Goal: Information Seeking & Learning: Check status

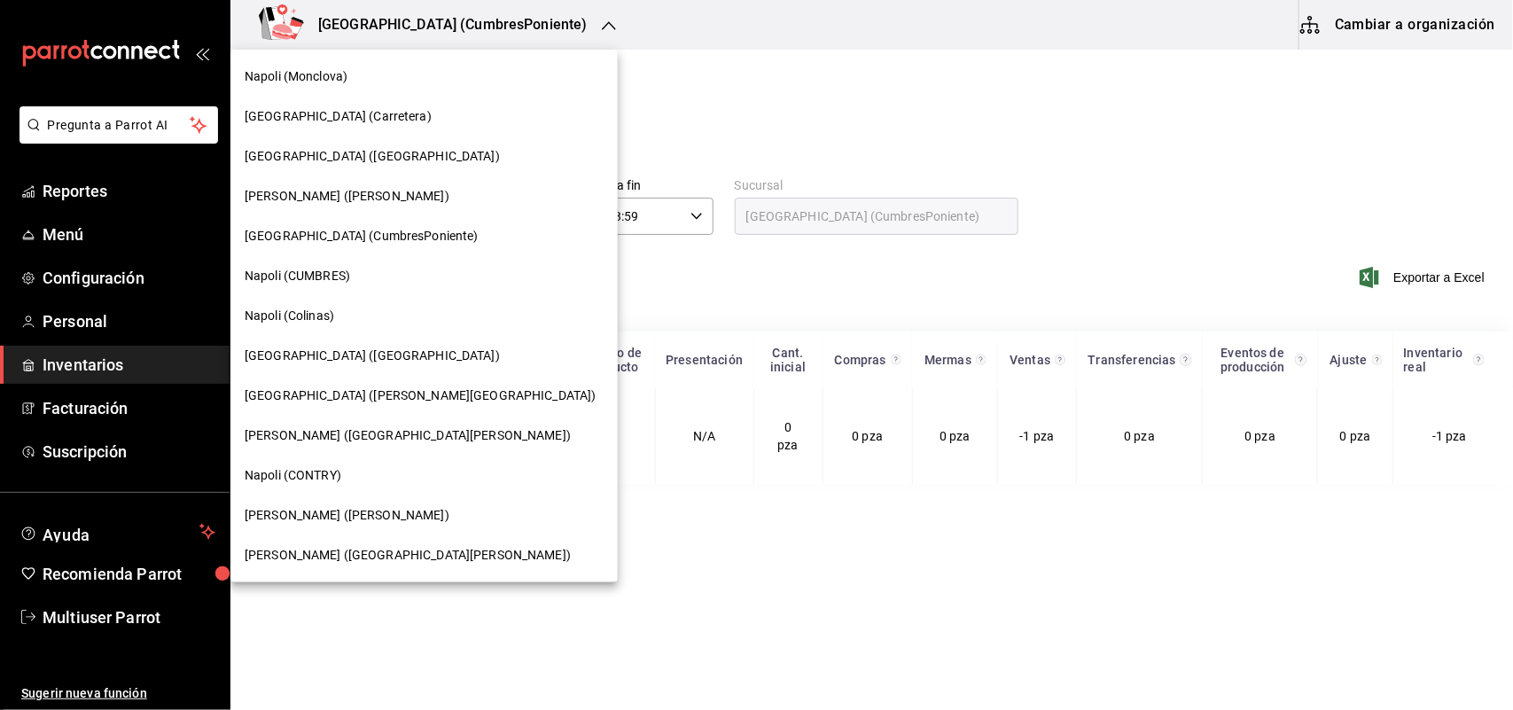
click at [355, 488] on div "Napoli (CONTRY)" at bounding box center [423, 476] width 387 height 40
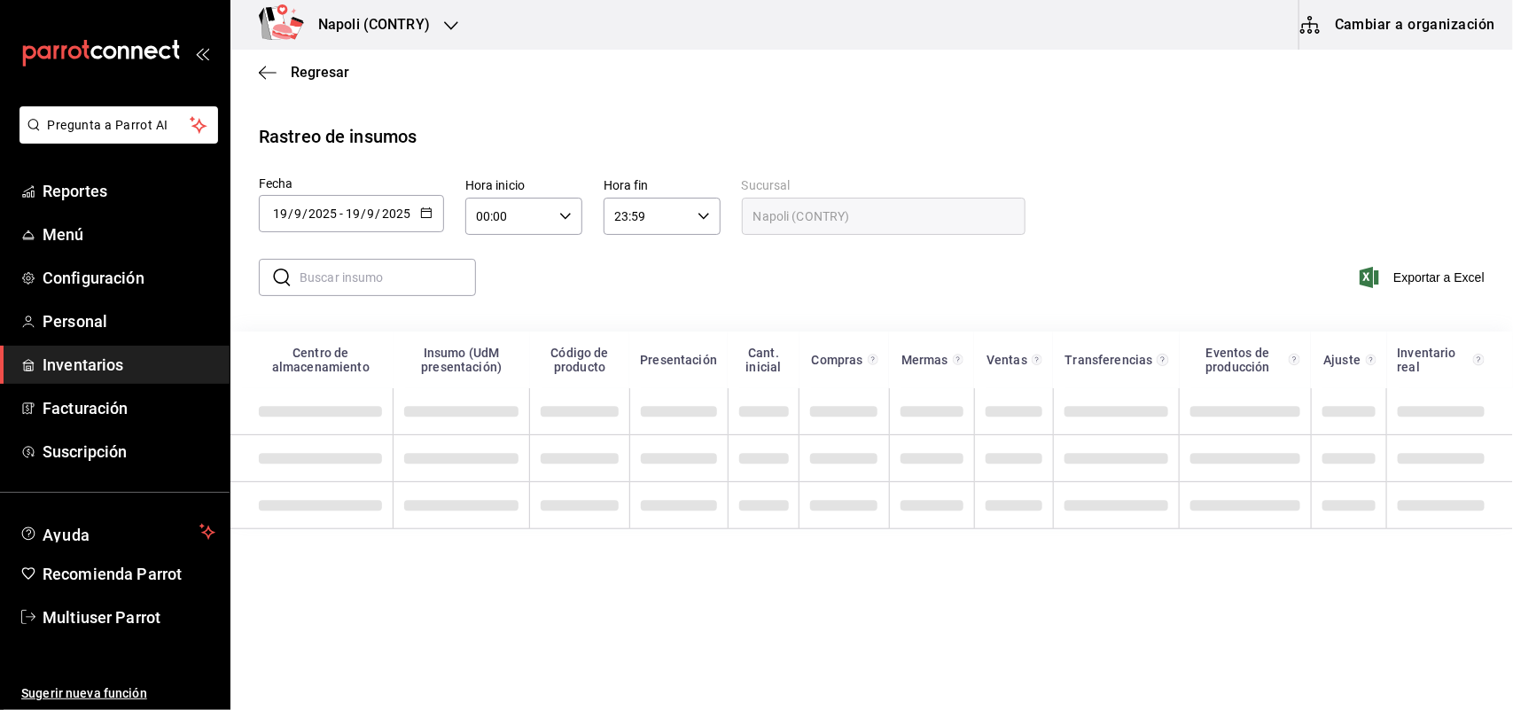
click at [433, 219] on div "2025-09-19 19 / 9 / 2025 - 2025-09-19 19 / 9 / 2025" at bounding box center [351, 213] width 185 height 37
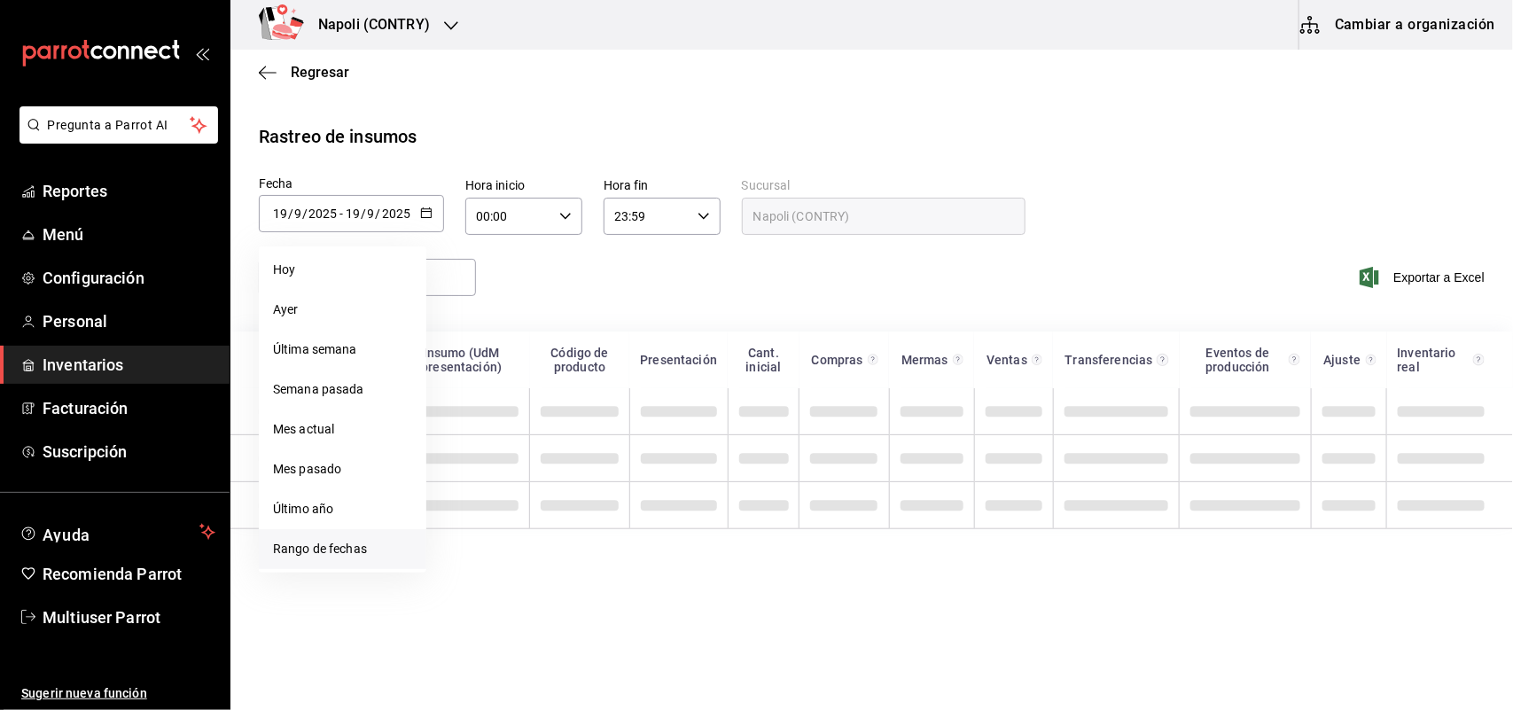
click at [370, 536] on li "Rango de fechas" at bounding box center [343, 549] width 168 height 40
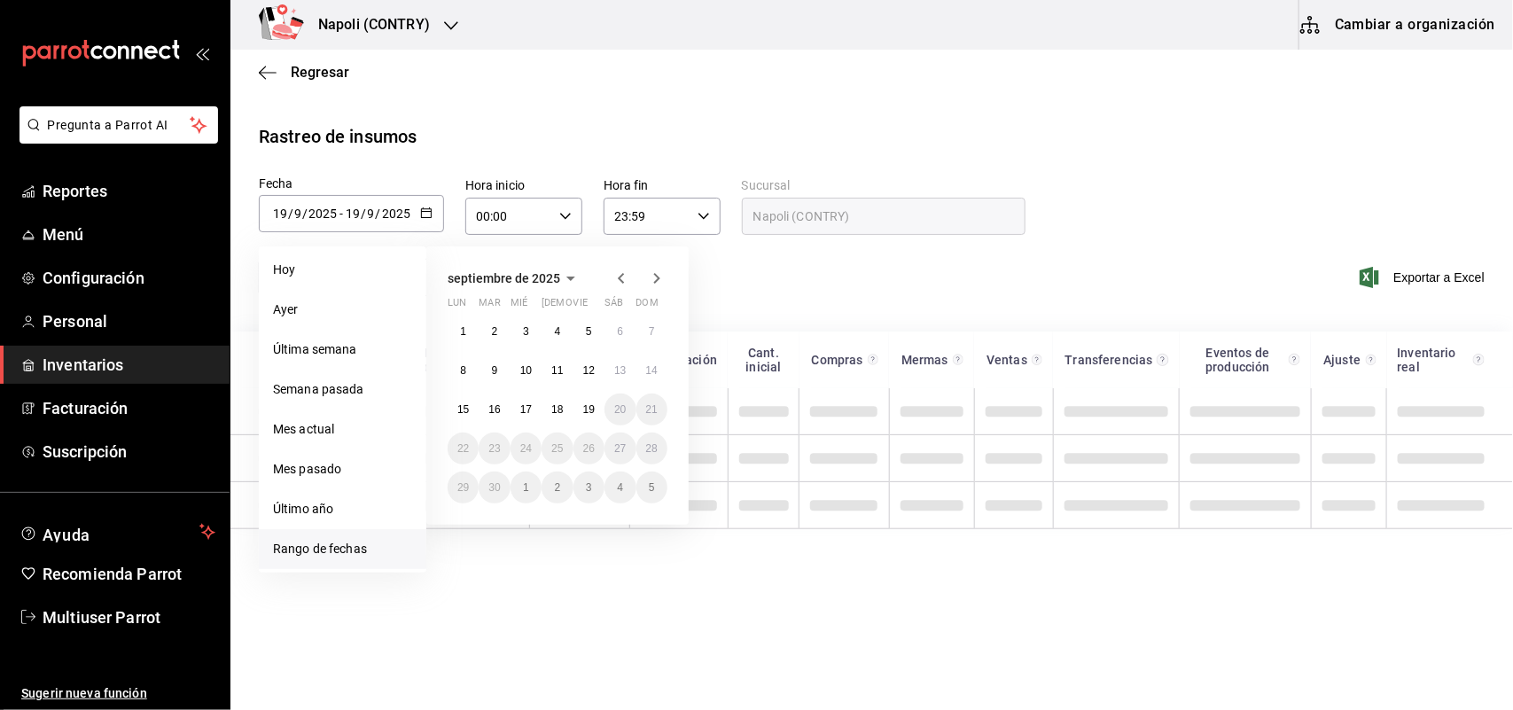
click at [618, 280] on icon "button" at bounding box center [621, 278] width 21 height 21
click at [590, 321] on button "1" at bounding box center [588, 332] width 31 height 32
click at [639, 474] on button "31" at bounding box center [651, 488] width 31 height 32
type input "2025-08-01"
type input "1"
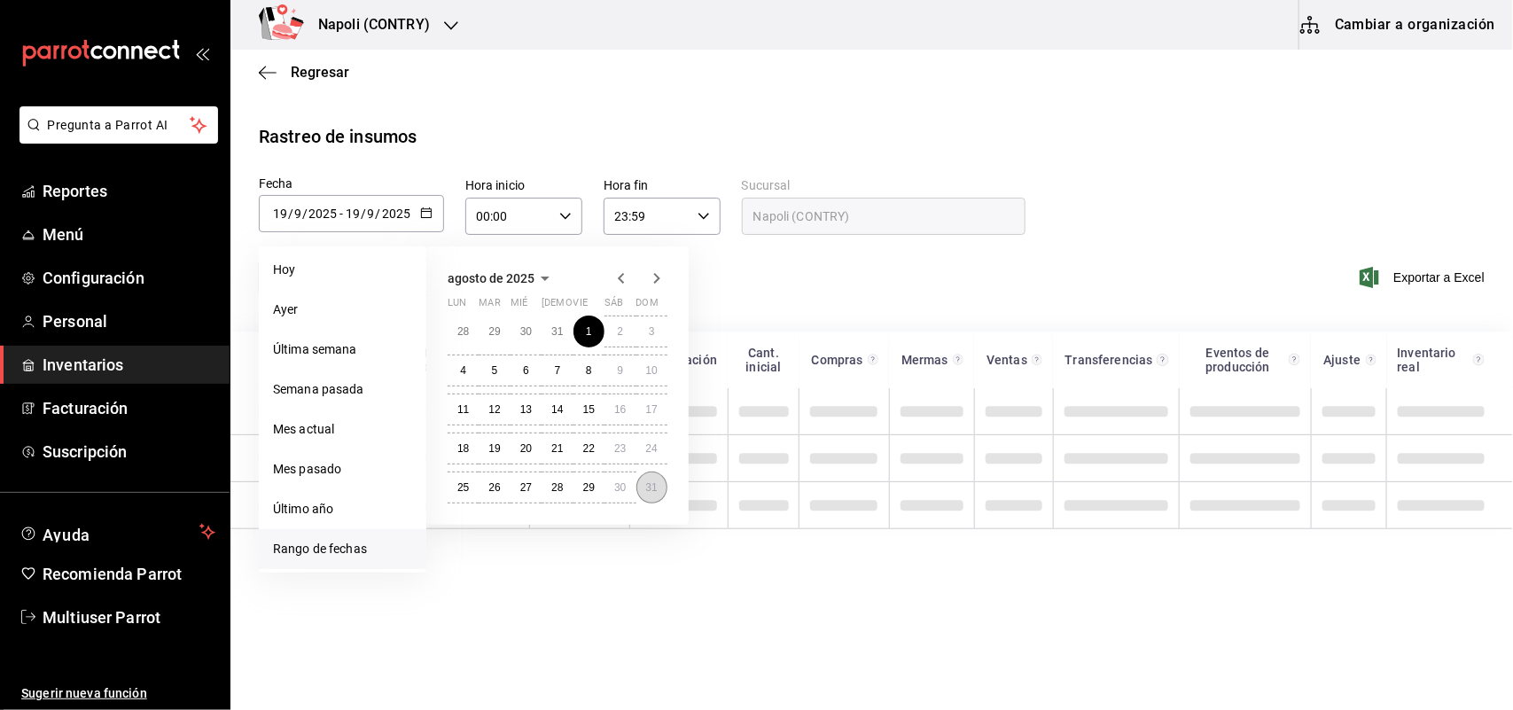
type input "8"
type input "2025-08-31"
type input "31"
type input "8"
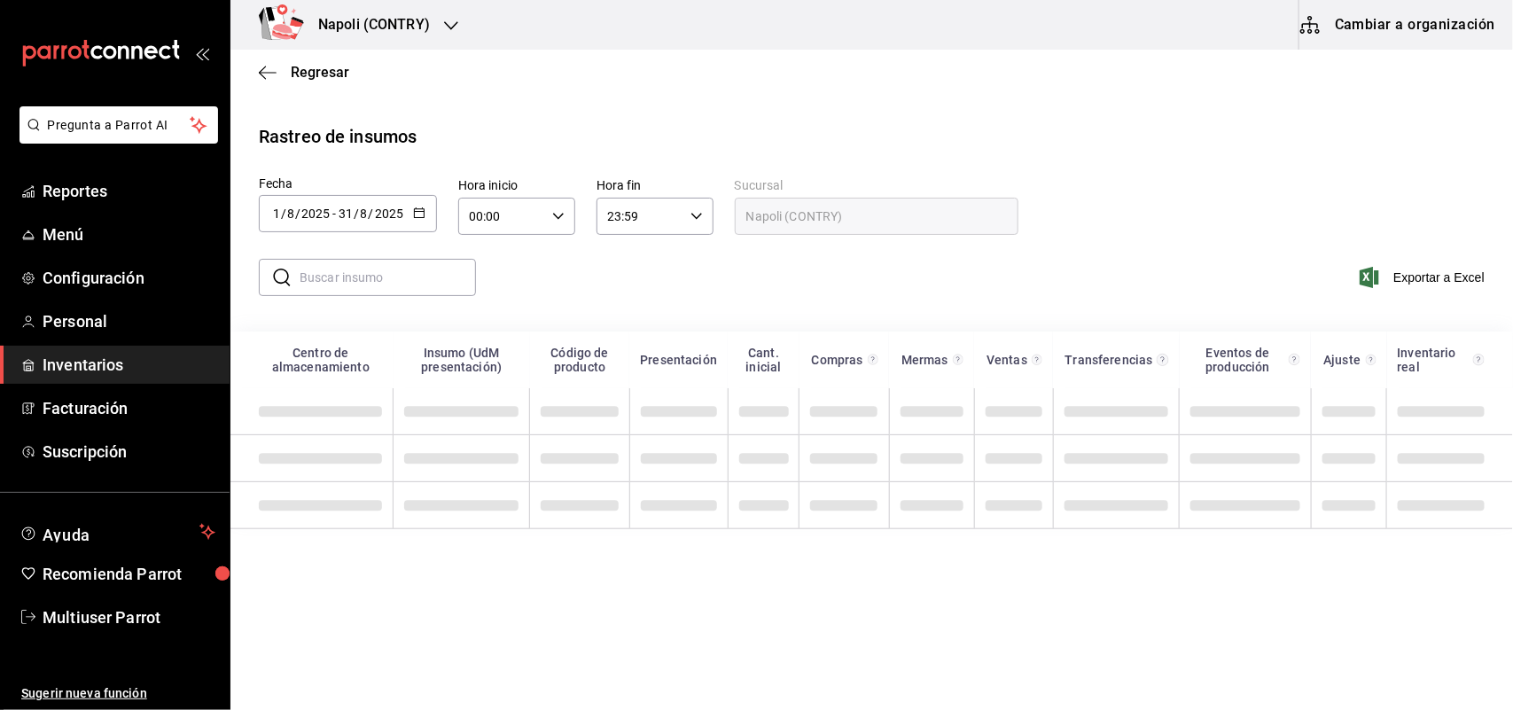
click at [406, 285] on input "text" at bounding box center [388, 277] width 176 height 35
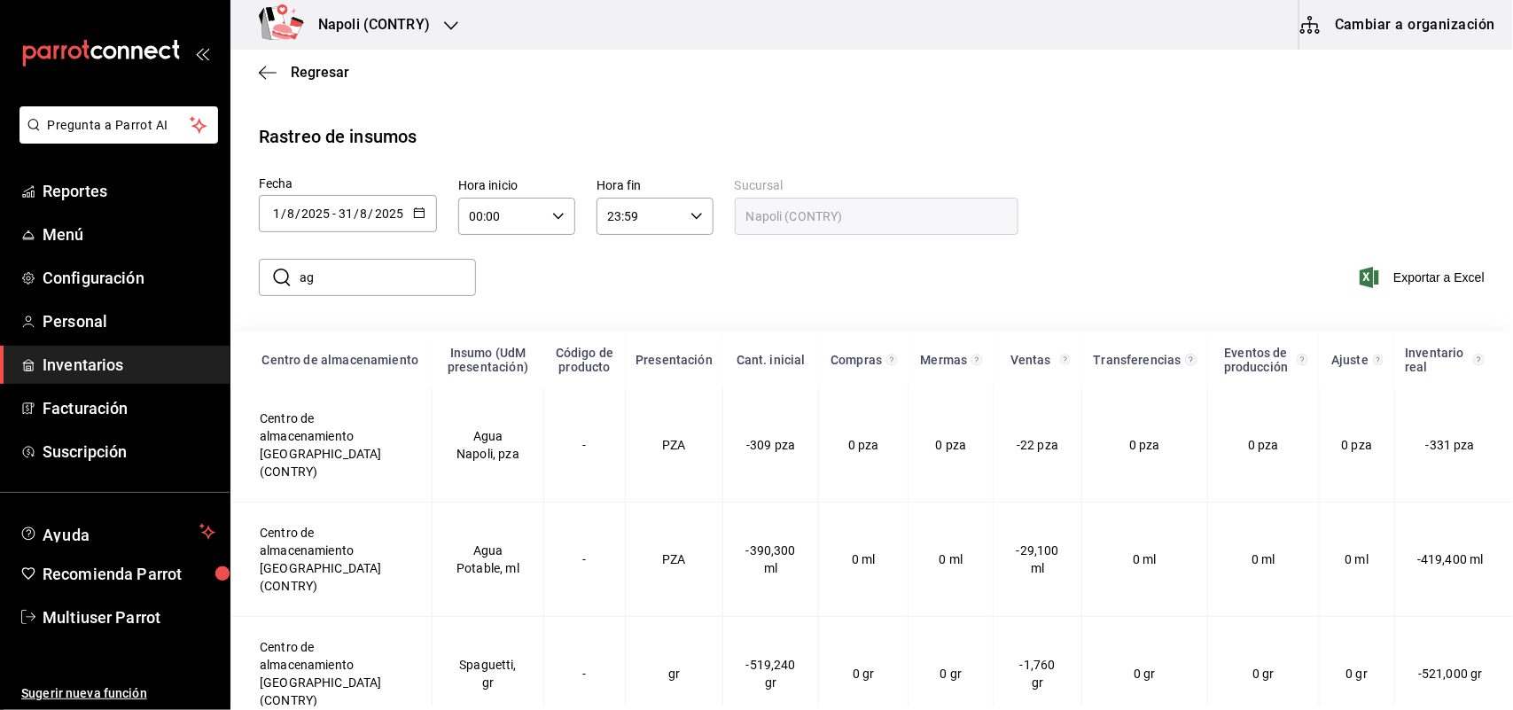
type input "a"
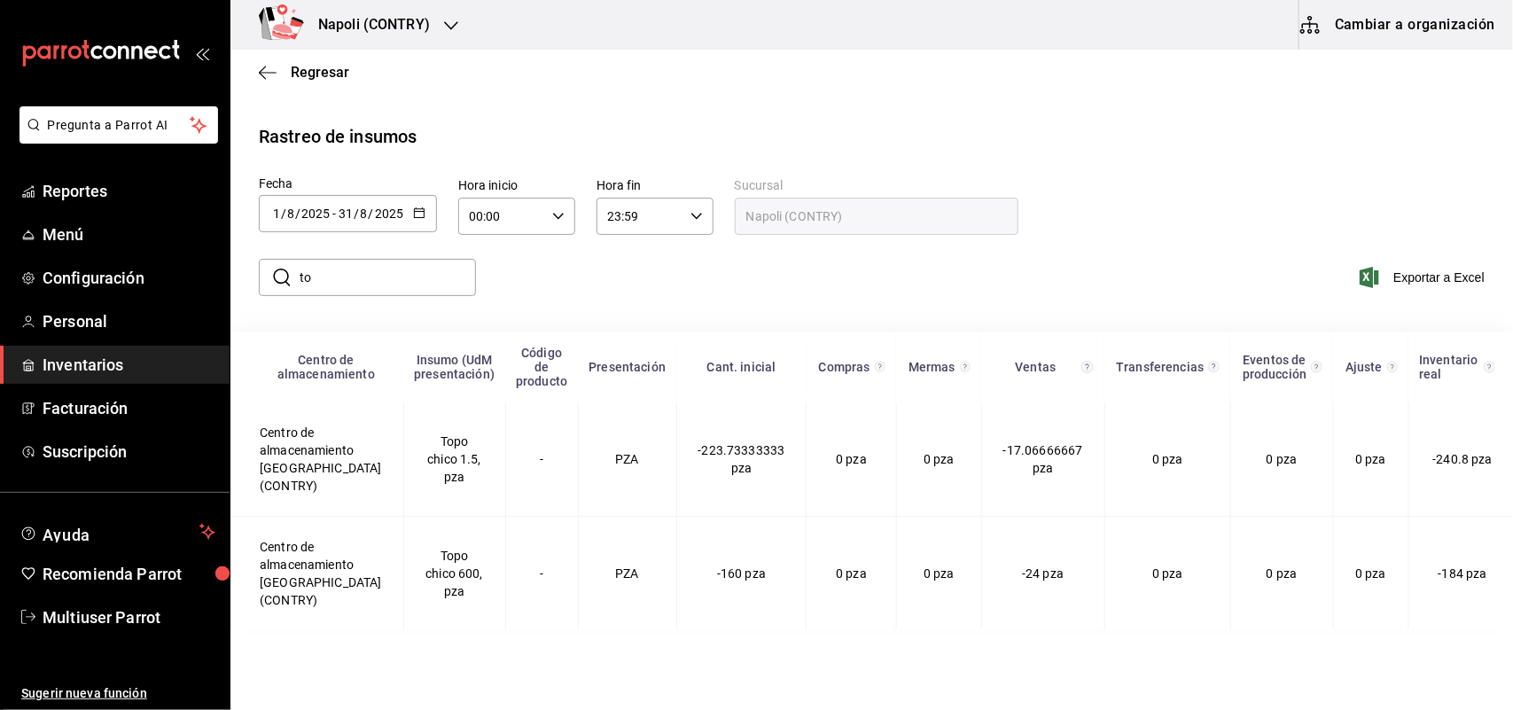
type input "t"
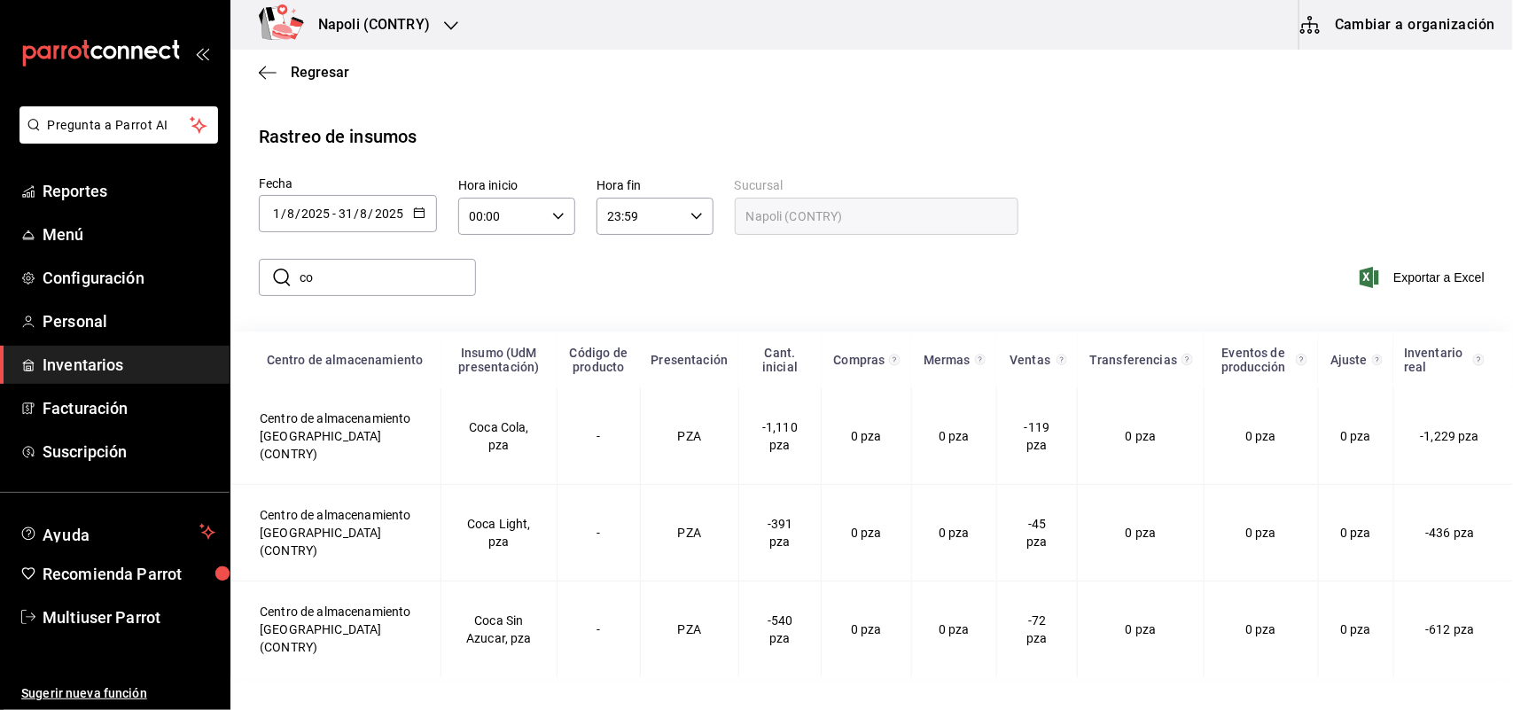
type input "c"
type input "g"
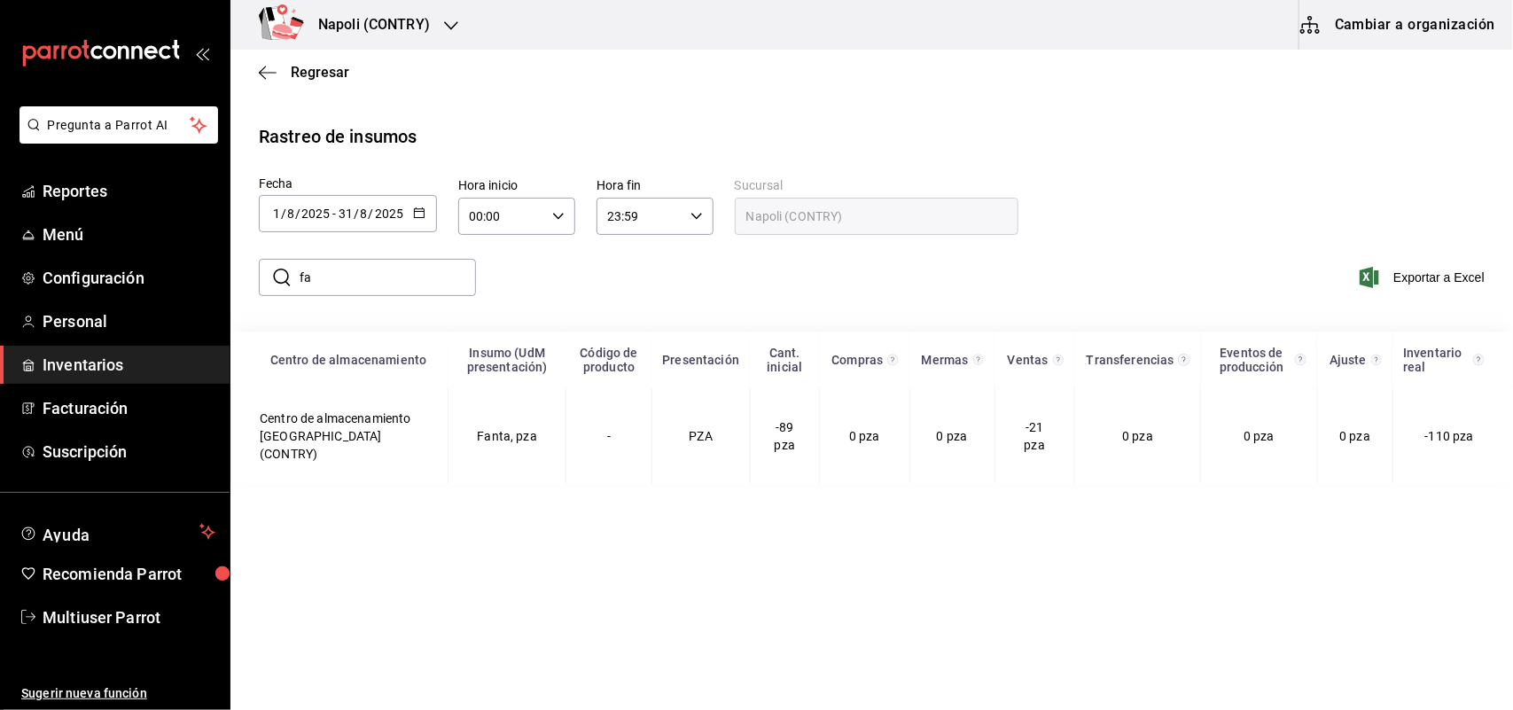
type input "f"
type input "s"
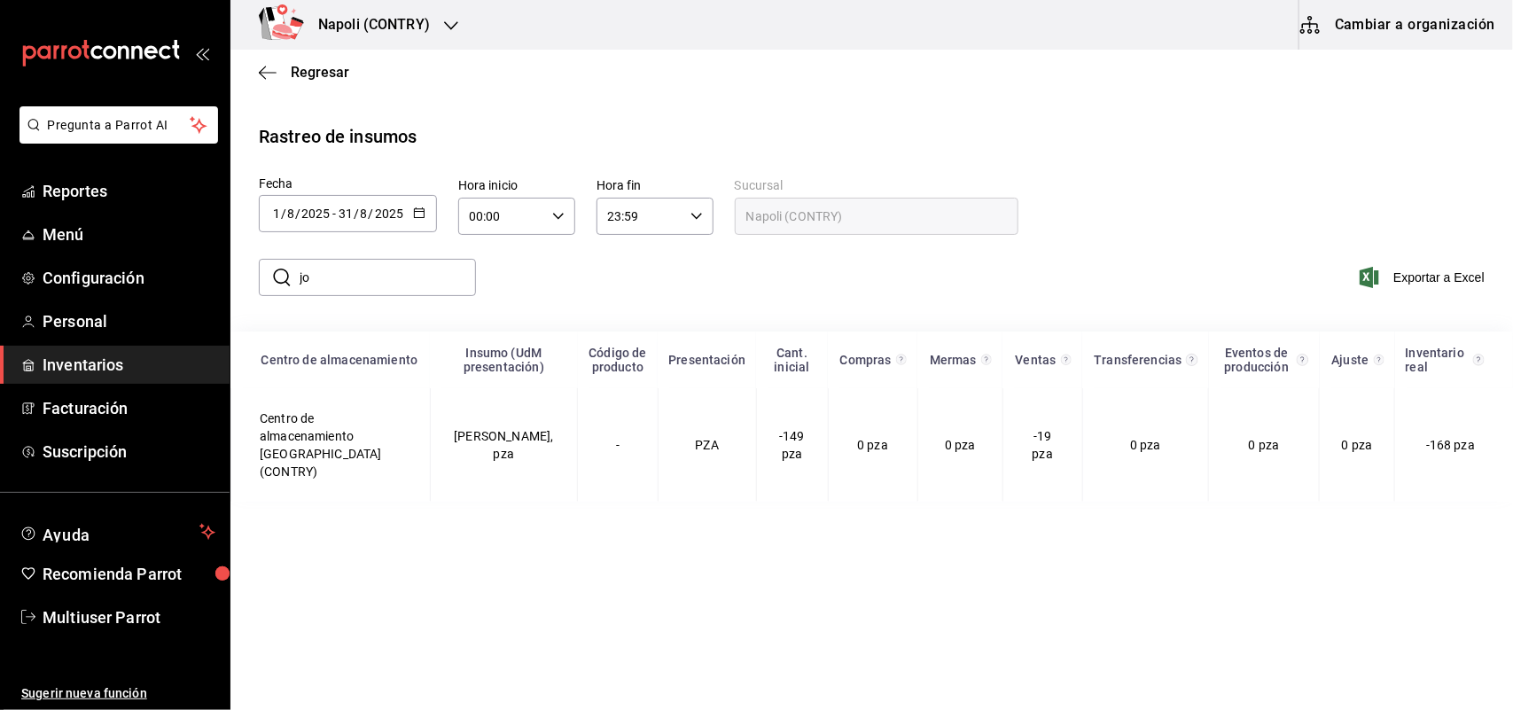
type input "j"
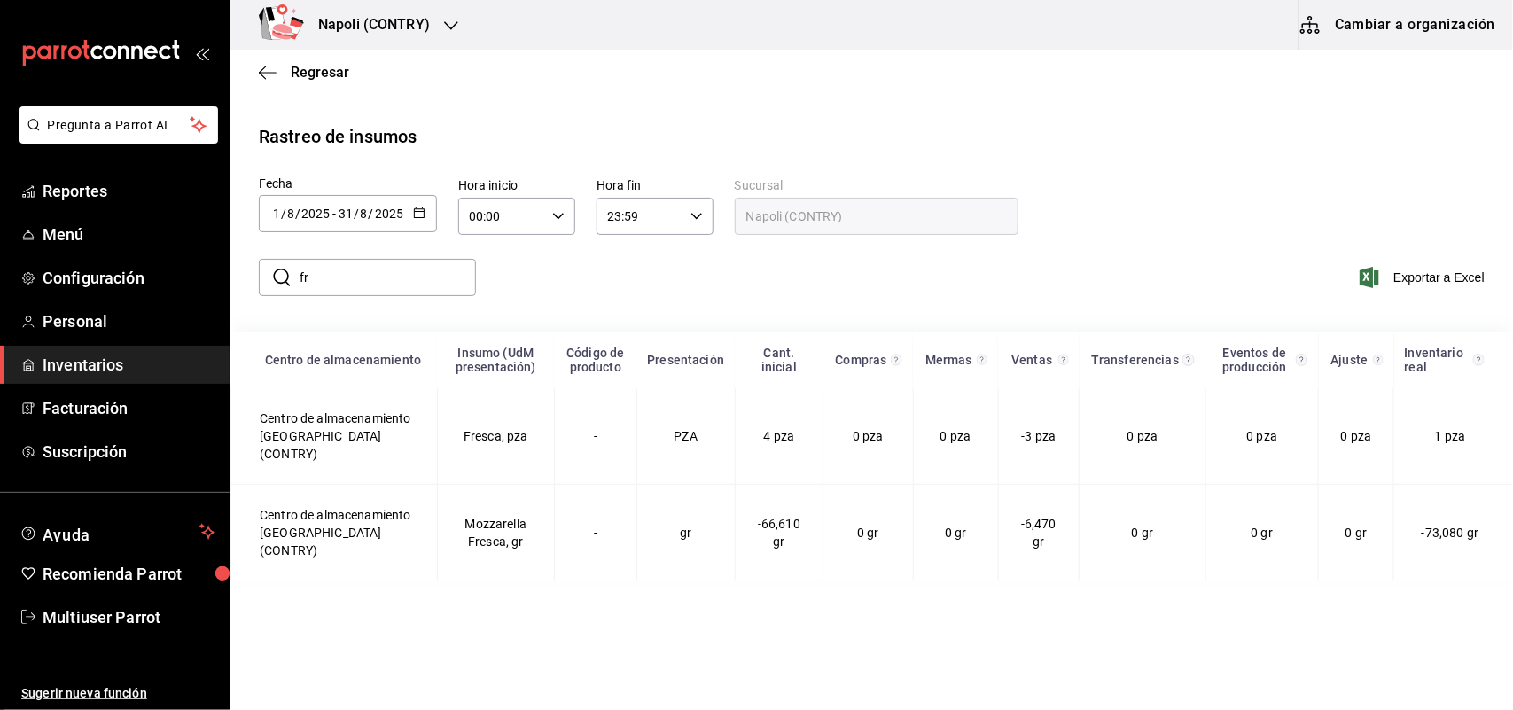
type input "f"
type input "s"
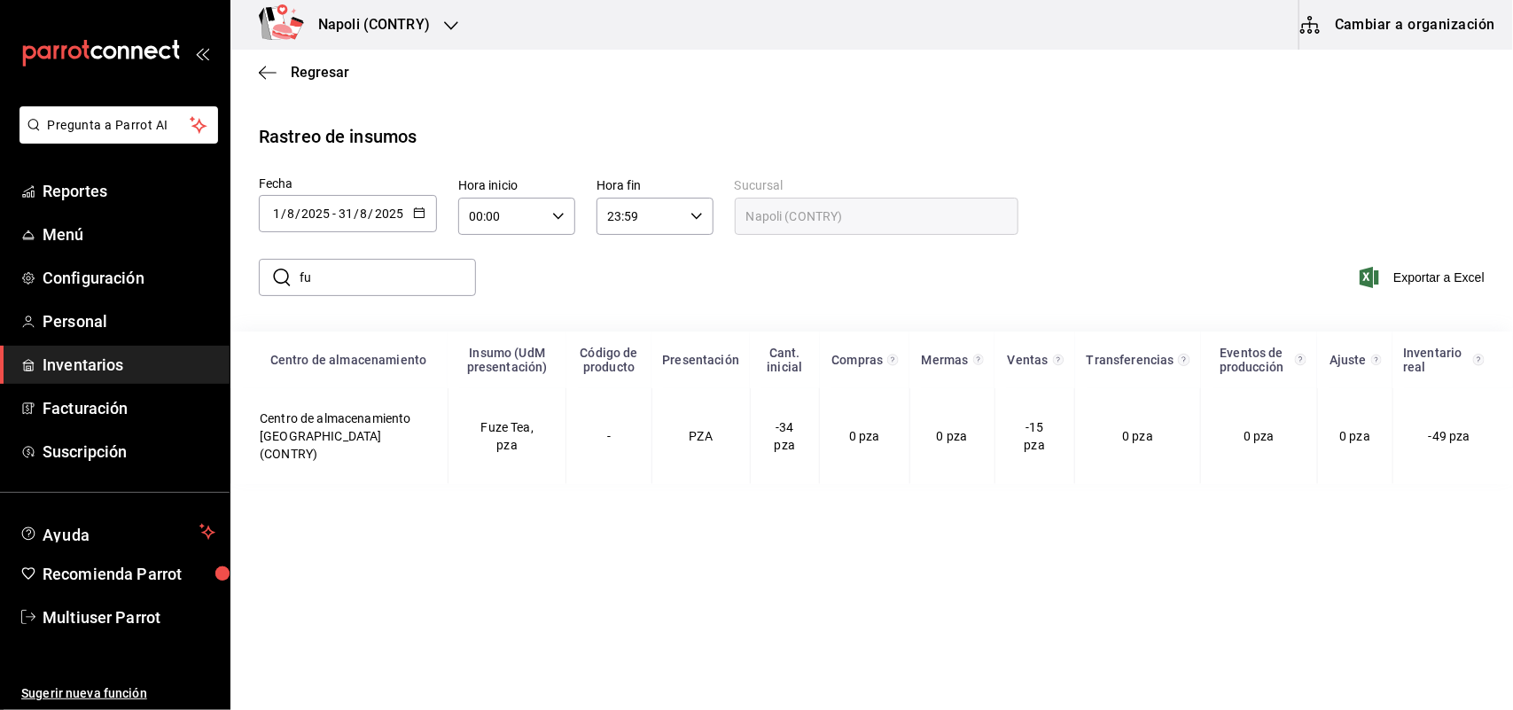
type input "f"
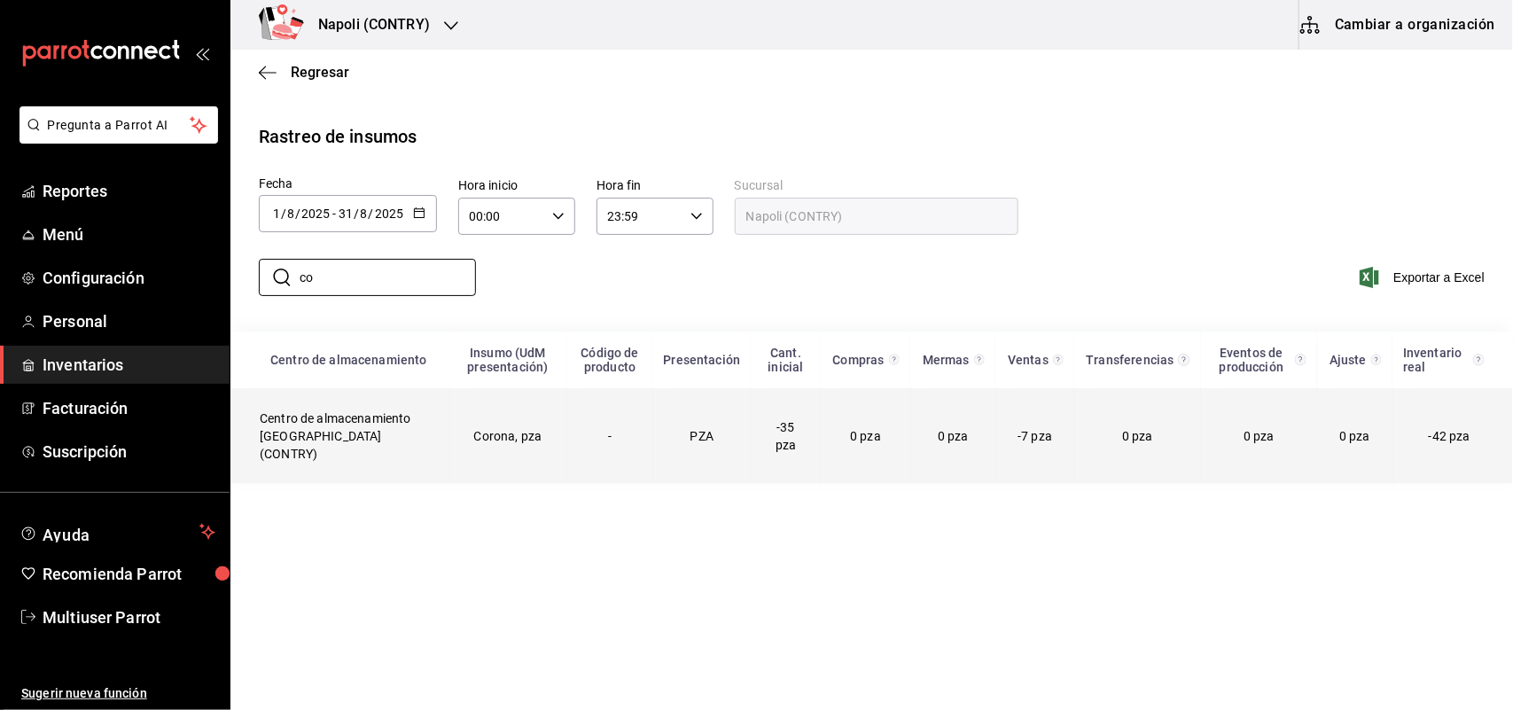
type input "c"
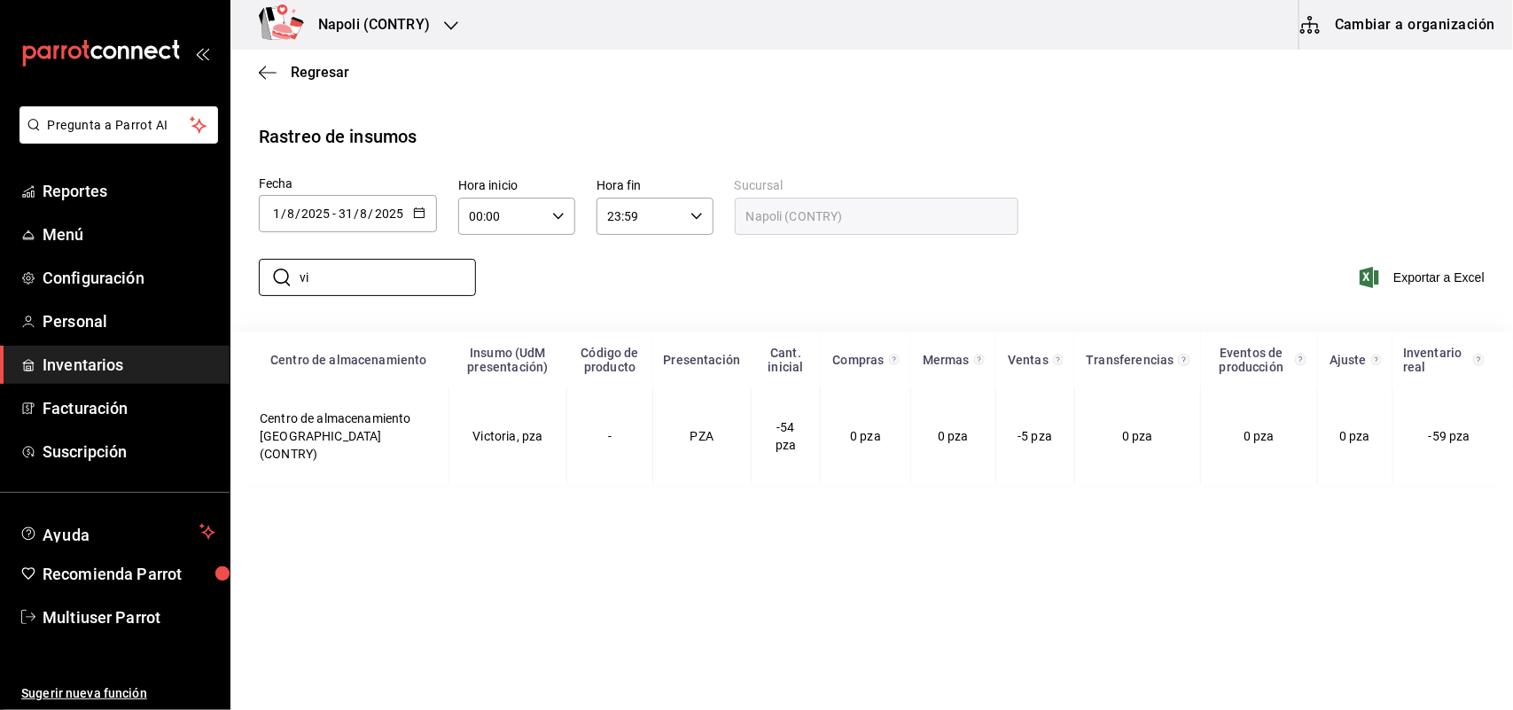
type input "v"
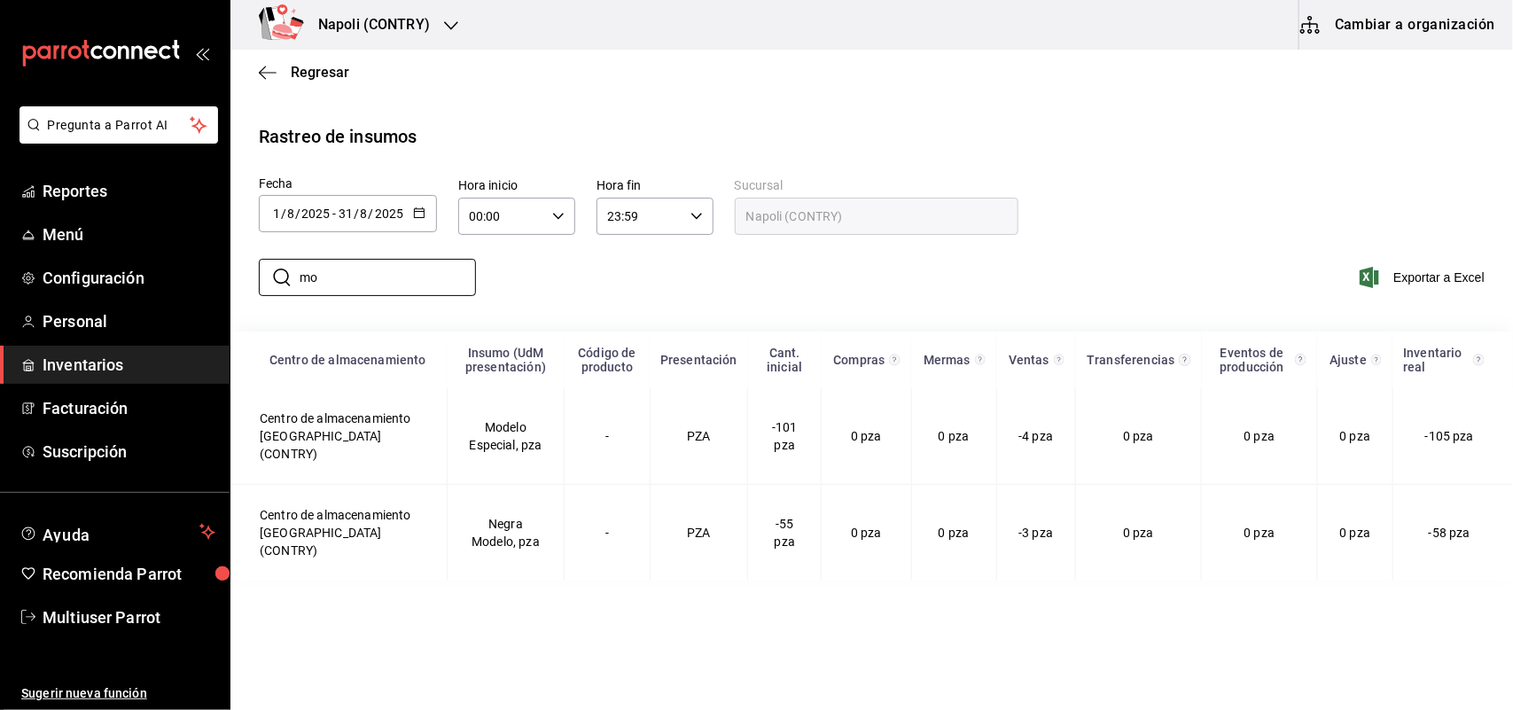
type input "m"
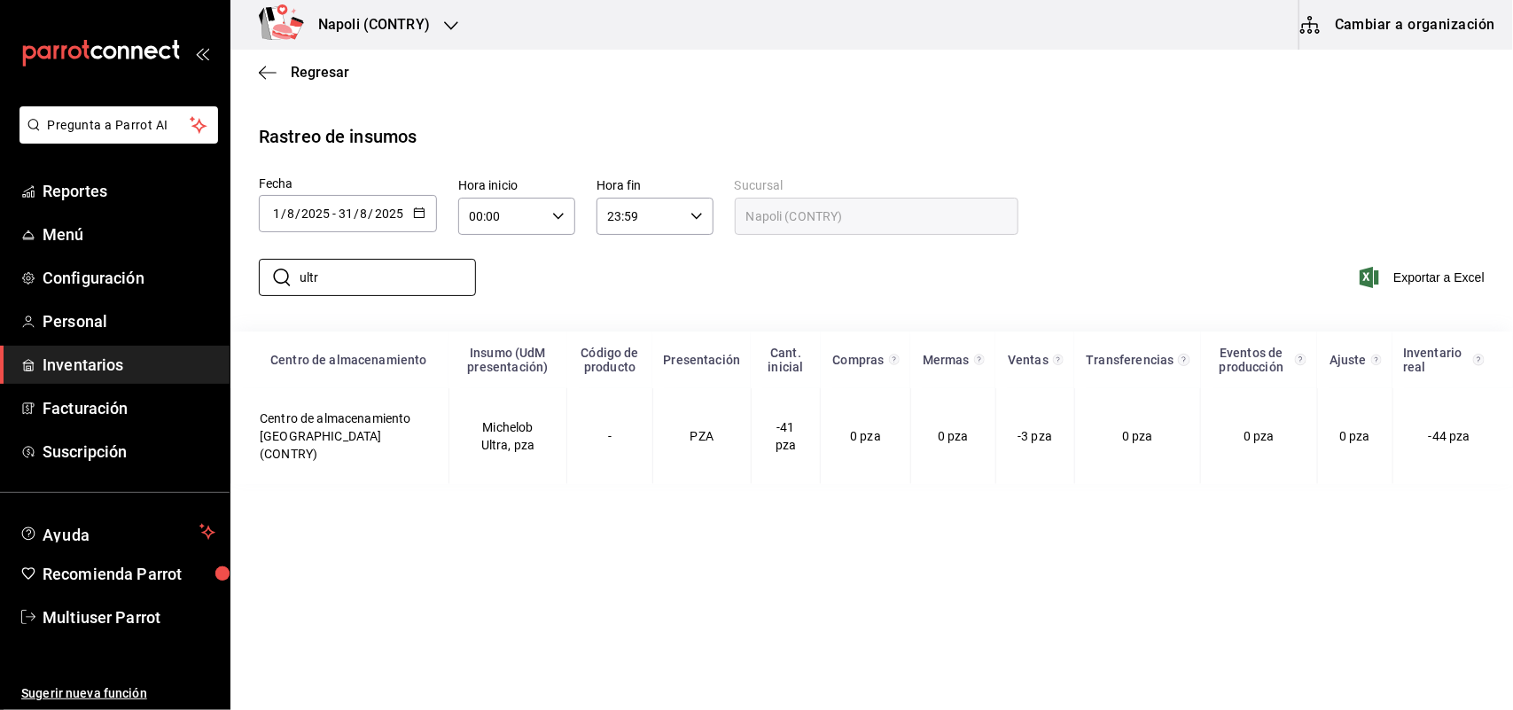
type input "ultr"
click at [90, 191] on span "Reportes" at bounding box center [129, 191] width 173 height 24
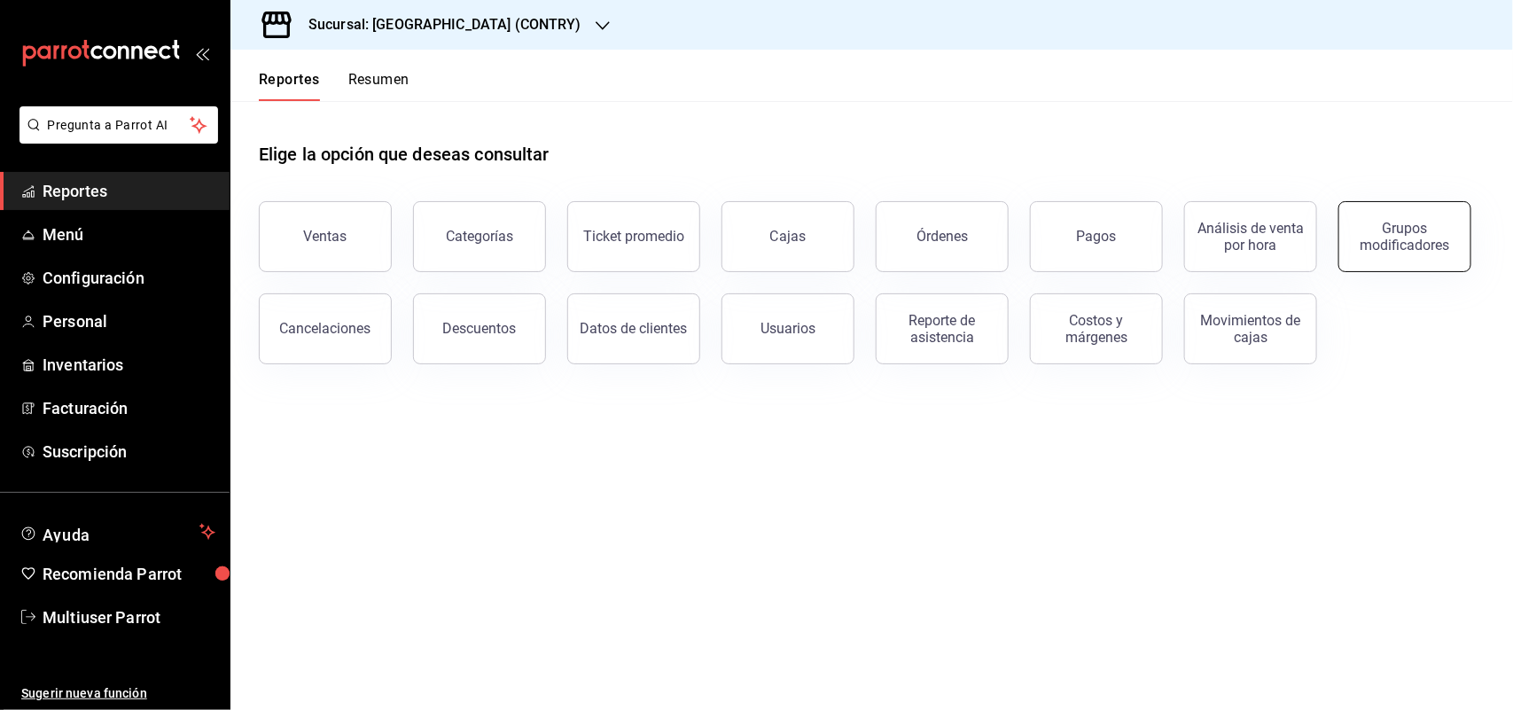
click at [1387, 215] on button "Grupos modificadores" at bounding box center [1404, 236] width 133 height 71
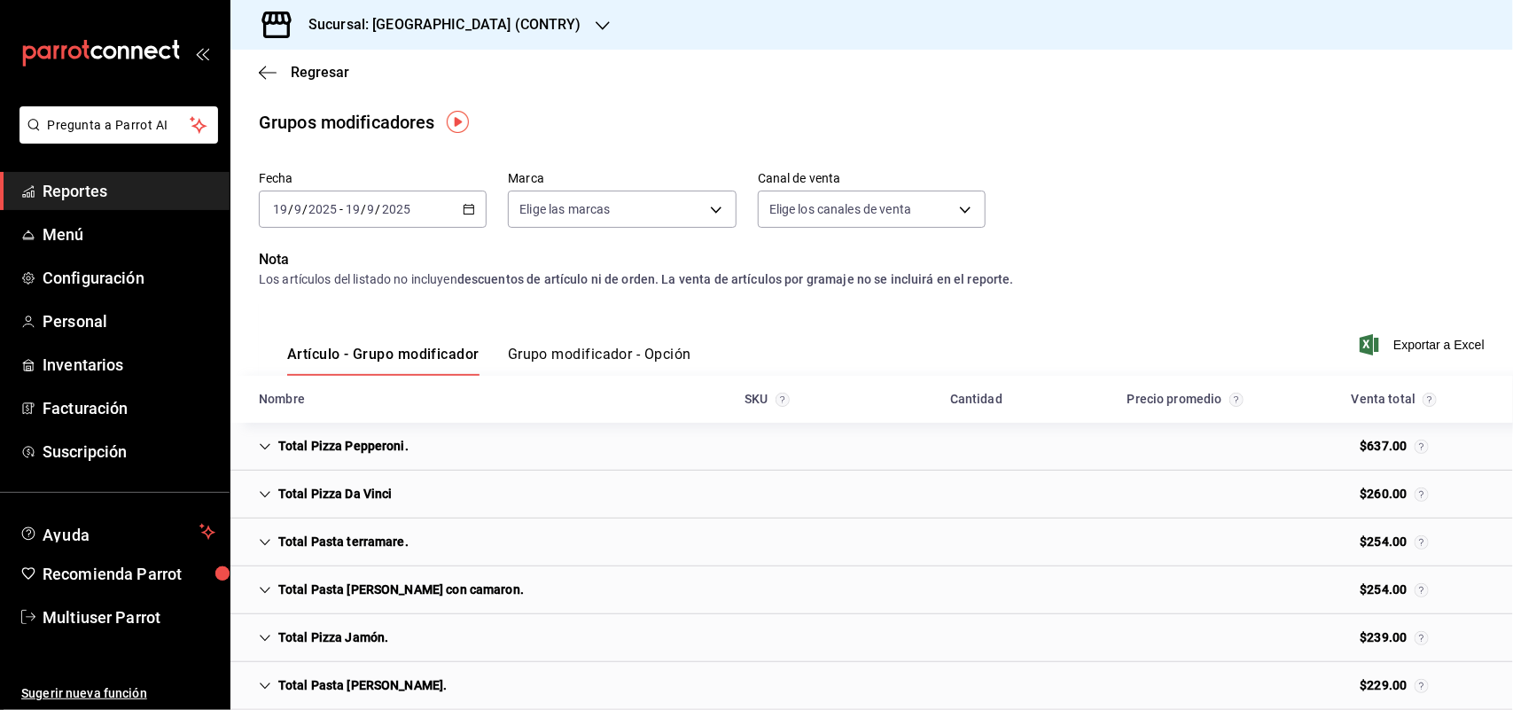
click at [472, 200] on div "2025-09-19 19 / 9 / 2025 - 2025-09-19 19 / 9 / 2025" at bounding box center [373, 209] width 228 height 37
click at [394, 424] on span "Rango de fechas" at bounding box center [342, 422] width 137 height 19
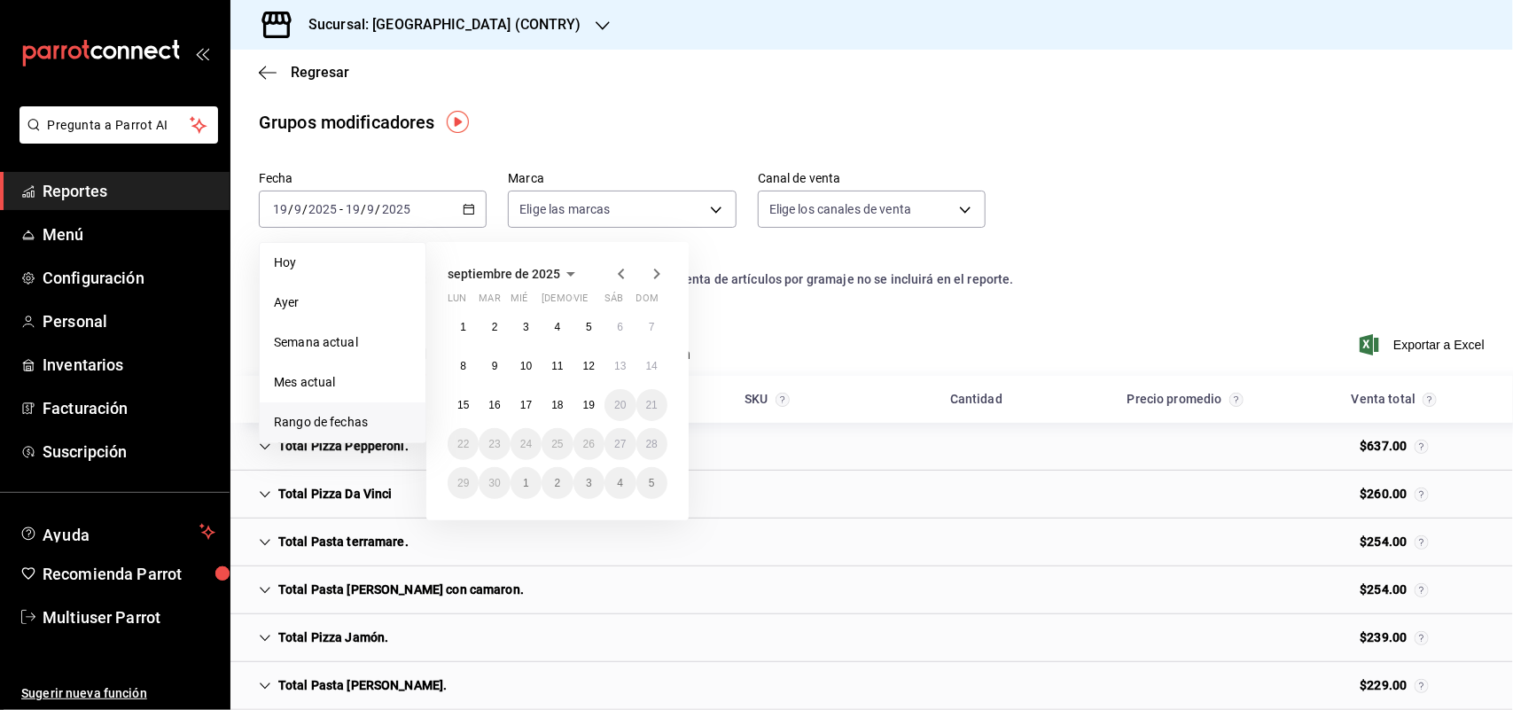
click at [628, 263] on icon "button" at bounding box center [621, 273] width 21 height 21
click at [586, 312] on button "1" at bounding box center [588, 327] width 31 height 32
click at [640, 474] on button "31" at bounding box center [651, 483] width 31 height 32
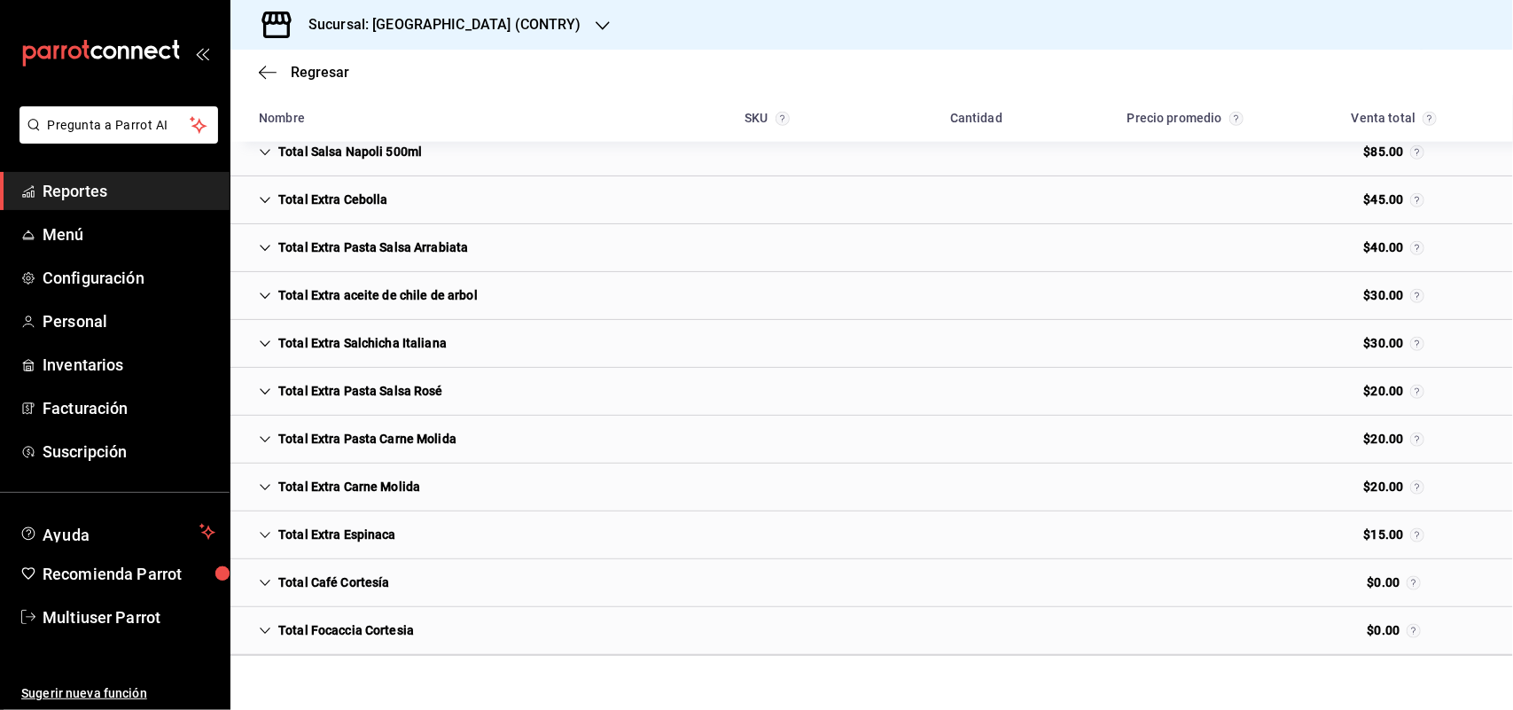
scroll to position [6860, 0]
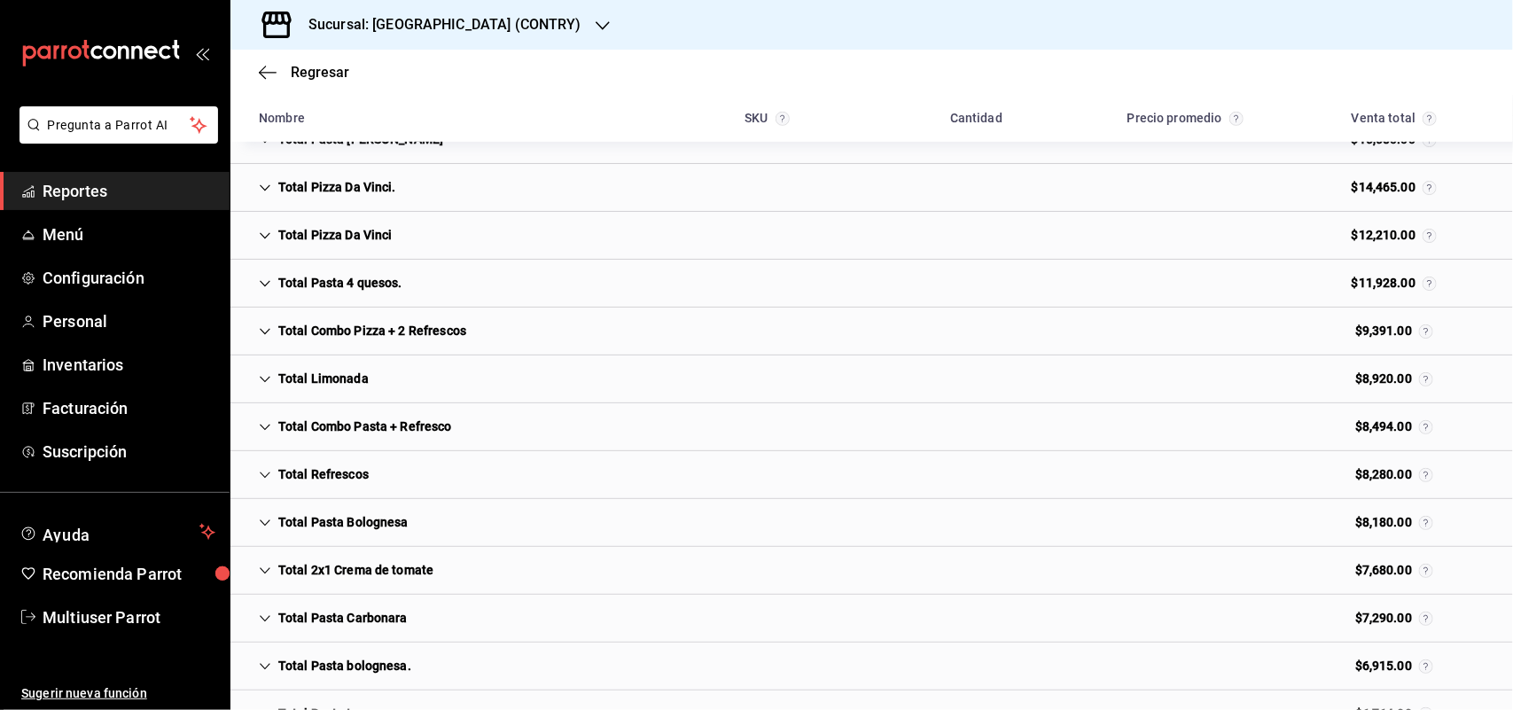
click at [304, 386] on div "Total Limonada" at bounding box center [314, 379] width 138 height 33
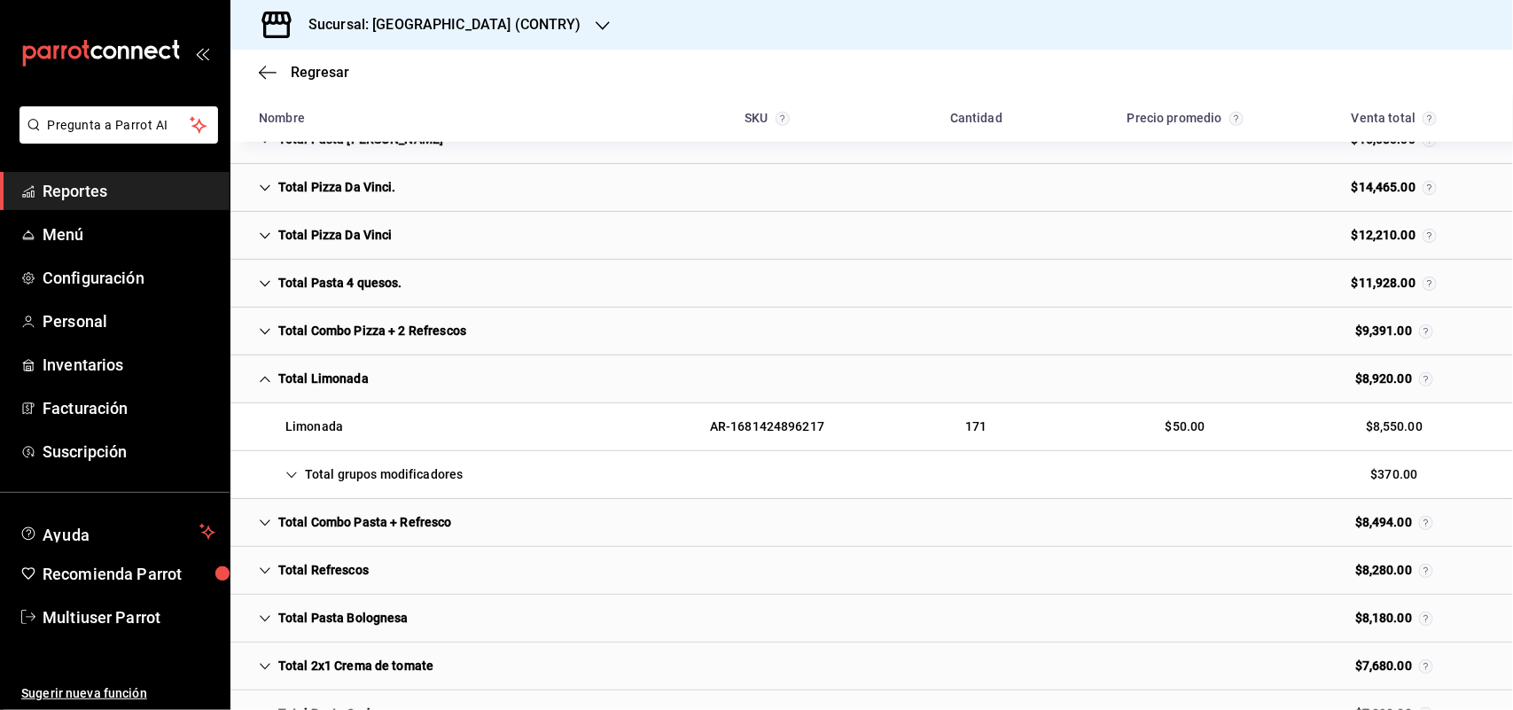
click at [325, 475] on div "Total grupos modificadores" at bounding box center [361, 474] width 232 height 33
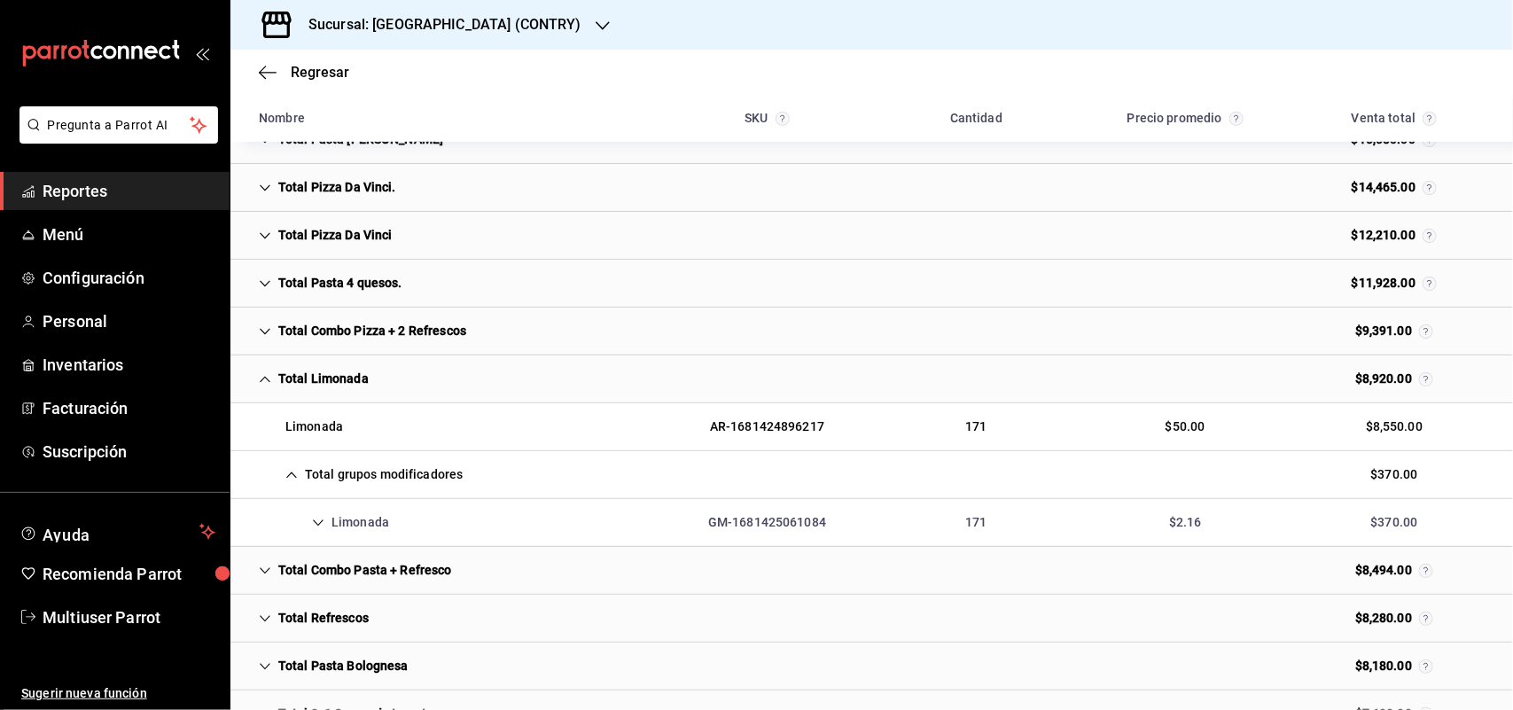
click at [423, 530] on div "Limonada GM-1681425061084 171 $2.16 $370.00" at bounding box center [871, 523] width 1283 height 48
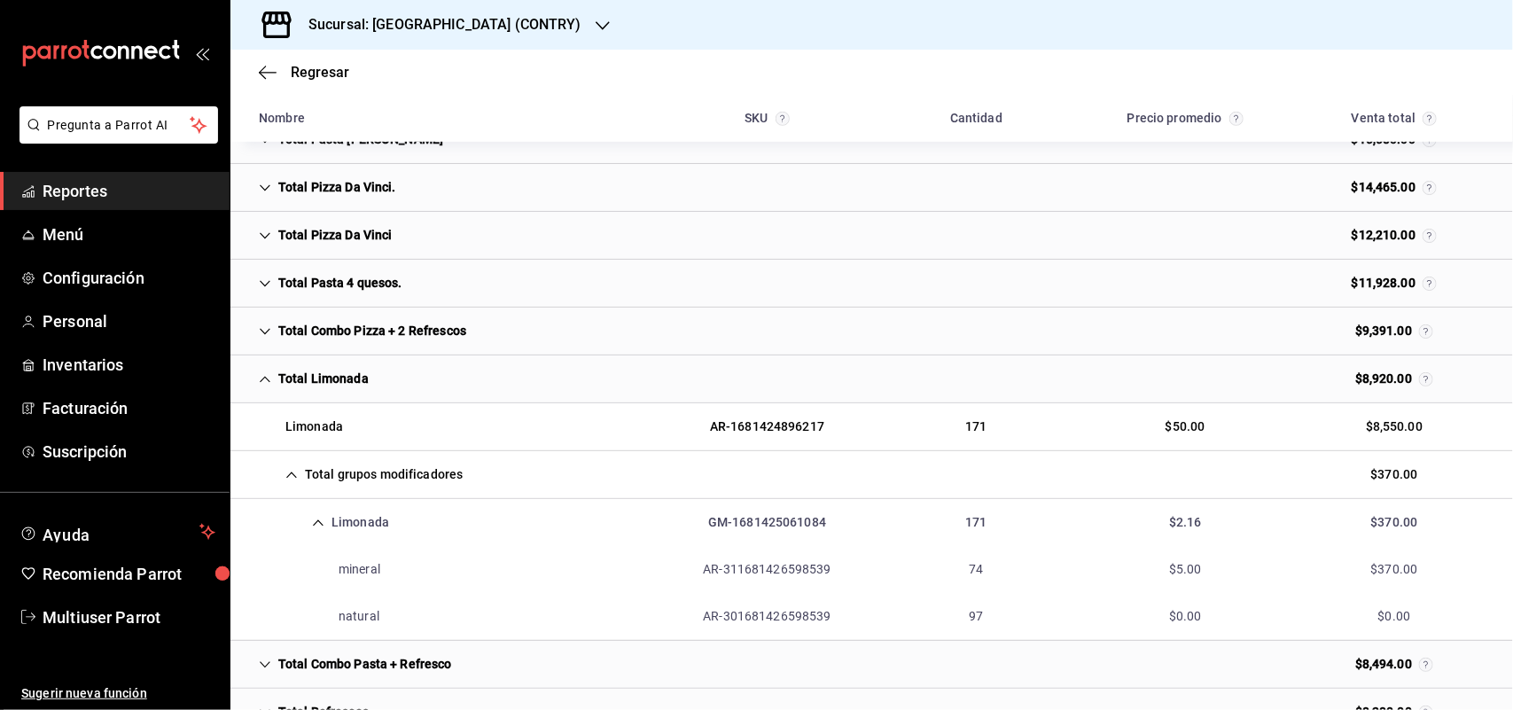
drag, startPoint x: 284, startPoint y: 395, endPoint x: 471, endPoint y: 330, distance: 198.2
click at [284, 395] on div "Total Limonada" at bounding box center [314, 379] width 138 height 33
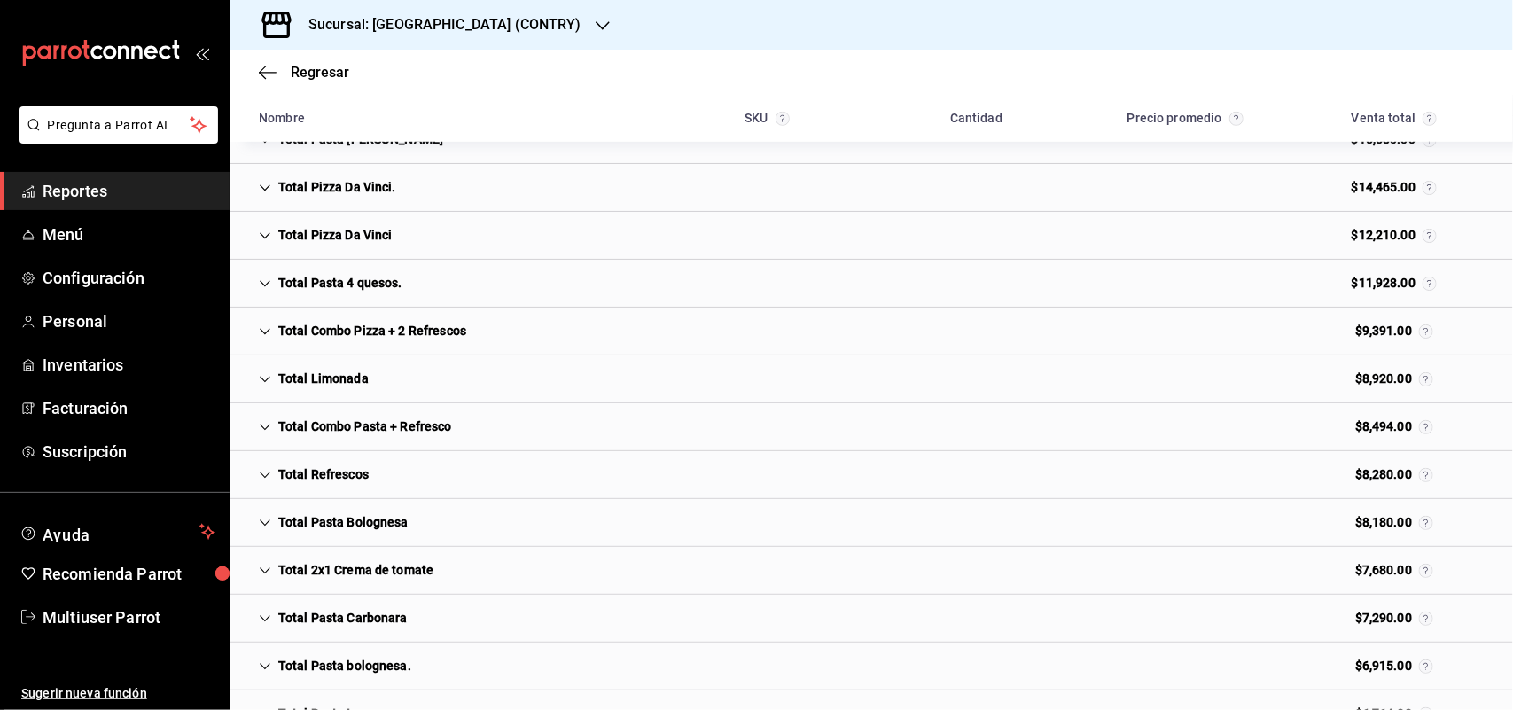
scroll to position [6166, 0]
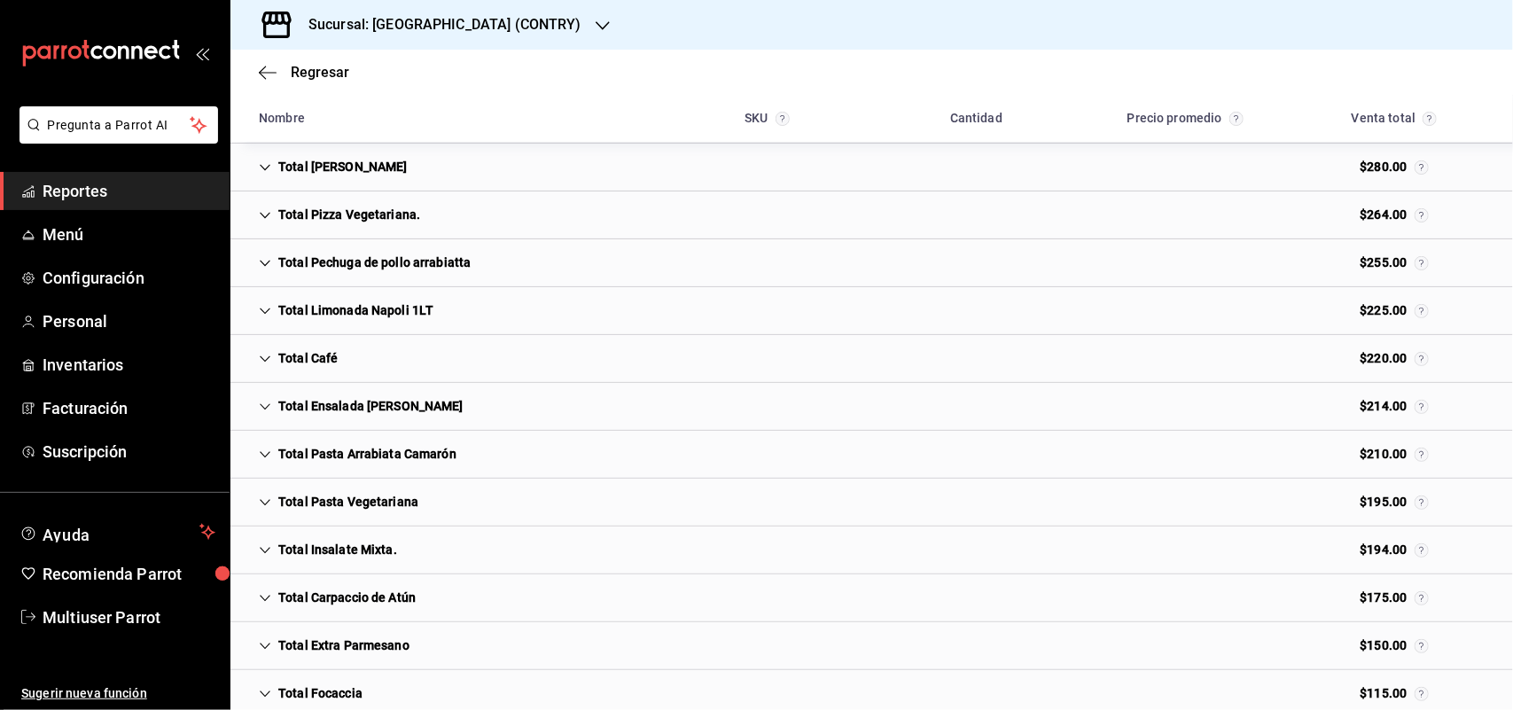
click at [334, 375] on div "Total Café" at bounding box center [298, 358] width 107 height 33
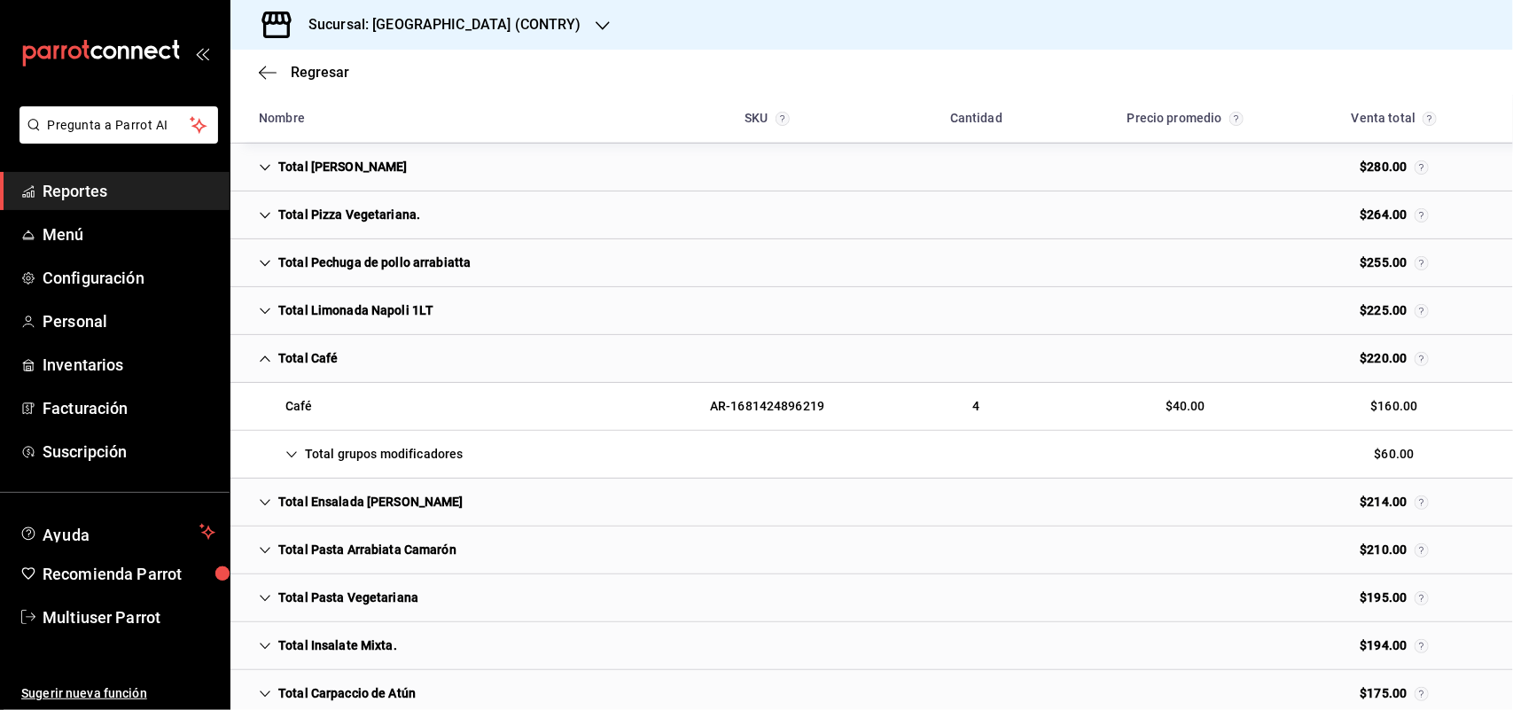
click at [353, 458] on div "Total grupos modificadores" at bounding box center [361, 454] width 232 height 33
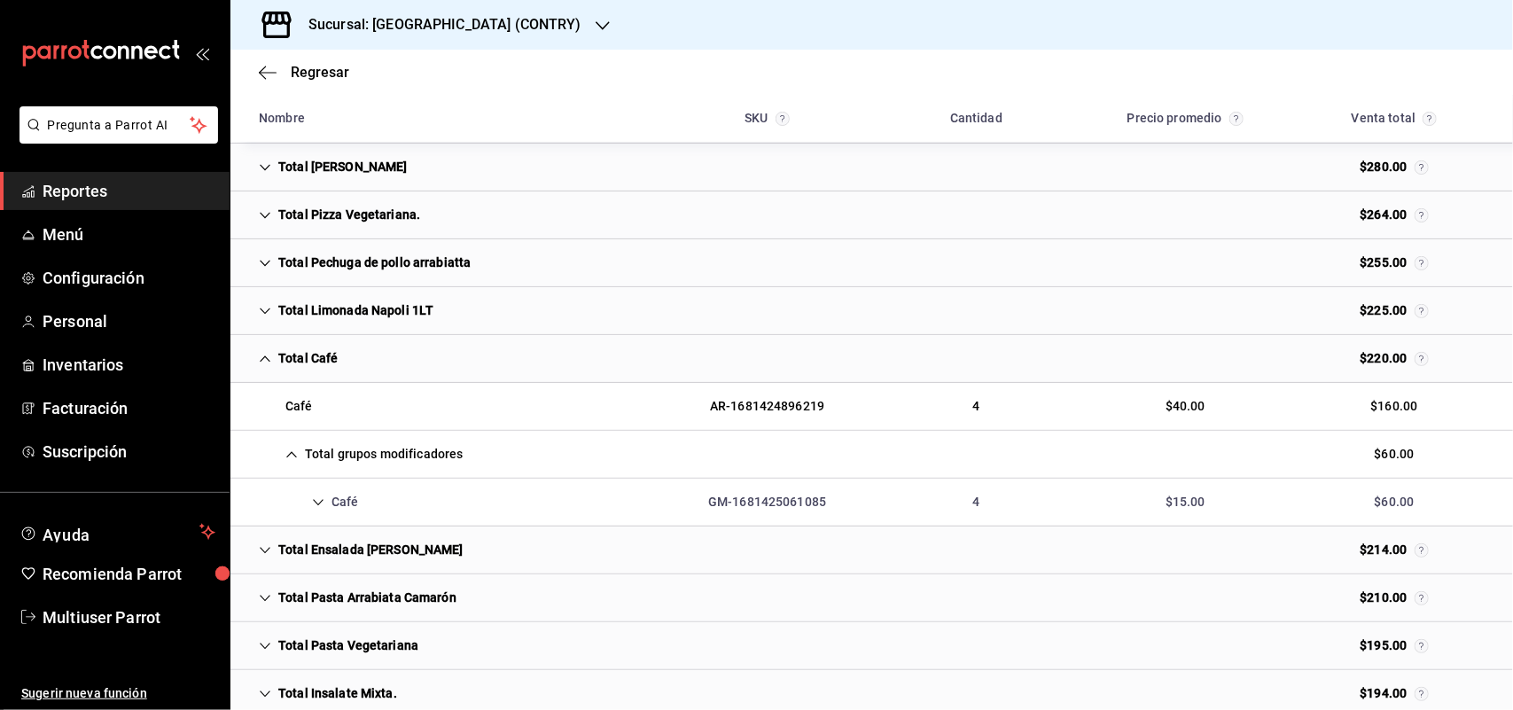
click at [393, 516] on div "Café GM-1681425061085 4 $15.00 $60.00" at bounding box center [871, 503] width 1283 height 48
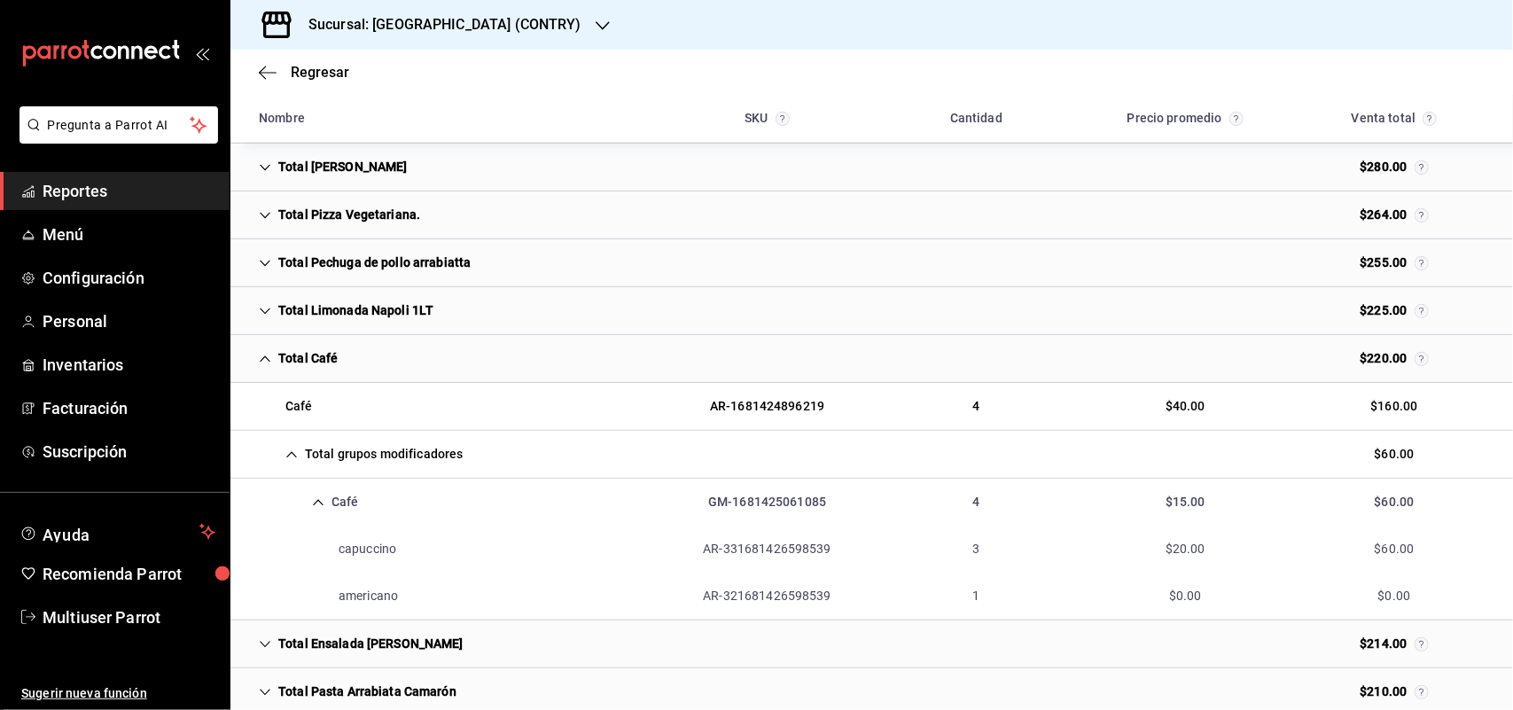
click at [293, 370] on div "Total Café" at bounding box center [298, 358] width 107 height 33
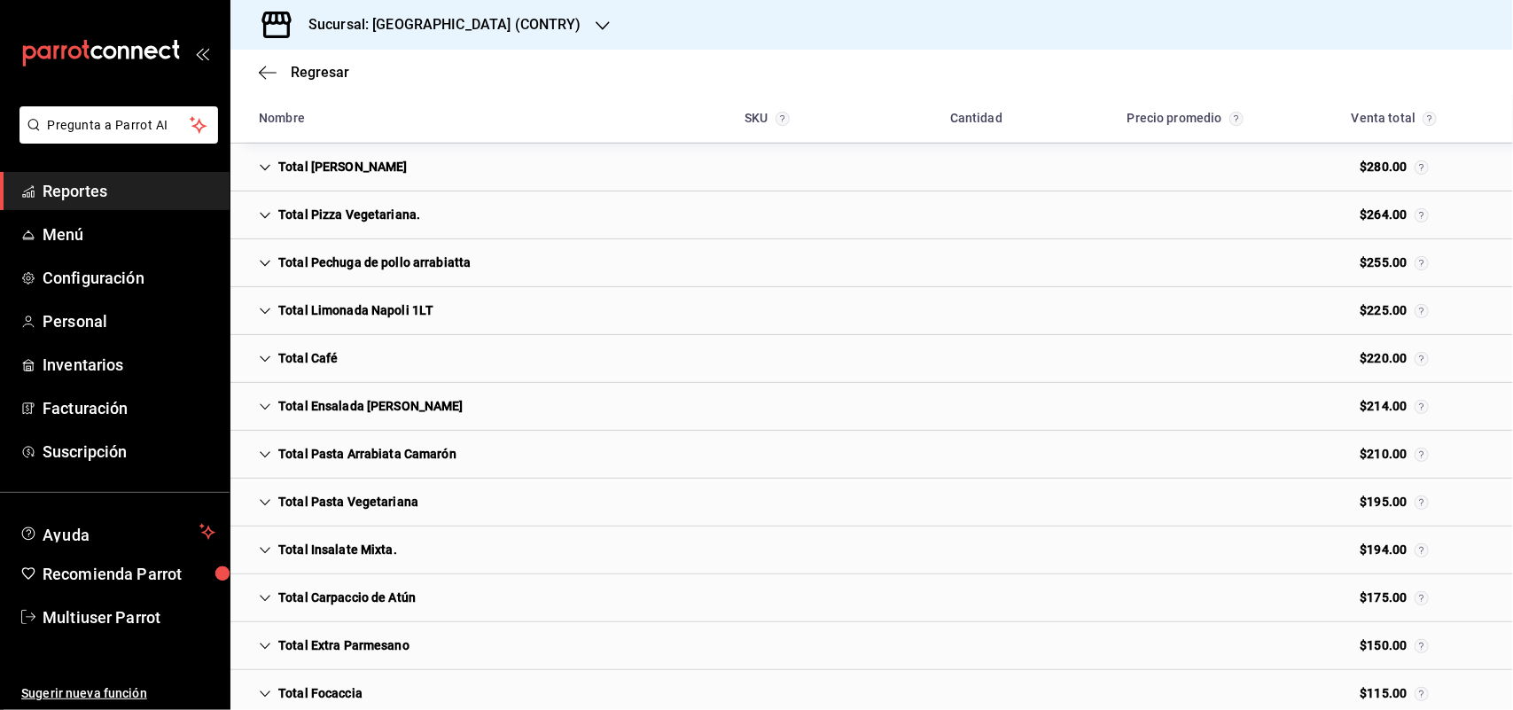
scroll to position [5687, 0]
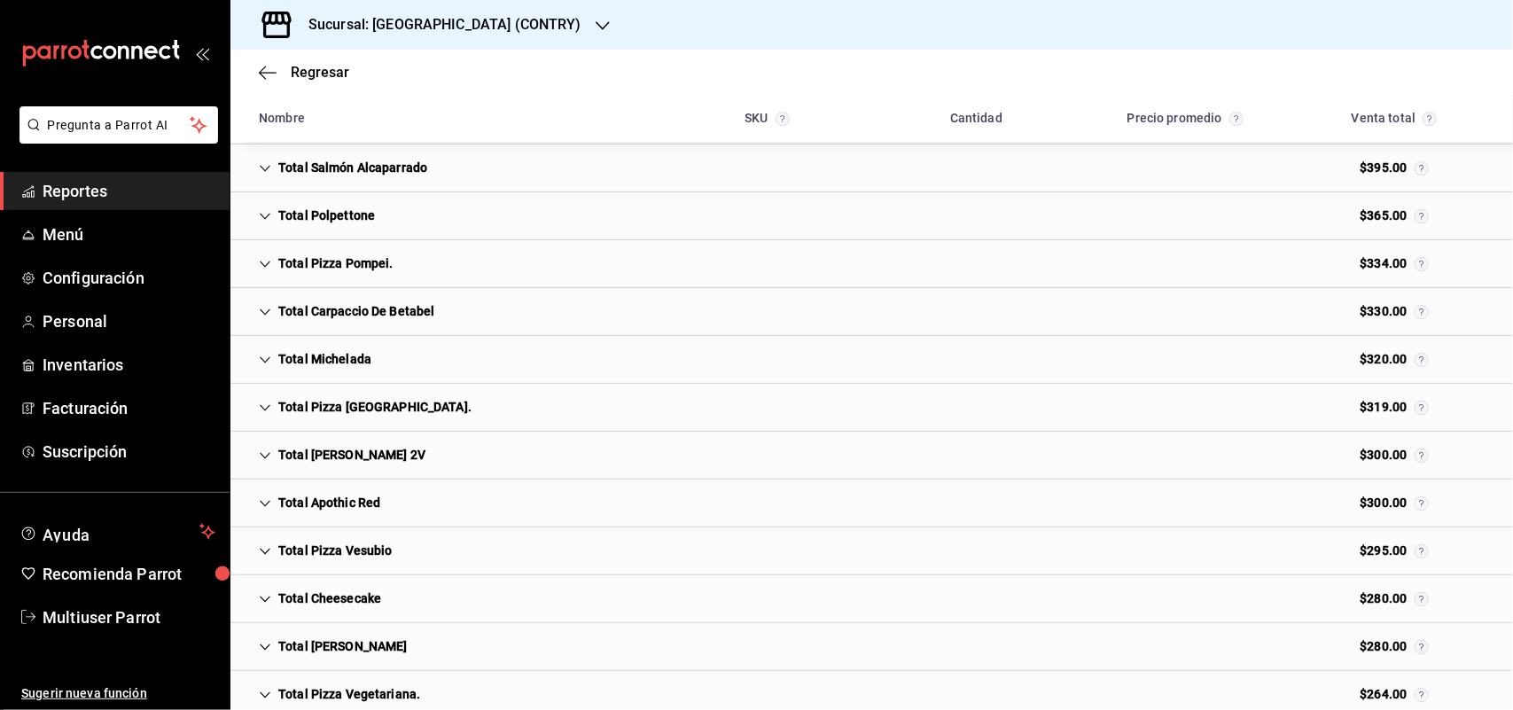
click at [378, 376] on div "Total Michelada" at bounding box center [315, 359] width 141 height 33
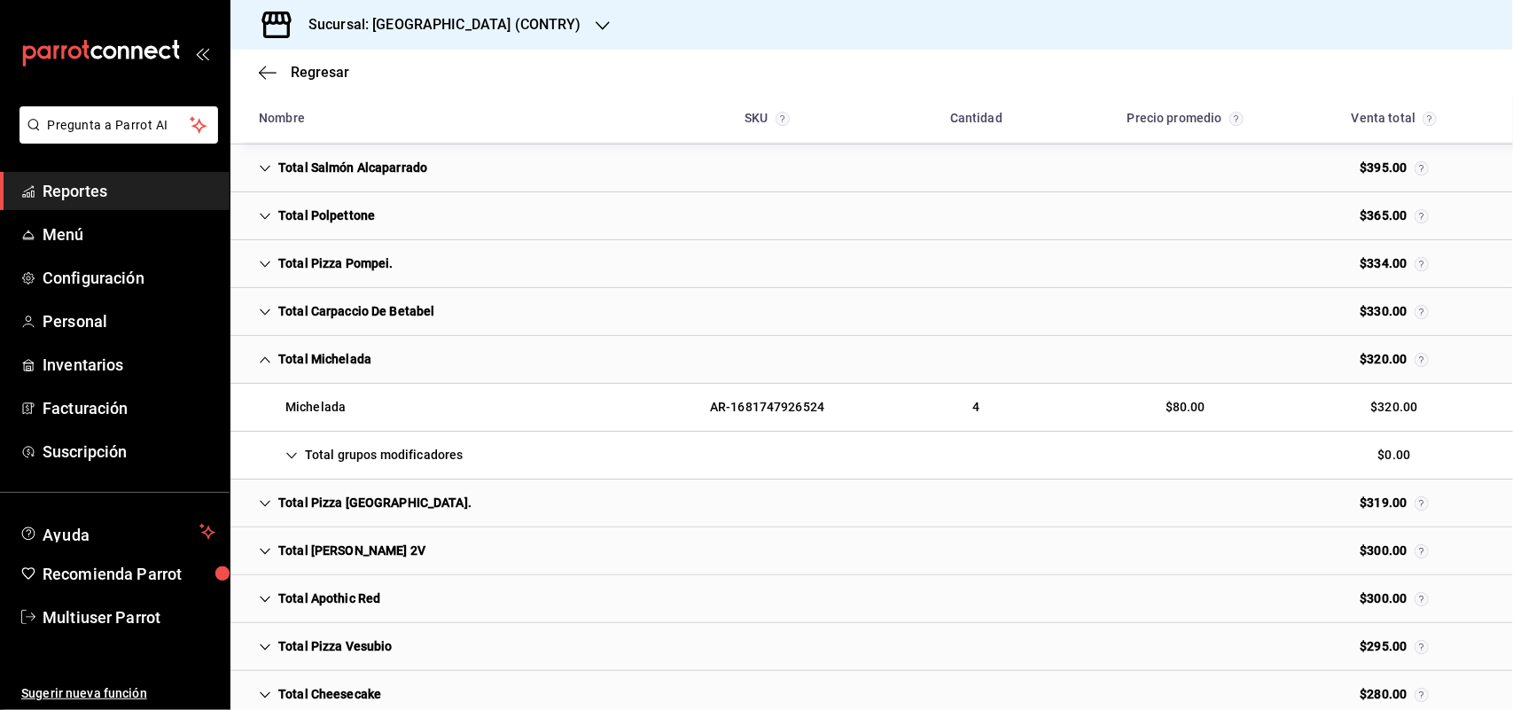
click at [388, 378] on div "Total Michelada $320.00" at bounding box center [871, 360] width 1283 height 48
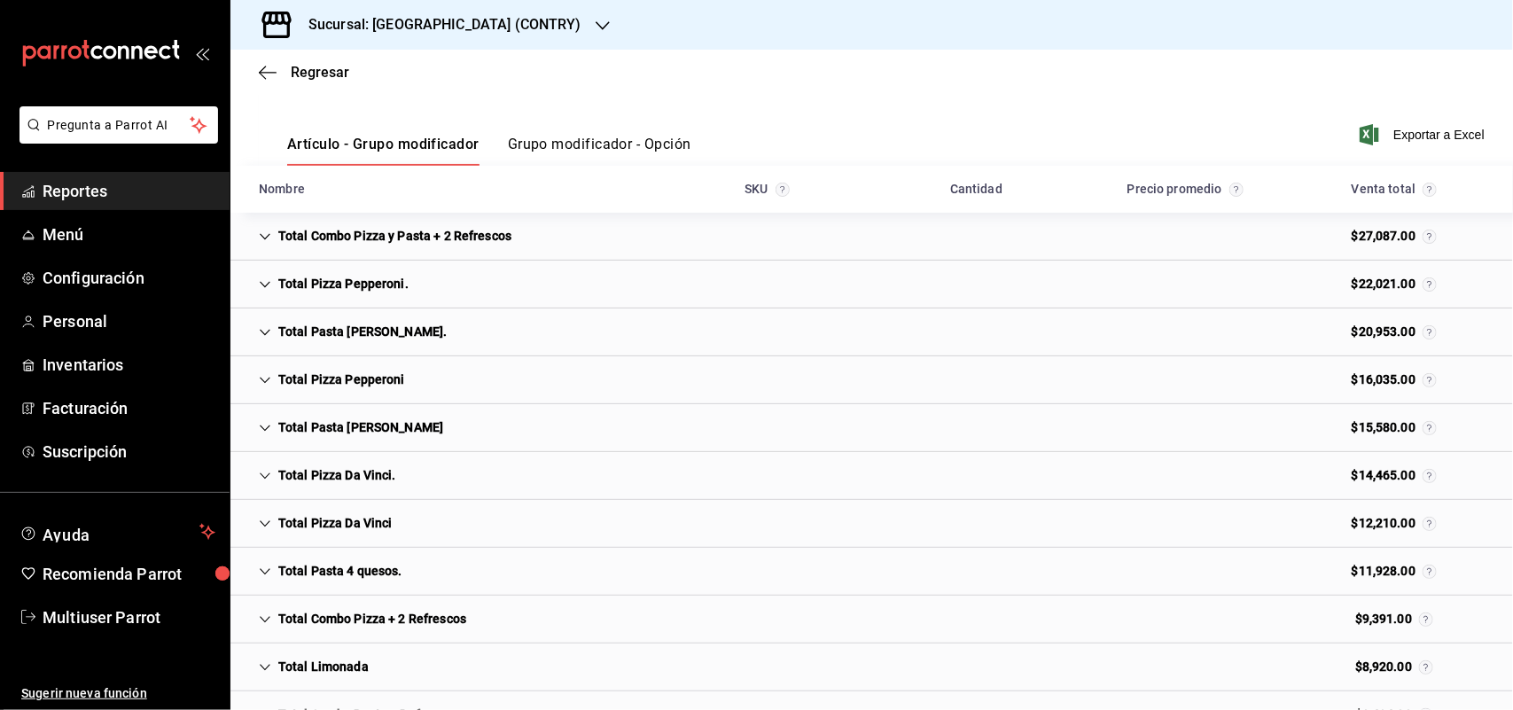
scroll to position [2757, 0]
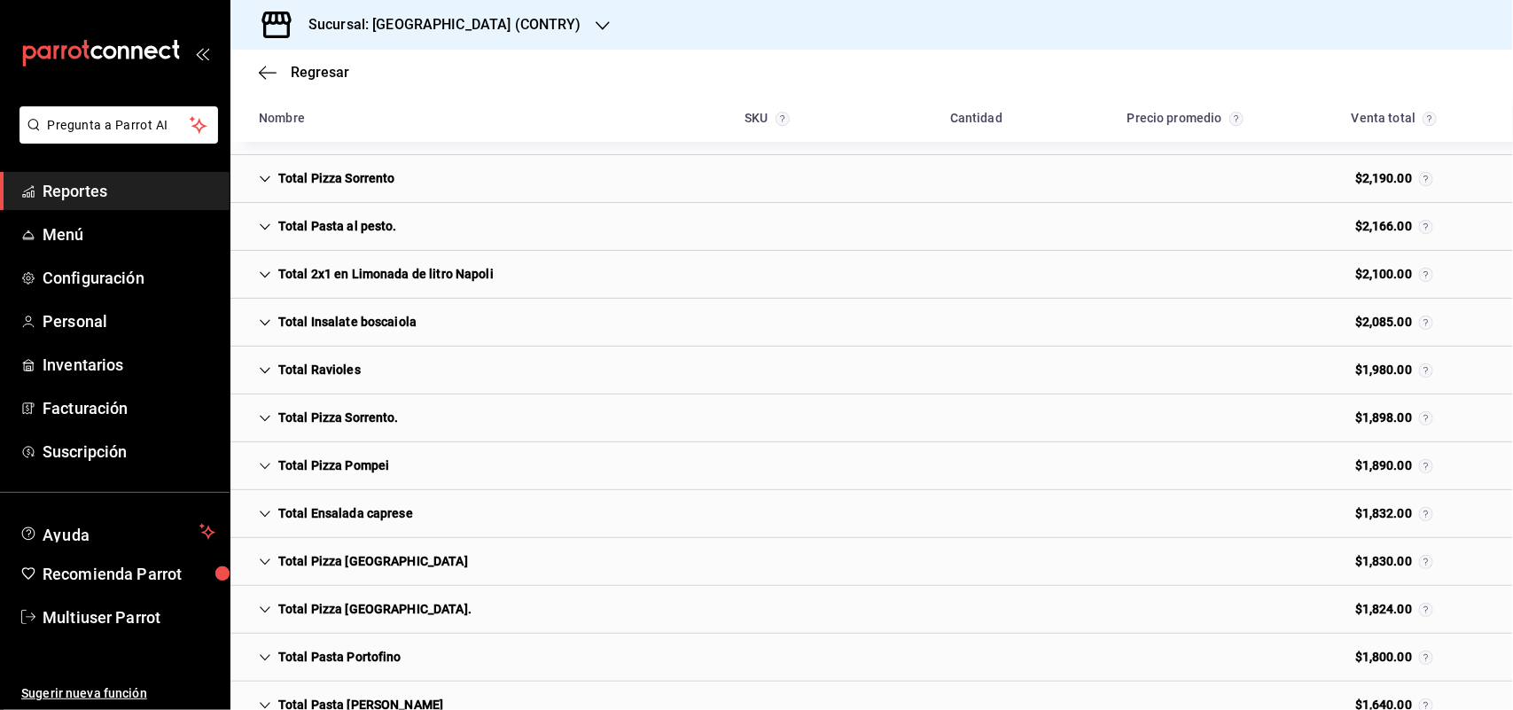
click at [324, 360] on div "Total Ravioles $1,980.00" at bounding box center [871, 371] width 1283 height 48
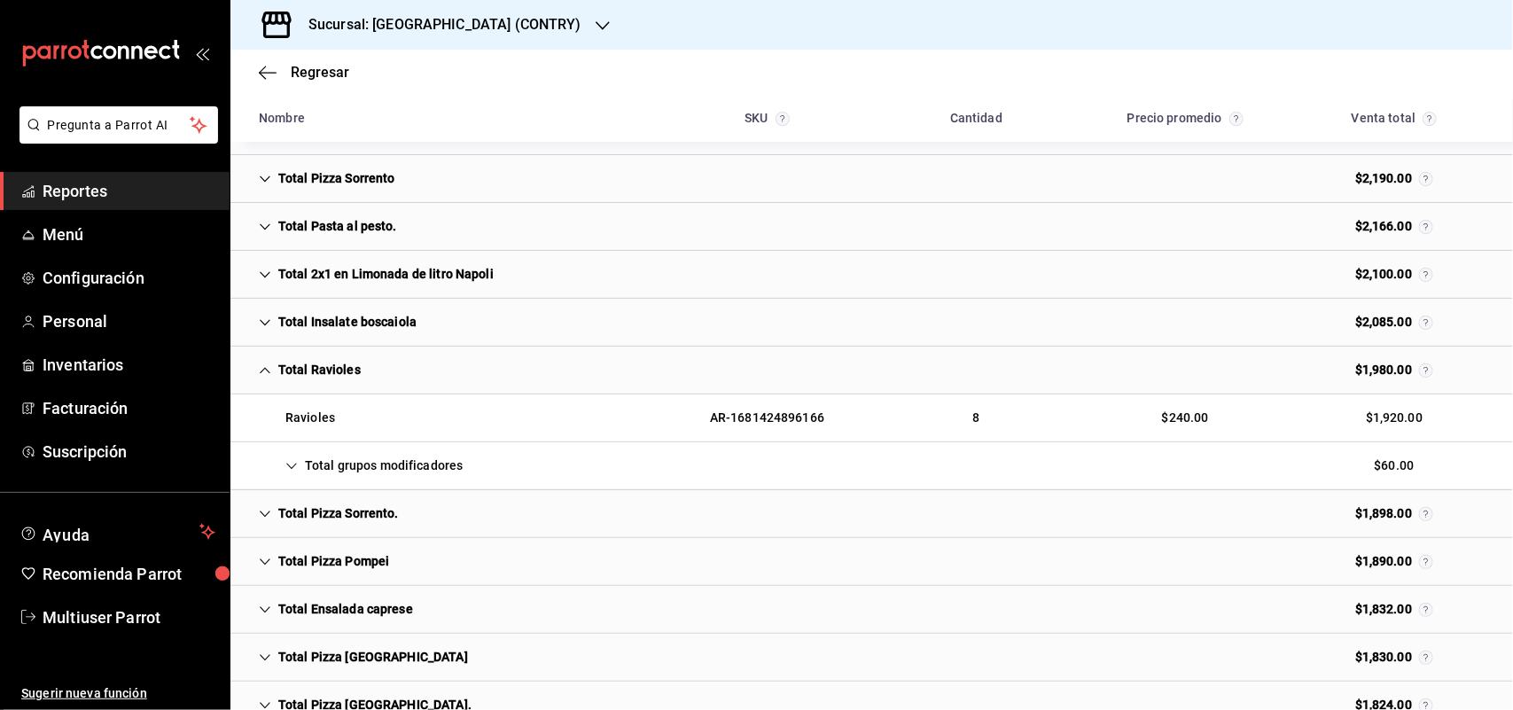
drag, startPoint x: 399, startPoint y: 464, endPoint x: 427, endPoint y: 486, distance: 36.0
click at [400, 464] on div "Total grupos modificadores" at bounding box center [361, 465] width 232 height 33
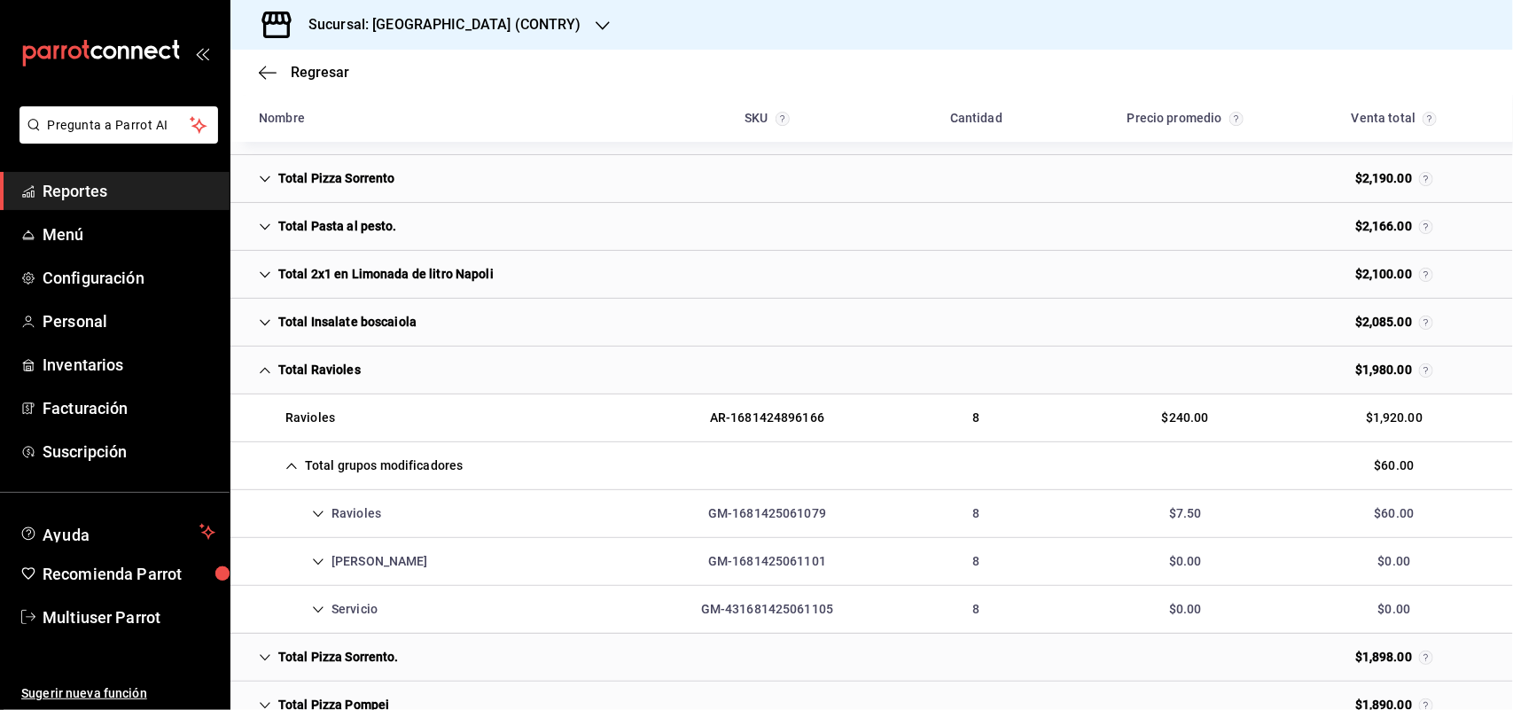
click at [413, 520] on div "Ravioles GM-1681425061079 8 $7.50 $60.00" at bounding box center [871, 514] width 1283 height 48
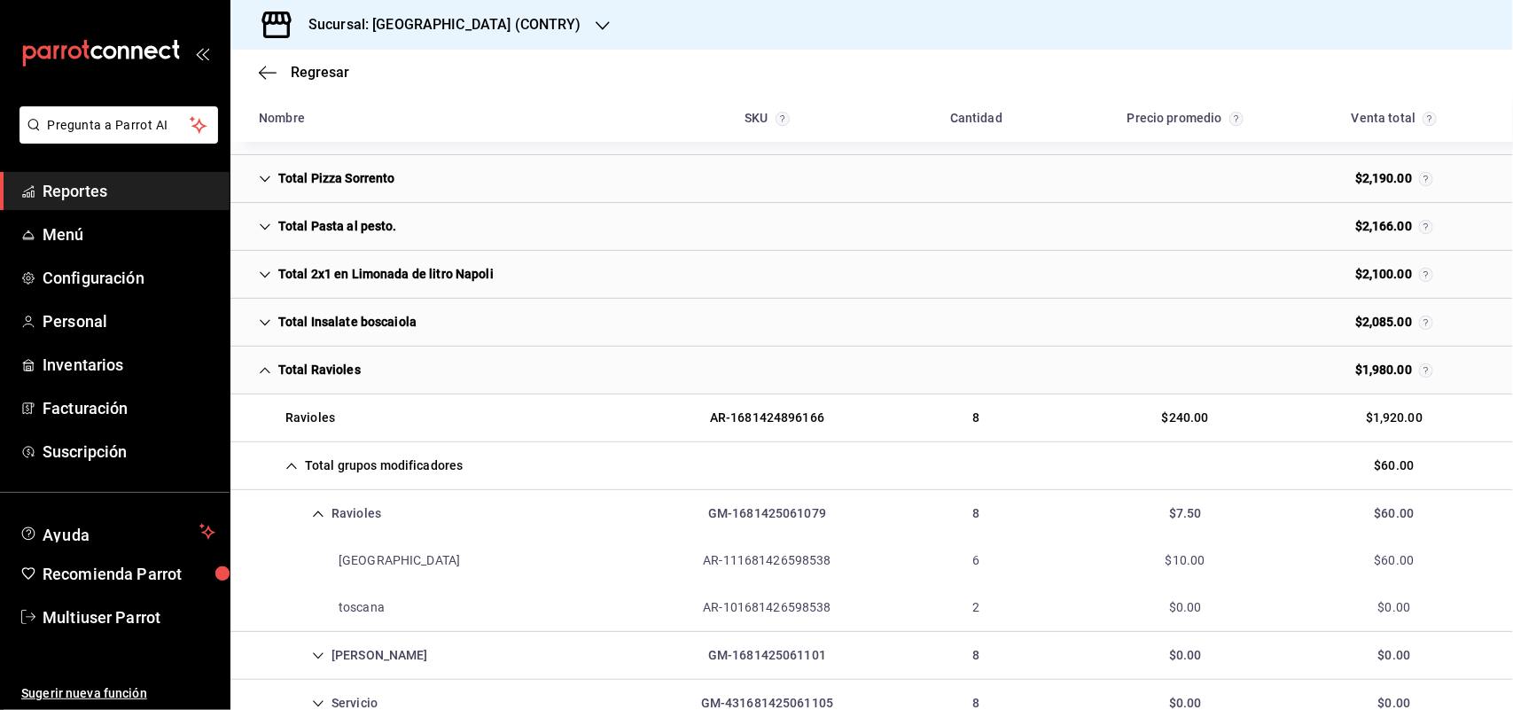
click at [362, 375] on div "Total Ravioles" at bounding box center [310, 370] width 130 height 33
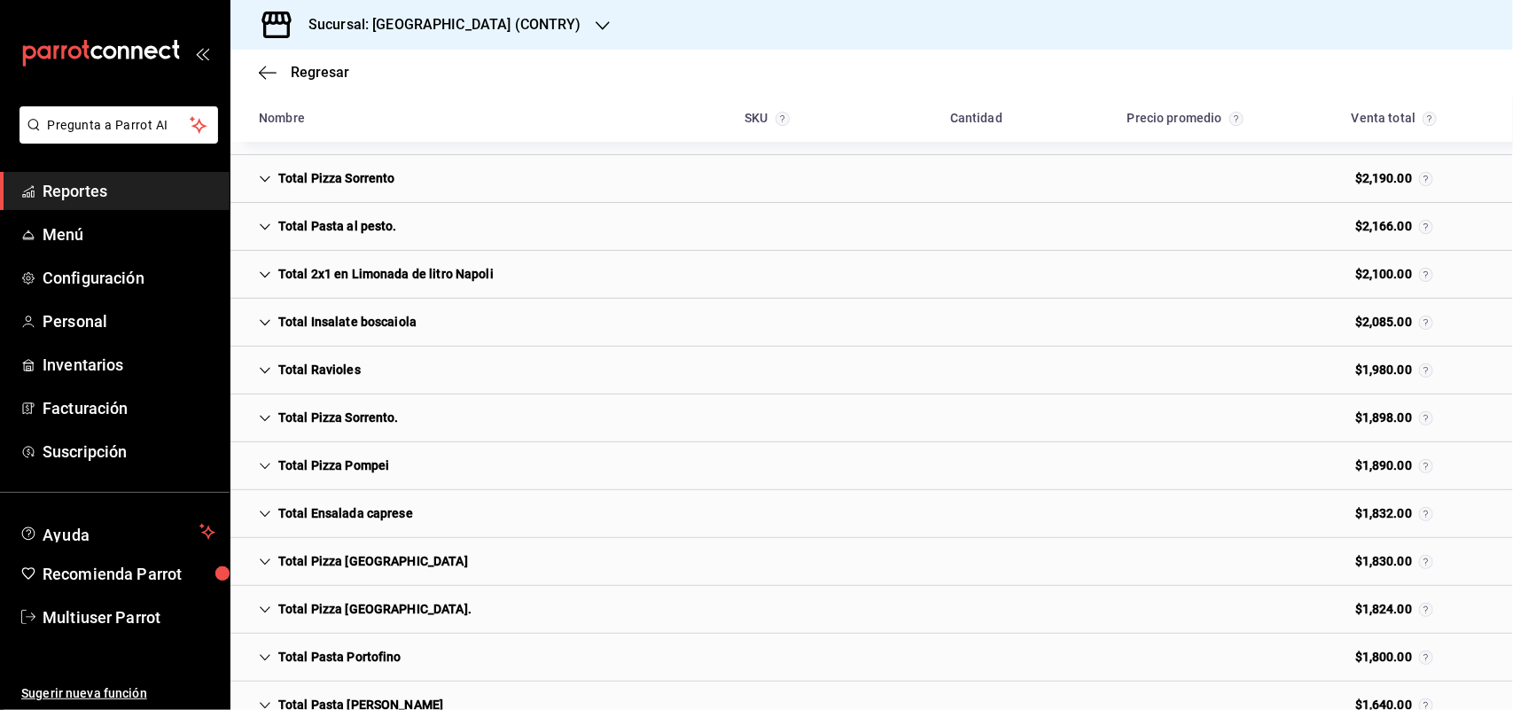
scroll to position [3668, 0]
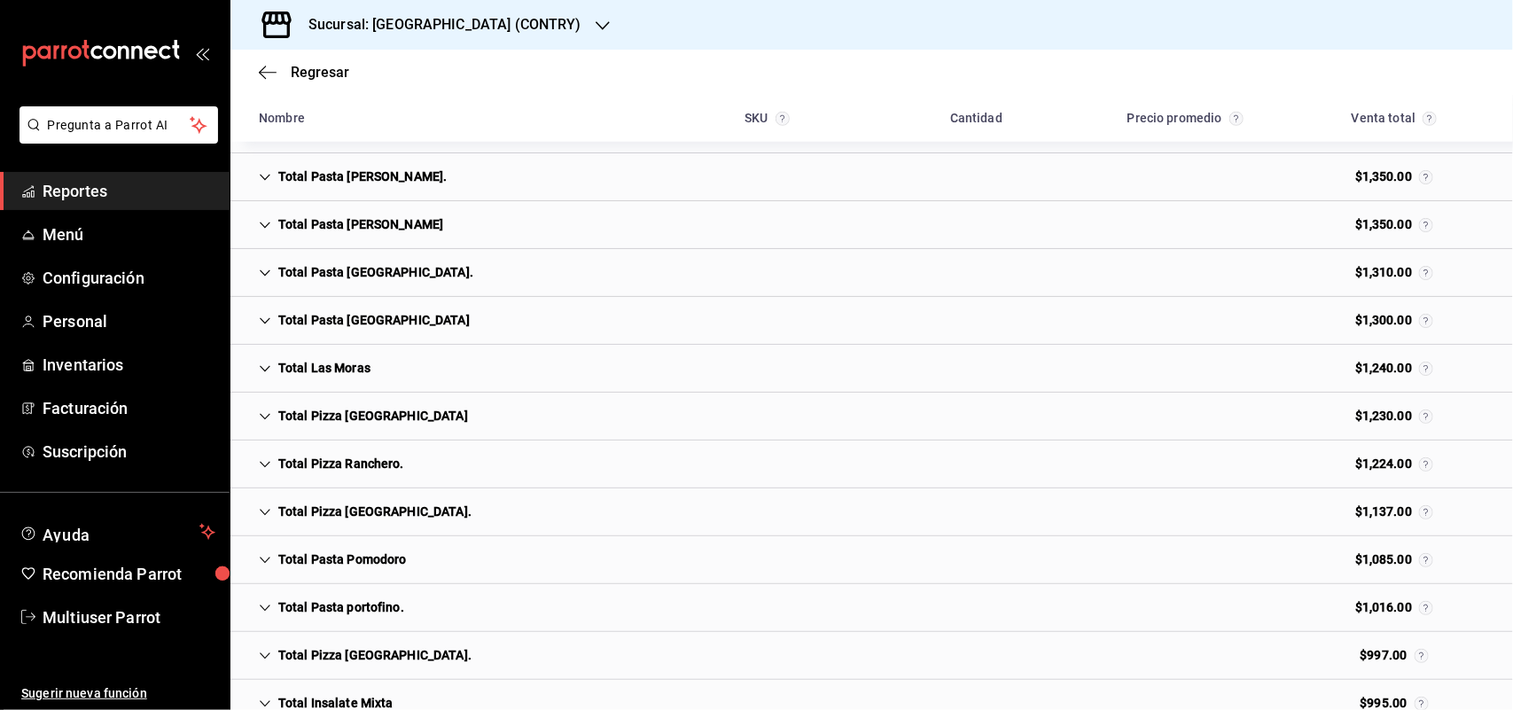
click at [353, 377] on div "Total Las Moras" at bounding box center [315, 368] width 140 height 33
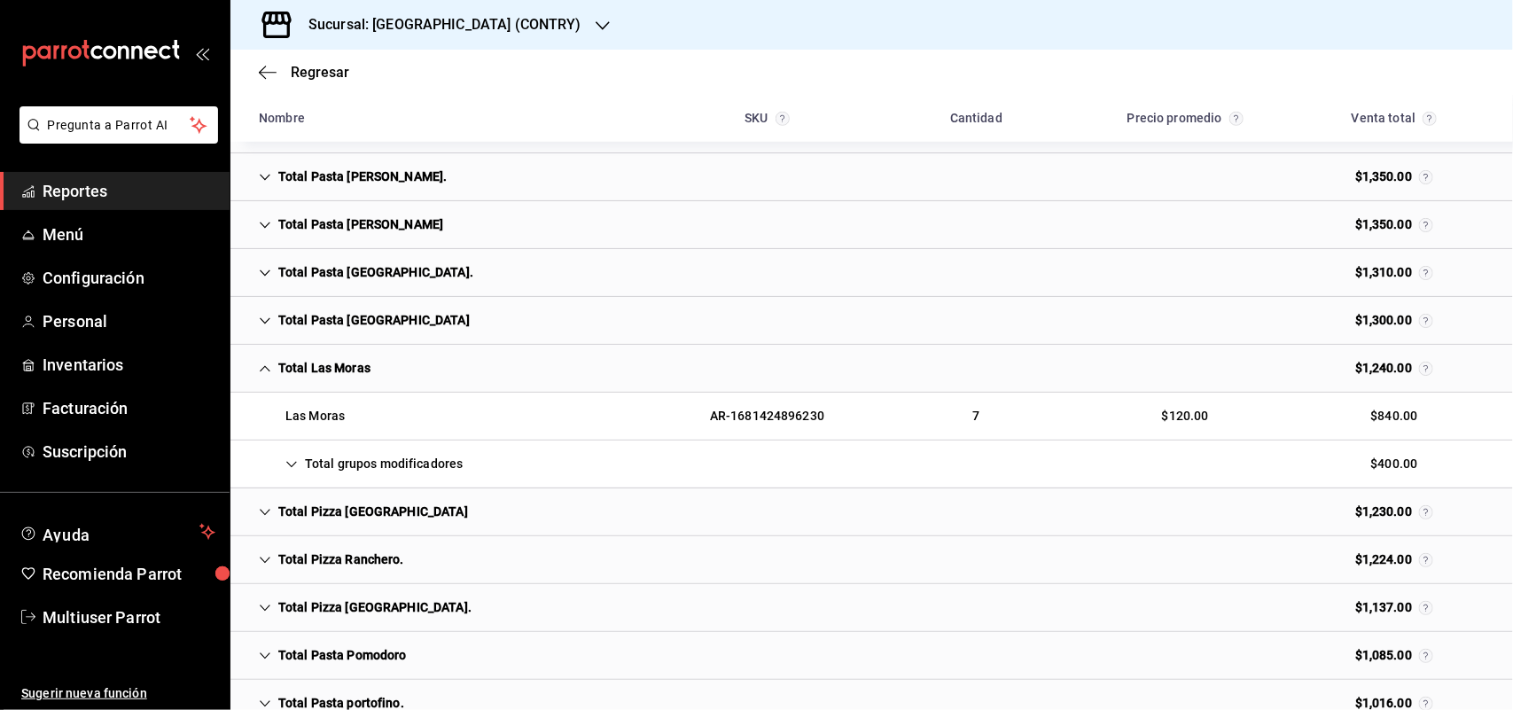
click at [532, 481] on div "Total grupos modificadores $400.00" at bounding box center [871, 465] width 1283 height 48
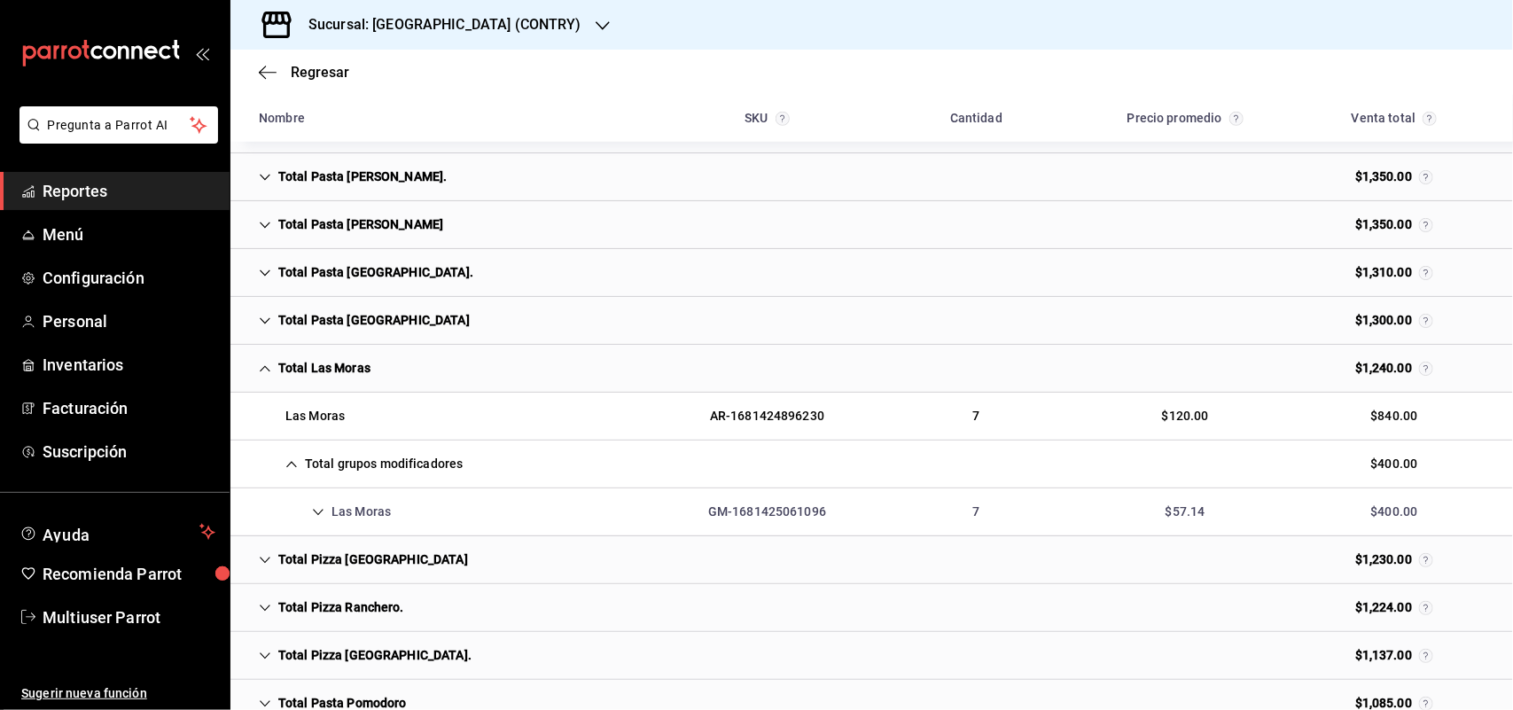
click at [405, 516] on div "Las Moras GM-1681425061096 7 $57.14 $400.00" at bounding box center [871, 512] width 1283 height 48
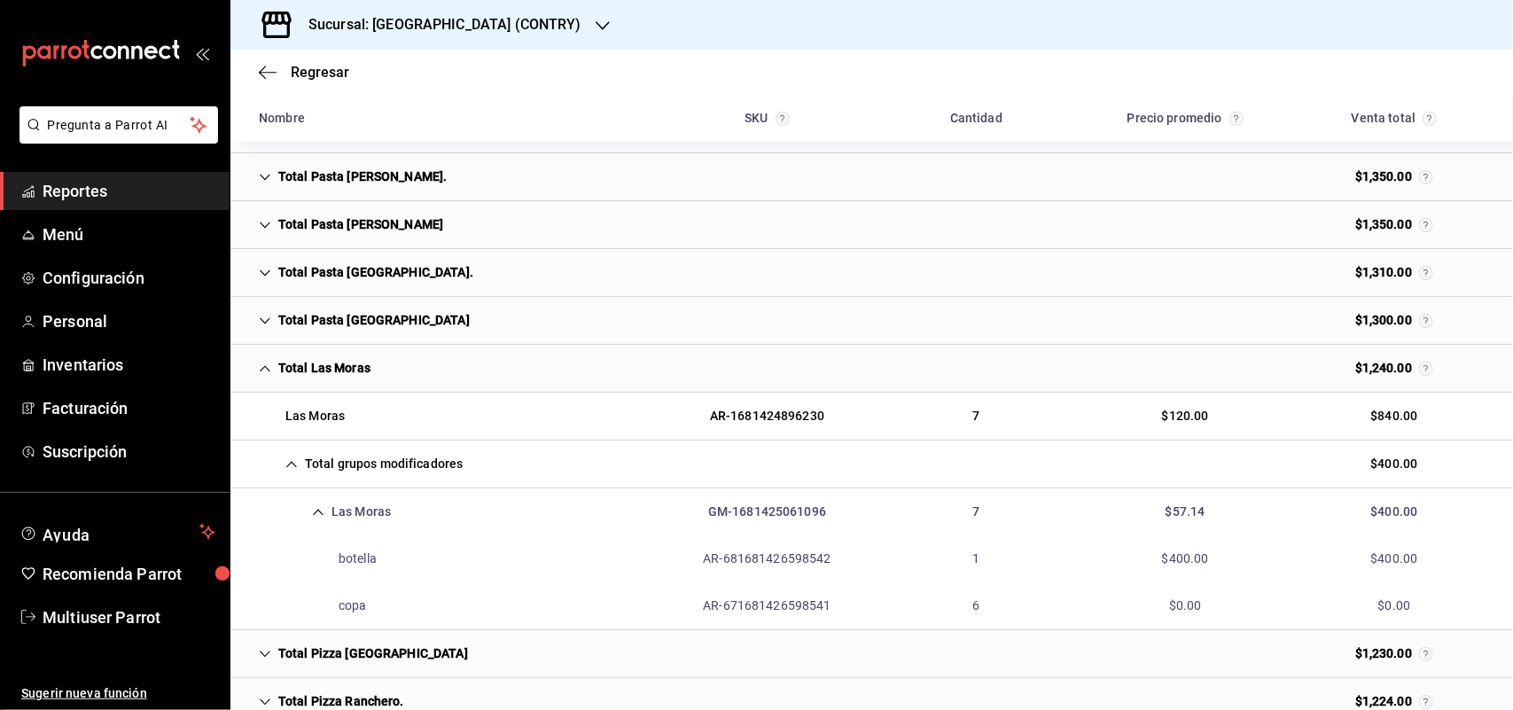
drag, startPoint x: 306, startPoint y: 370, endPoint x: 876, endPoint y: 178, distance: 601.5
click at [306, 372] on div "Total Las Moras" at bounding box center [315, 368] width 140 height 33
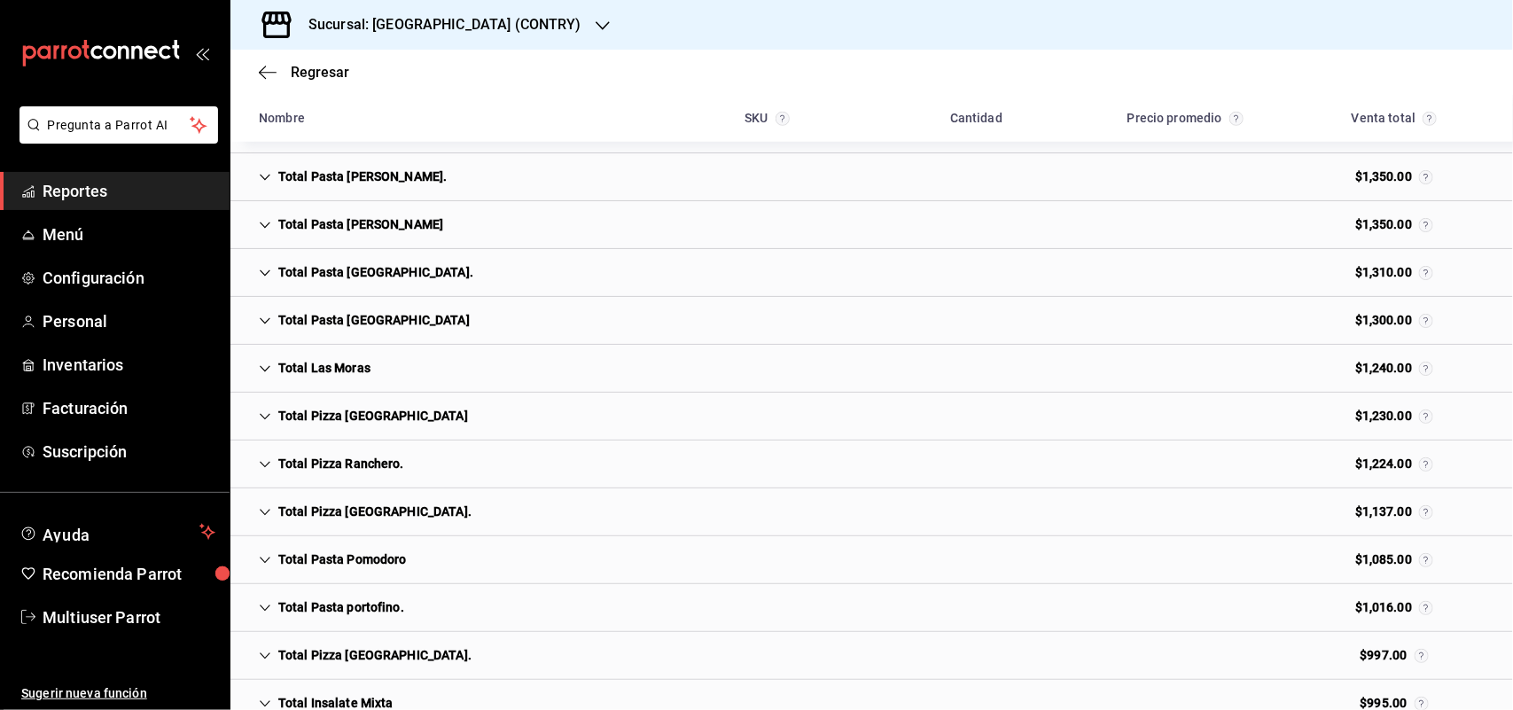
scroll to position [5830, 0]
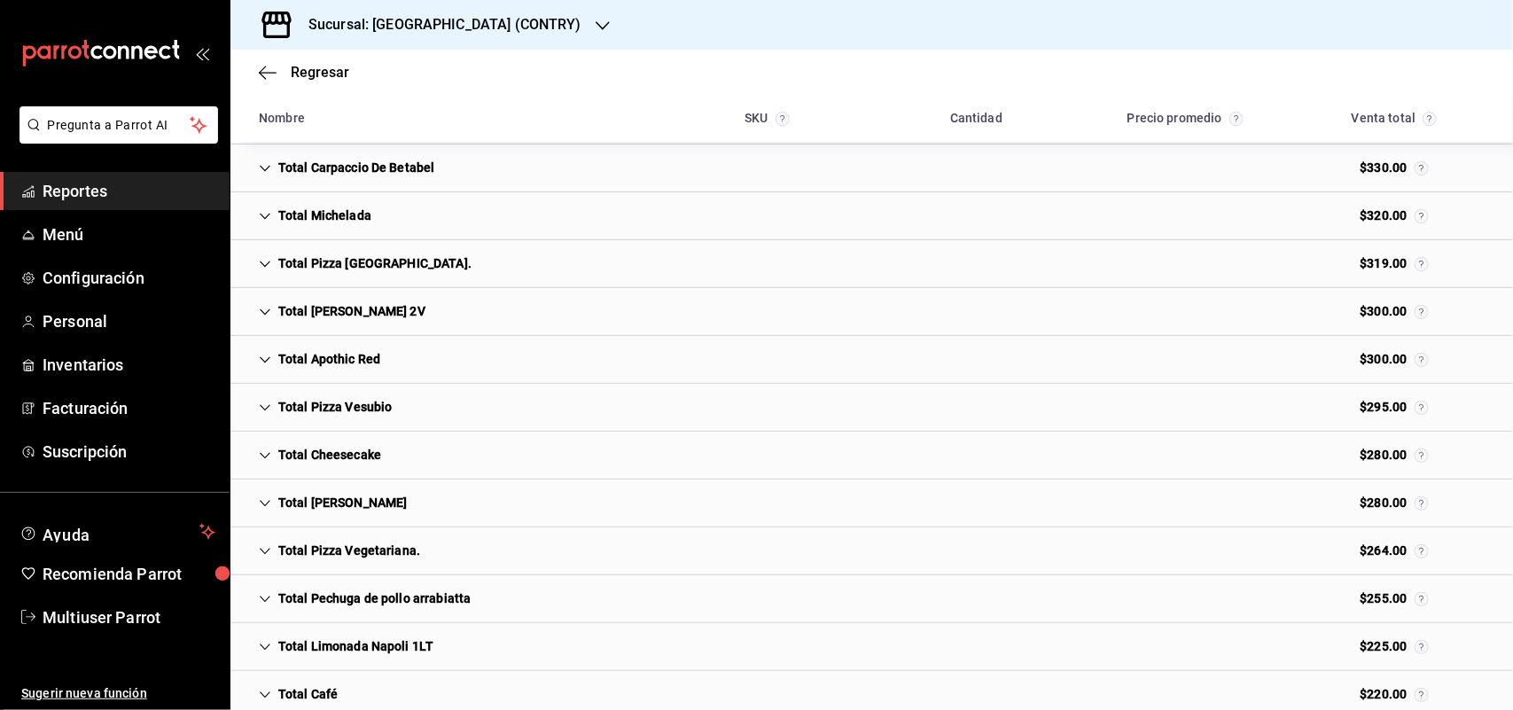
click at [285, 376] on div "Total Apothic Red" at bounding box center [320, 359] width 150 height 33
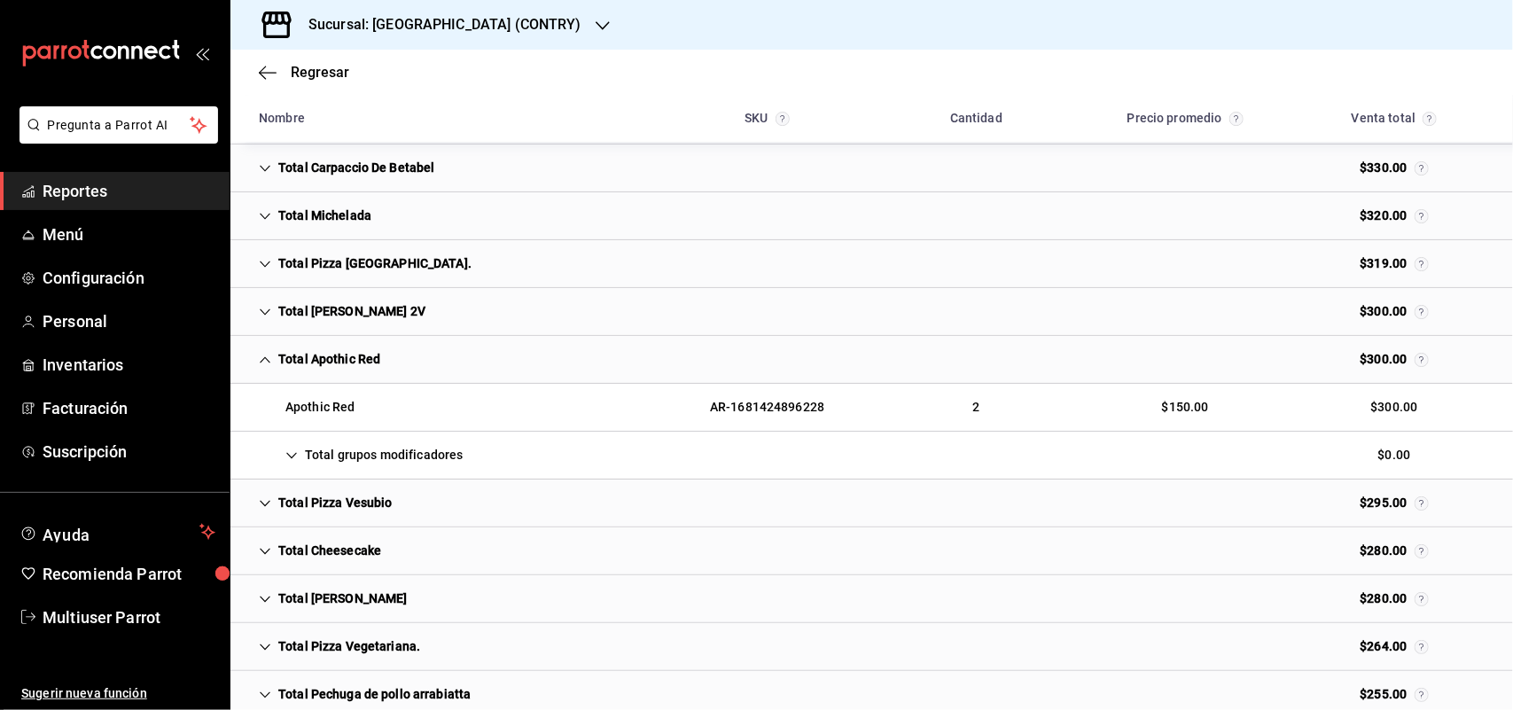
click at [369, 471] on div "Total grupos modificadores" at bounding box center [361, 455] width 232 height 33
click at [421, 525] on div "Apothic Red GM-1681425061094 2 $0.00 $0.00" at bounding box center [871, 504] width 1283 height 48
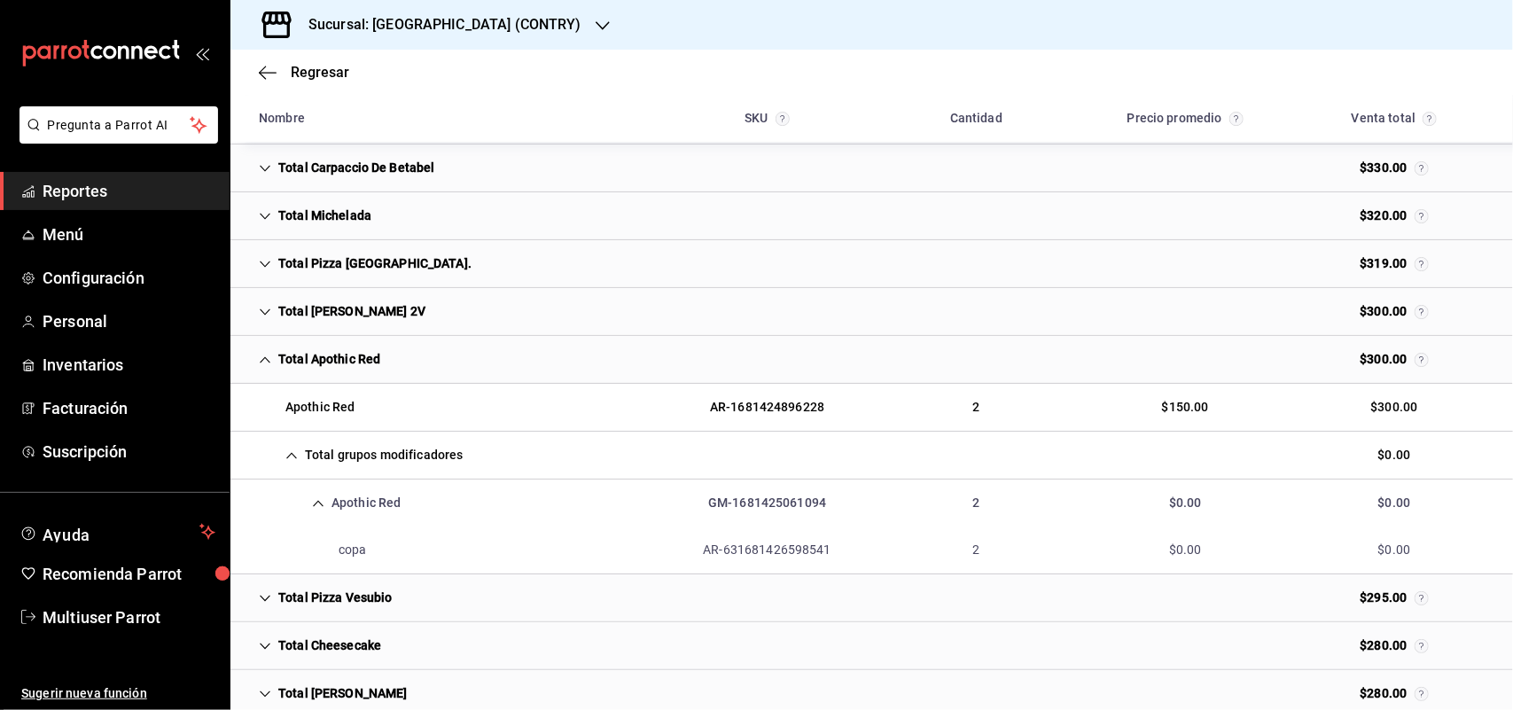
drag, startPoint x: 335, startPoint y: 383, endPoint x: 359, endPoint y: 377, distance: 24.7
click at [335, 376] on div "Total Apothic Red" at bounding box center [320, 359] width 150 height 33
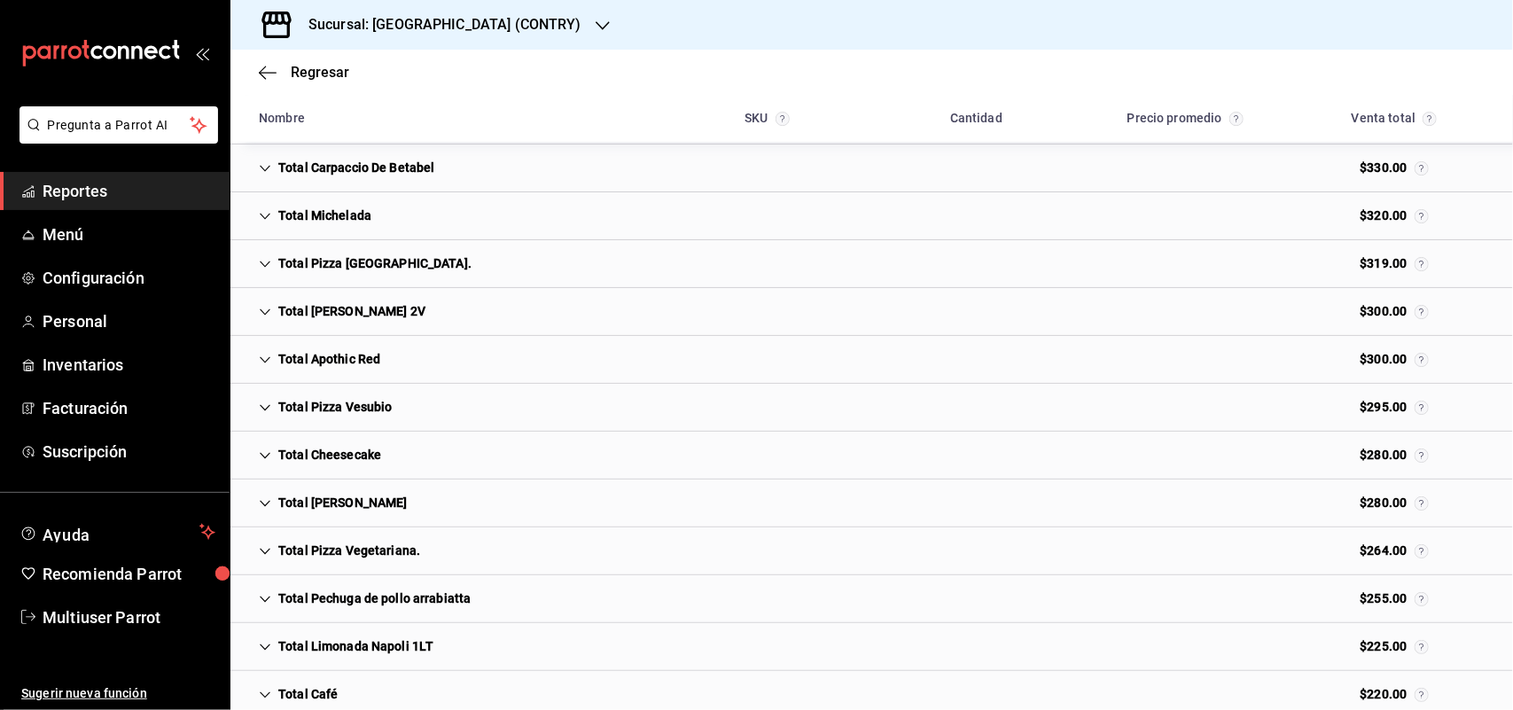
scroll to position [5110, 0]
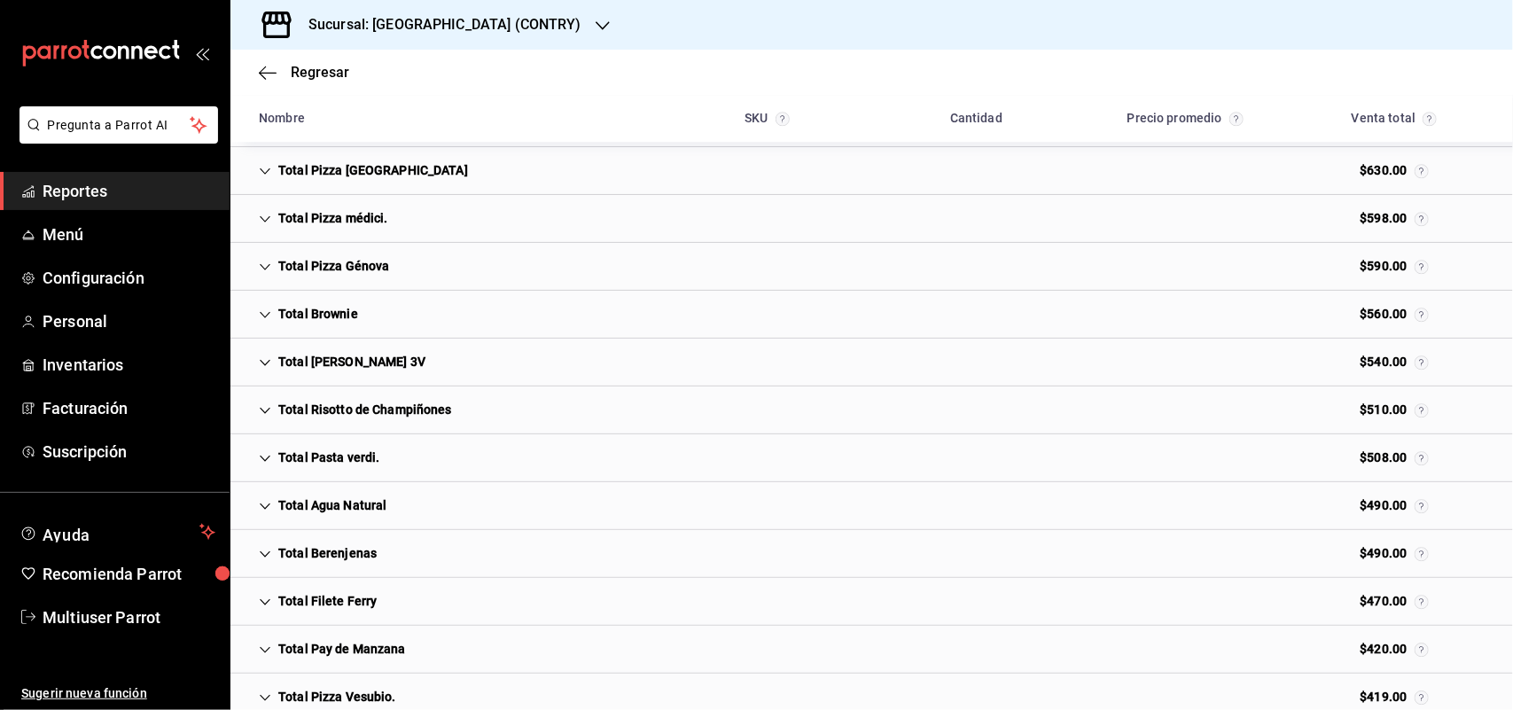
click at [402, 379] on div "Total Madero 3V $540.00" at bounding box center [871, 363] width 1283 height 48
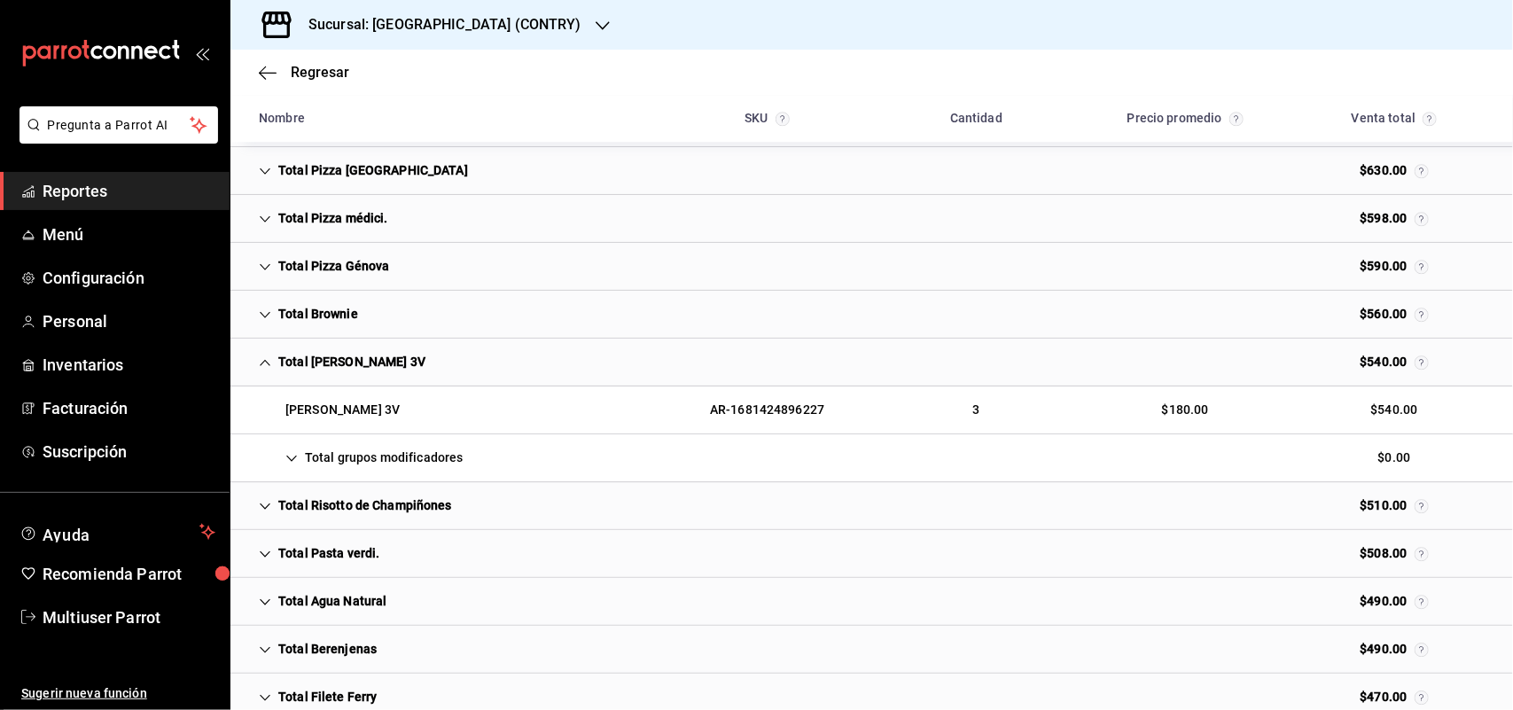
click at [377, 470] on div "Total grupos modificadores" at bounding box center [361, 457] width 232 height 33
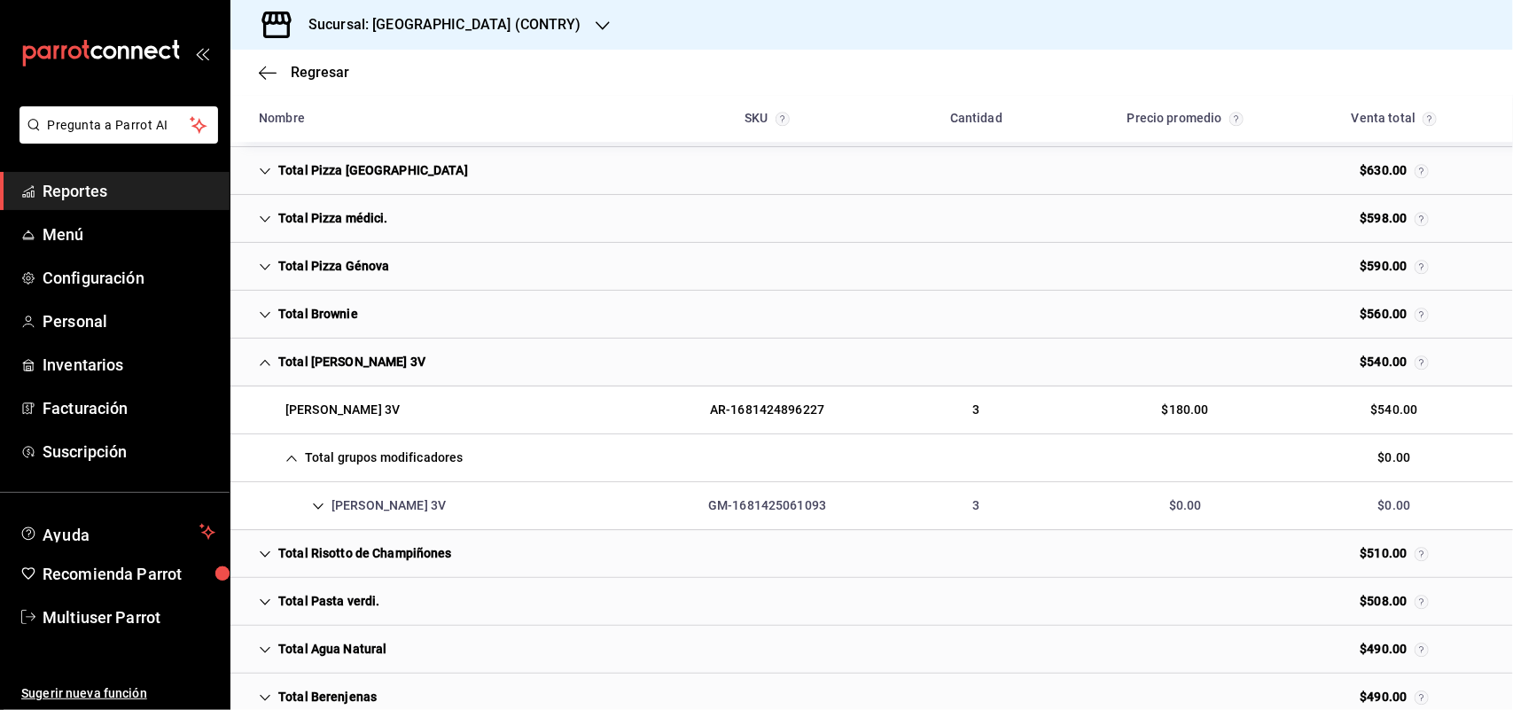
click at [382, 516] on div "Madero 3V" at bounding box center [352, 505] width 215 height 33
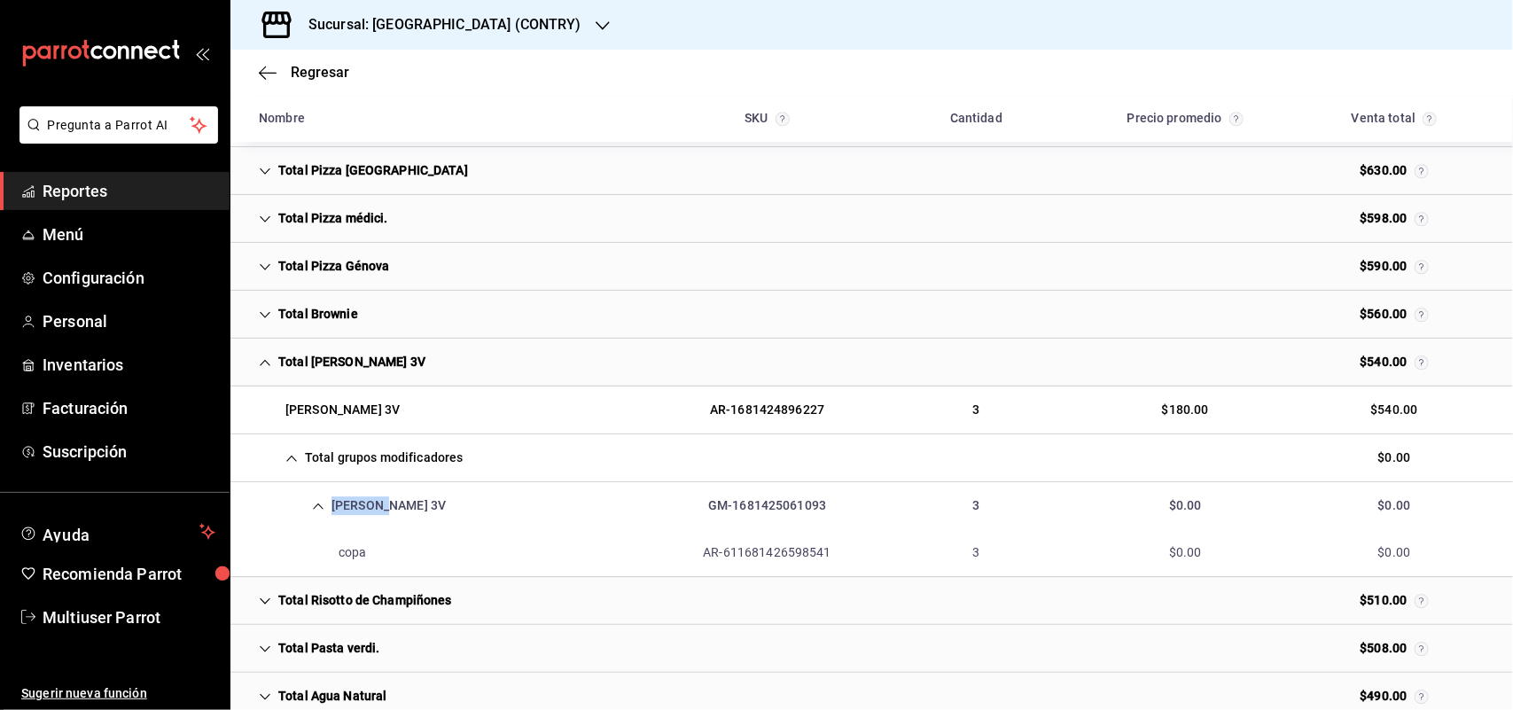
drag, startPoint x: 366, startPoint y: 391, endPoint x: 973, endPoint y: 142, distance: 656.2
click at [366, 378] on div "Total Madero 3V" at bounding box center [342, 362] width 195 height 33
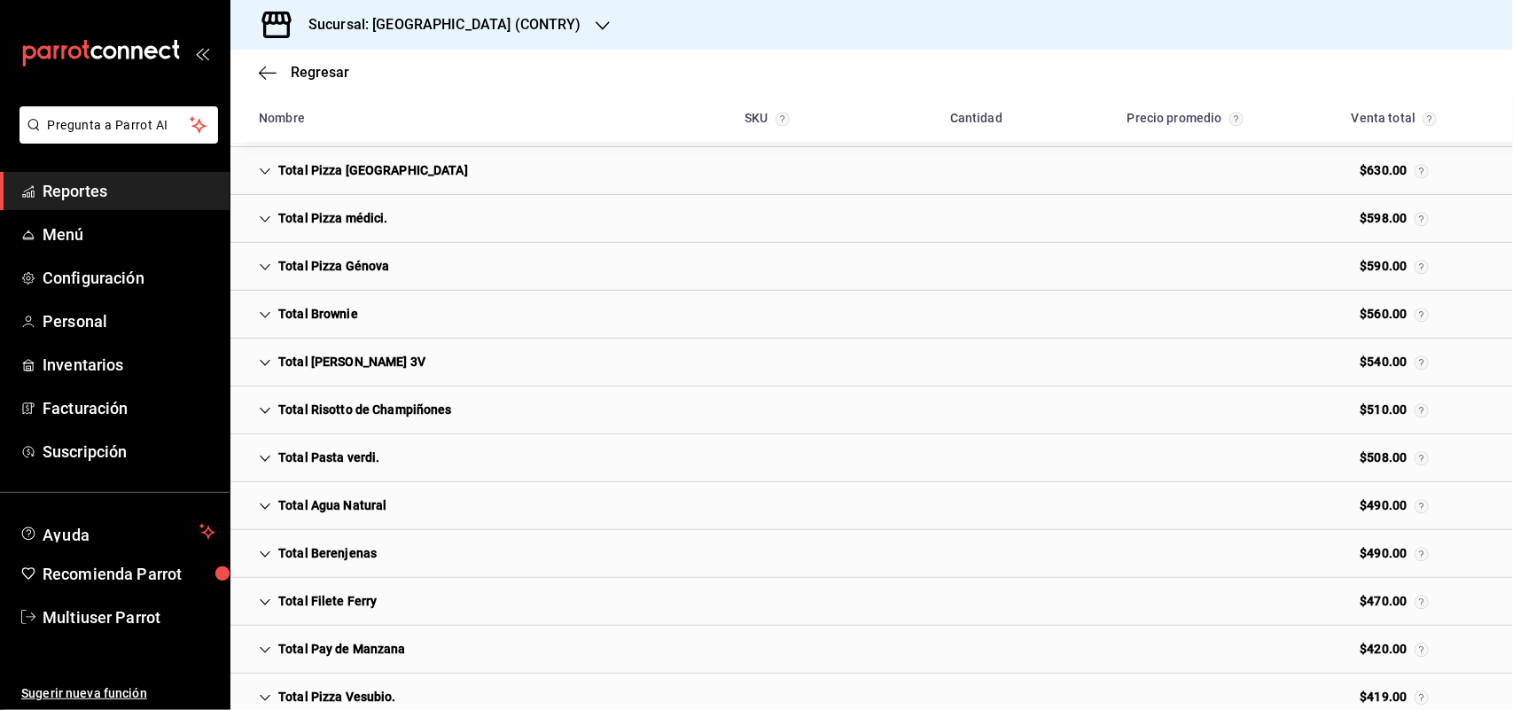
scroll to position [5782, 0]
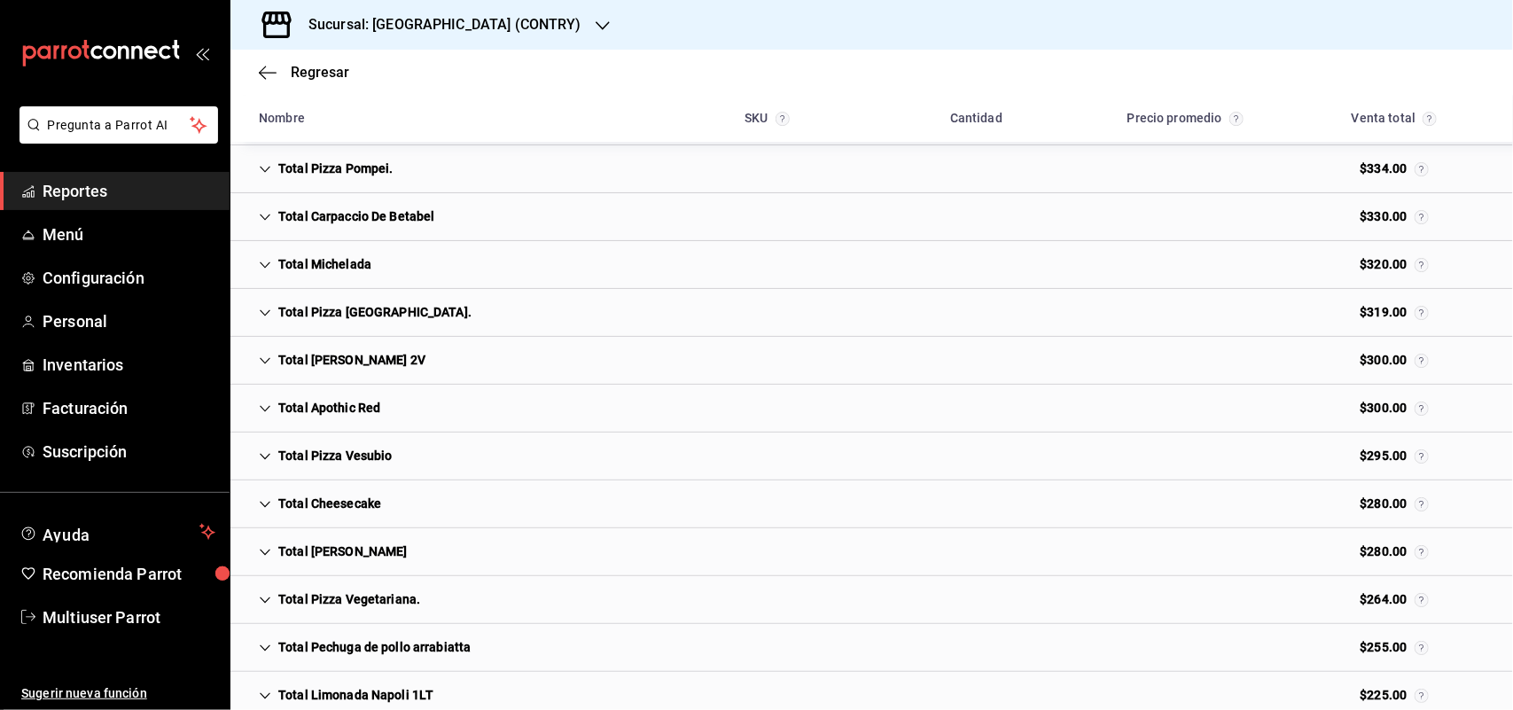
click at [355, 368] on div "Total Madero 2V" at bounding box center [342, 360] width 195 height 33
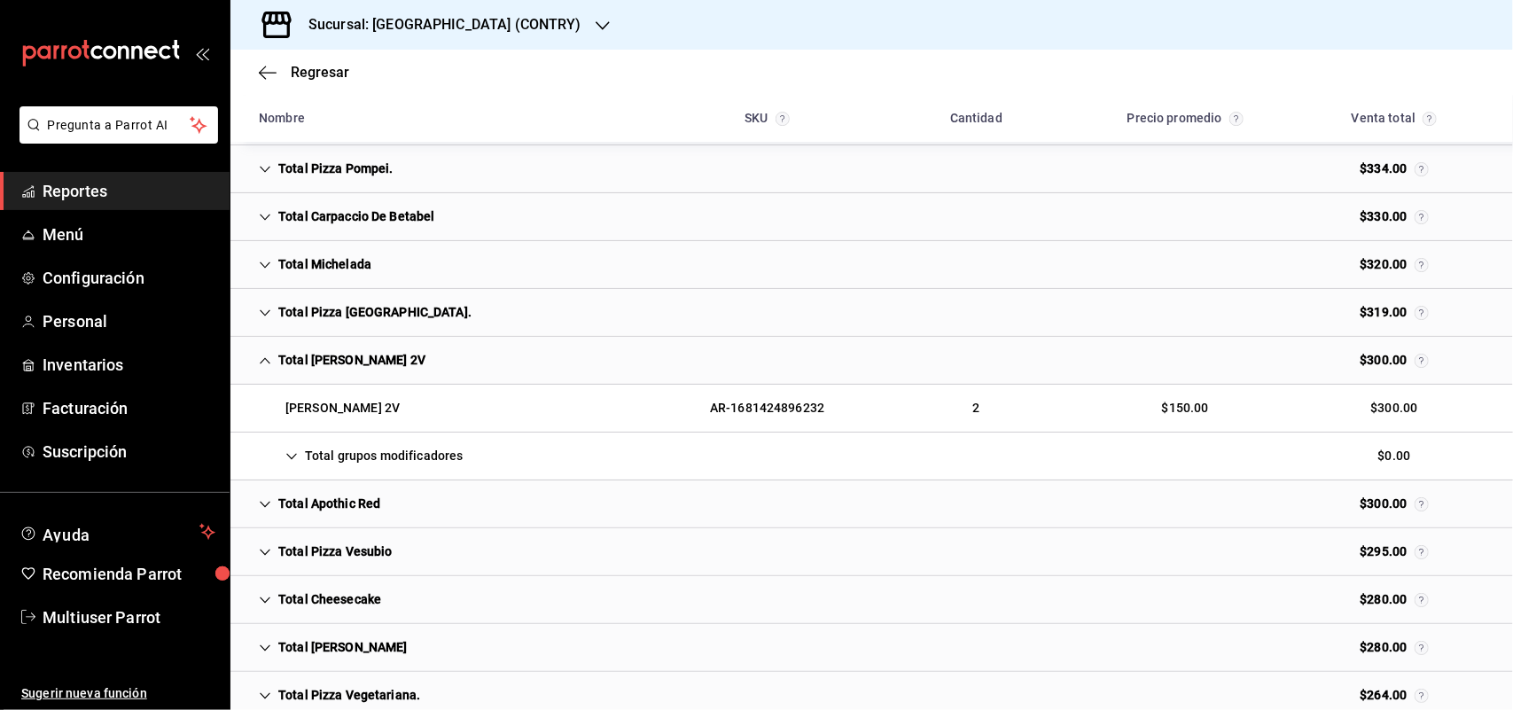
click at [334, 425] on div "Madero 2V" at bounding box center [329, 408] width 169 height 33
click at [352, 457] on div "Total grupos modificadores $0.00" at bounding box center [871, 457] width 1283 height 48
click at [405, 519] on div "Madero 2V" at bounding box center [352, 503] width 215 height 33
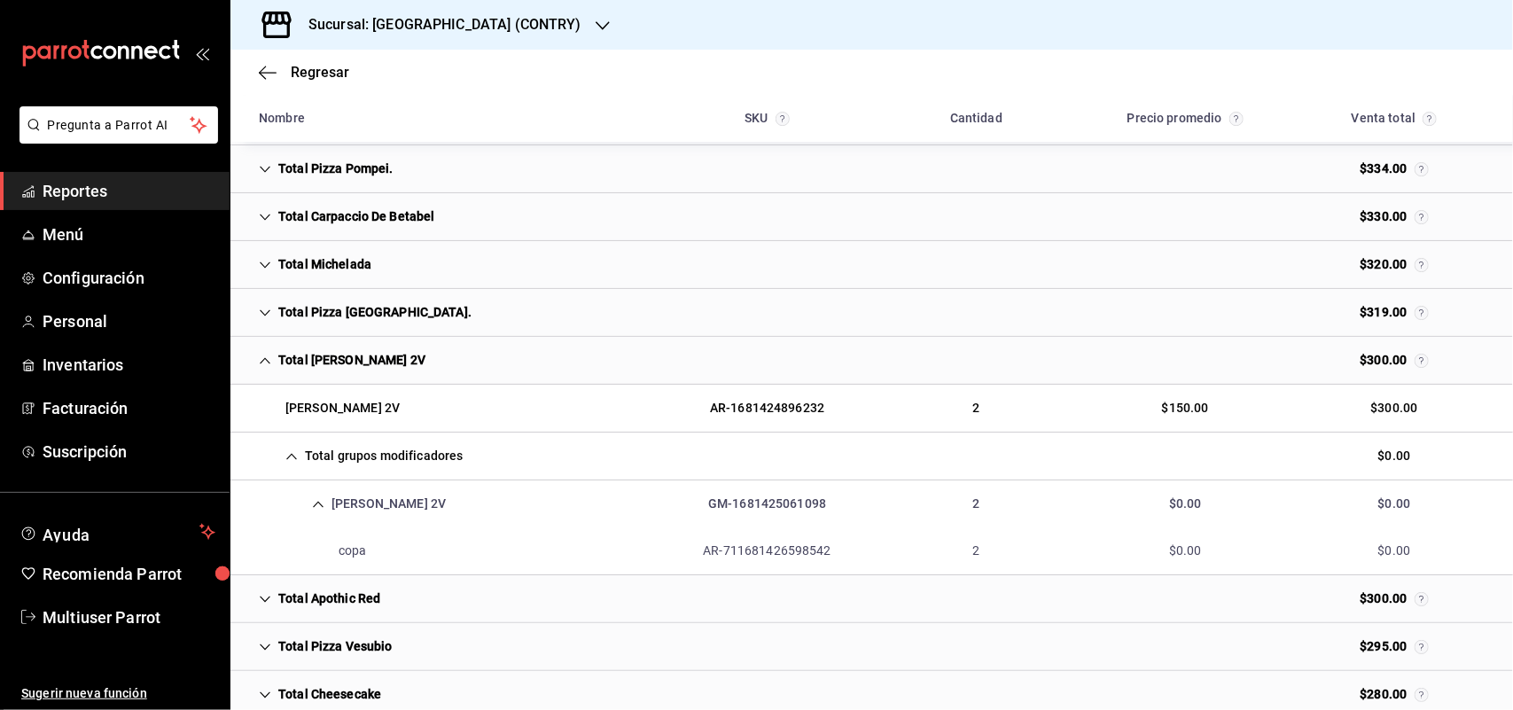
drag, startPoint x: 320, startPoint y: 390, endPoint x: 999, endPoint y: 152, distance: 719.6
click at [321, 377] on div "Total Madero 2V" at bounding box center [342, 360] width 195 height 33
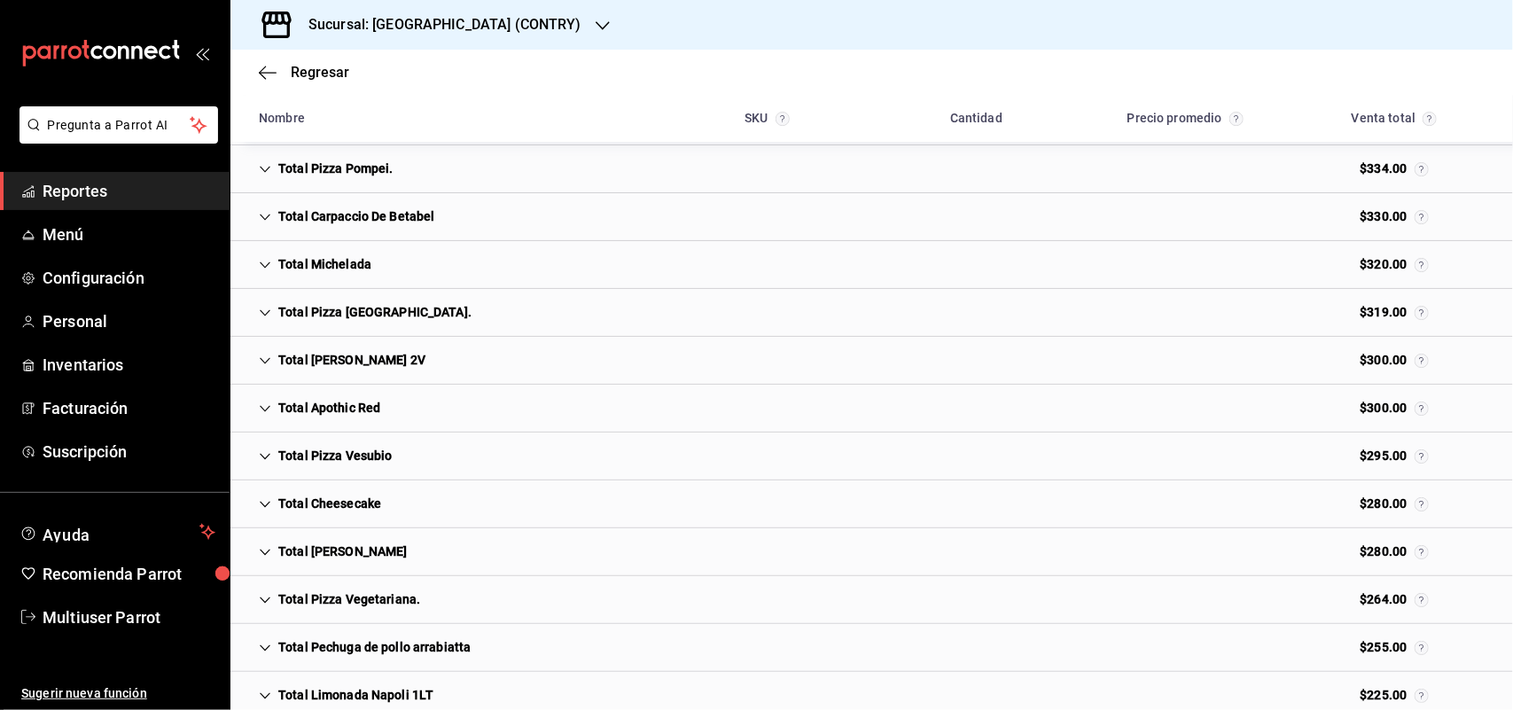
scroll to position [3524, 0]
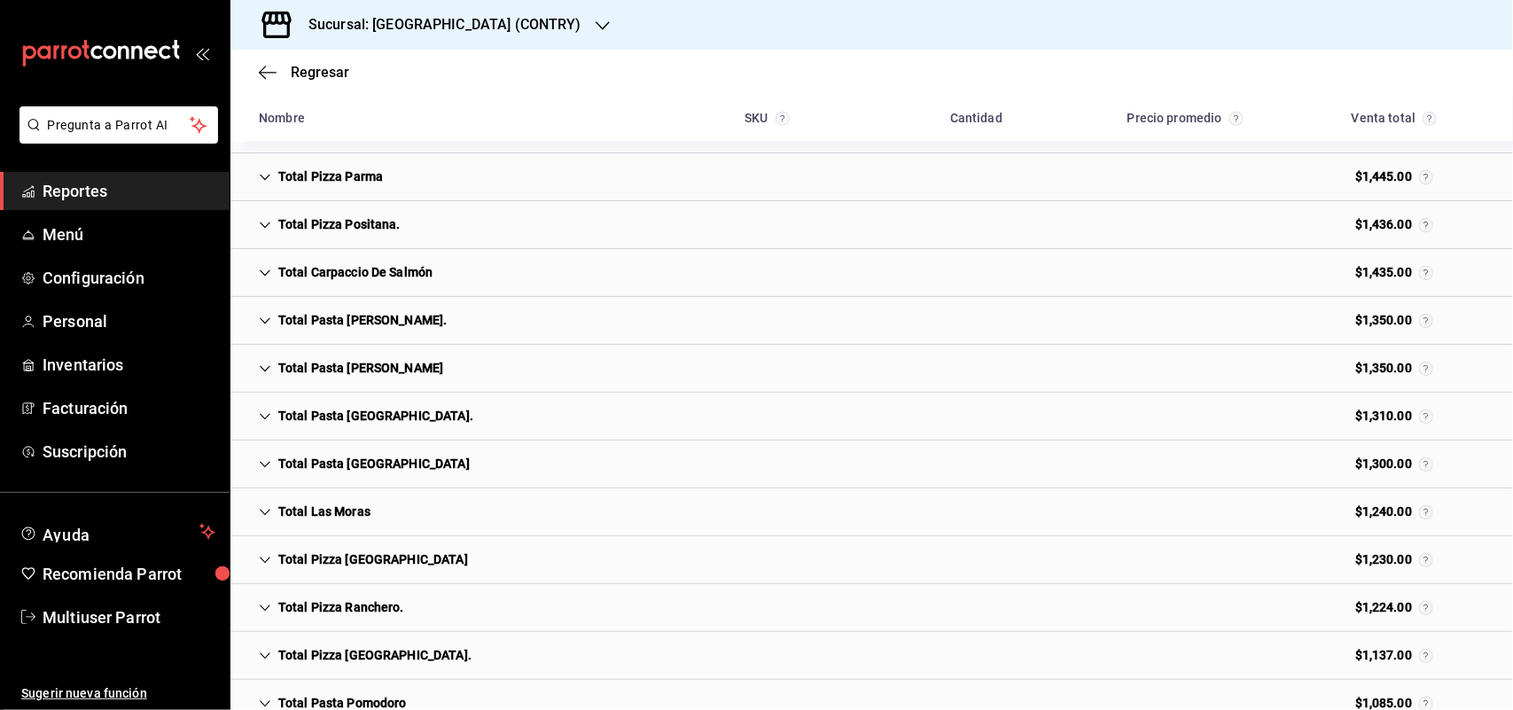
click at [542, 27] on div "Sucursal: Napoli (CONTRY)" at bounding box center [871, 25] width 1283 height 50
click at [596, 24] on icon "button" at bounding box center [603, 26] width 14 height 14
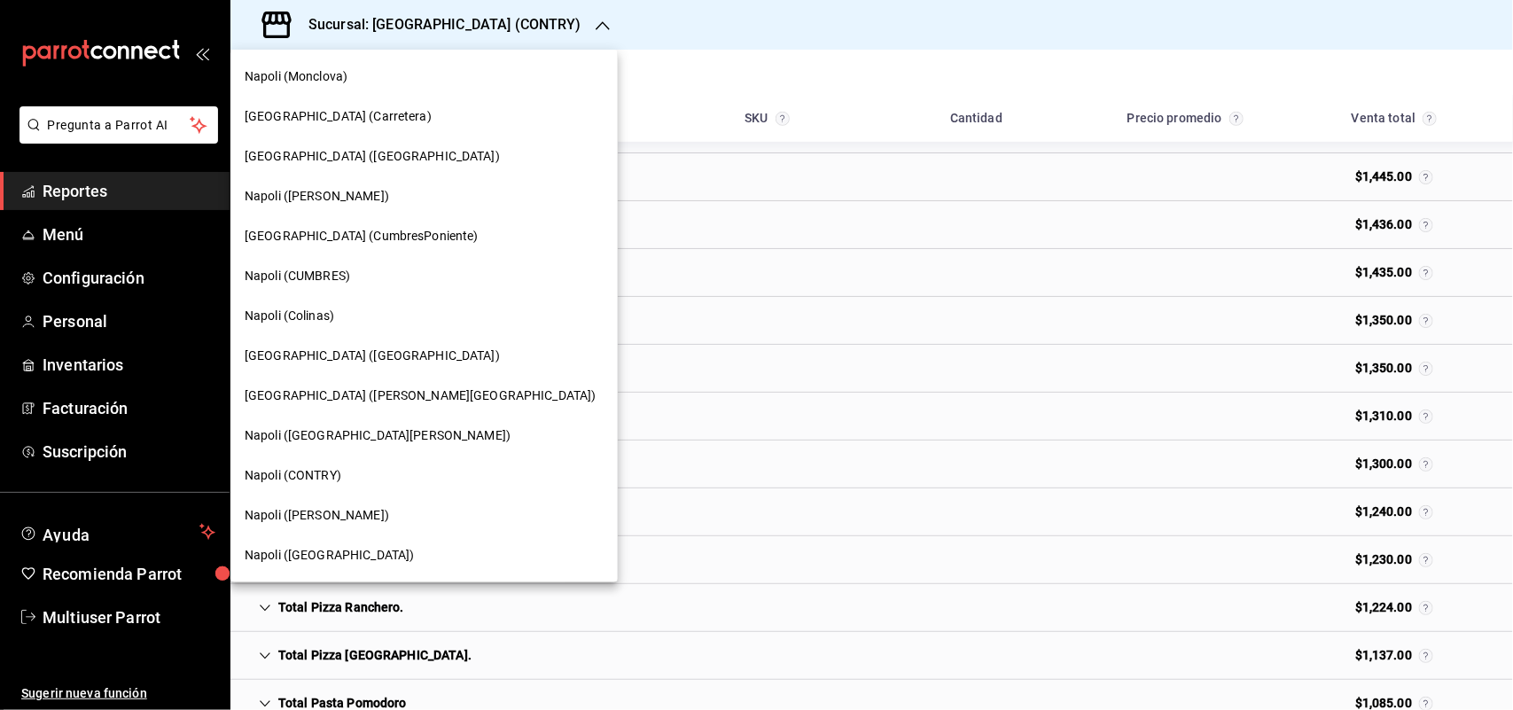
click at [399, 548] on div "[PERSON_NAME] ([GEOGRAPHIC_DATA][PERSON_NAME])" at bounding box center [424, 555] width 359 height 19
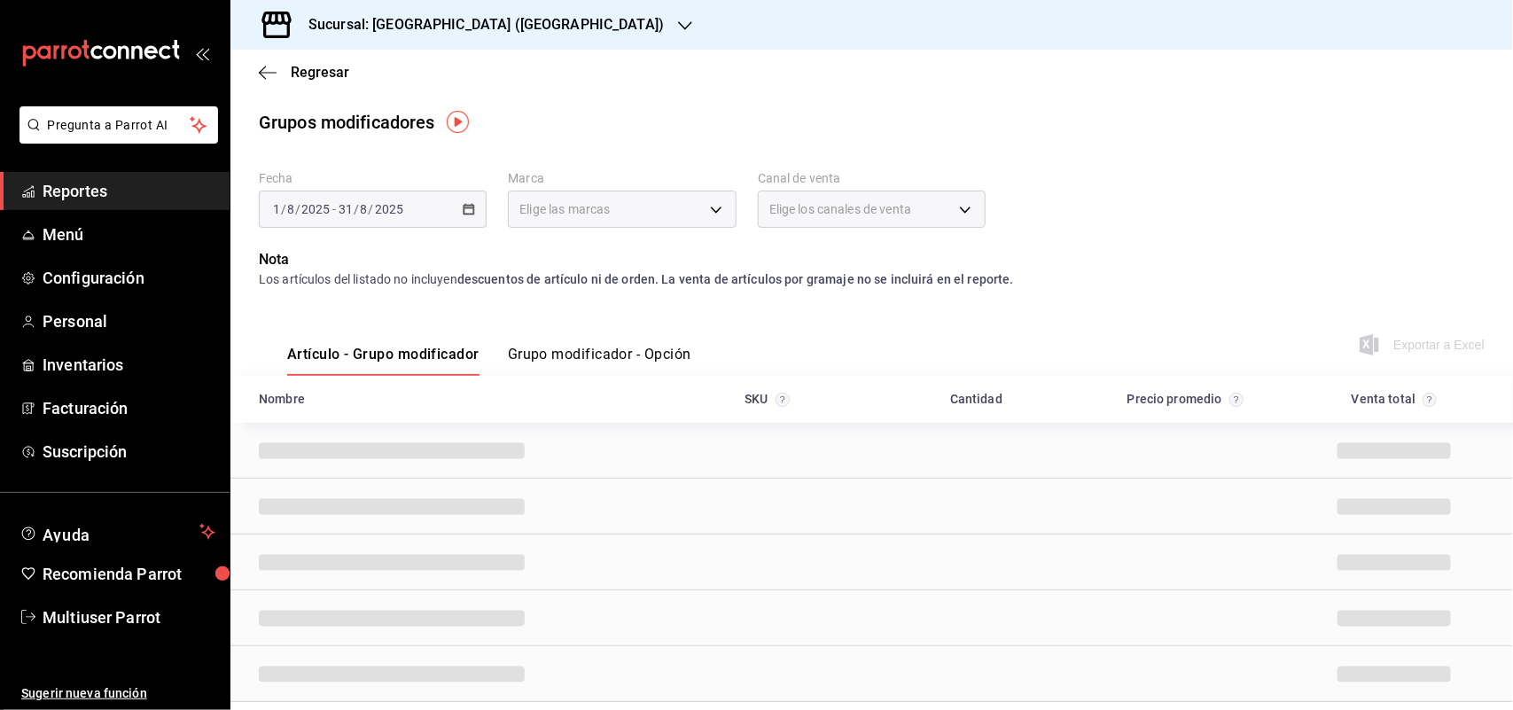
click at [485, 28] on h3 "Sucursal: Napoli (San Nicolas)" at bounding box center [479, 24] width 370 height 21
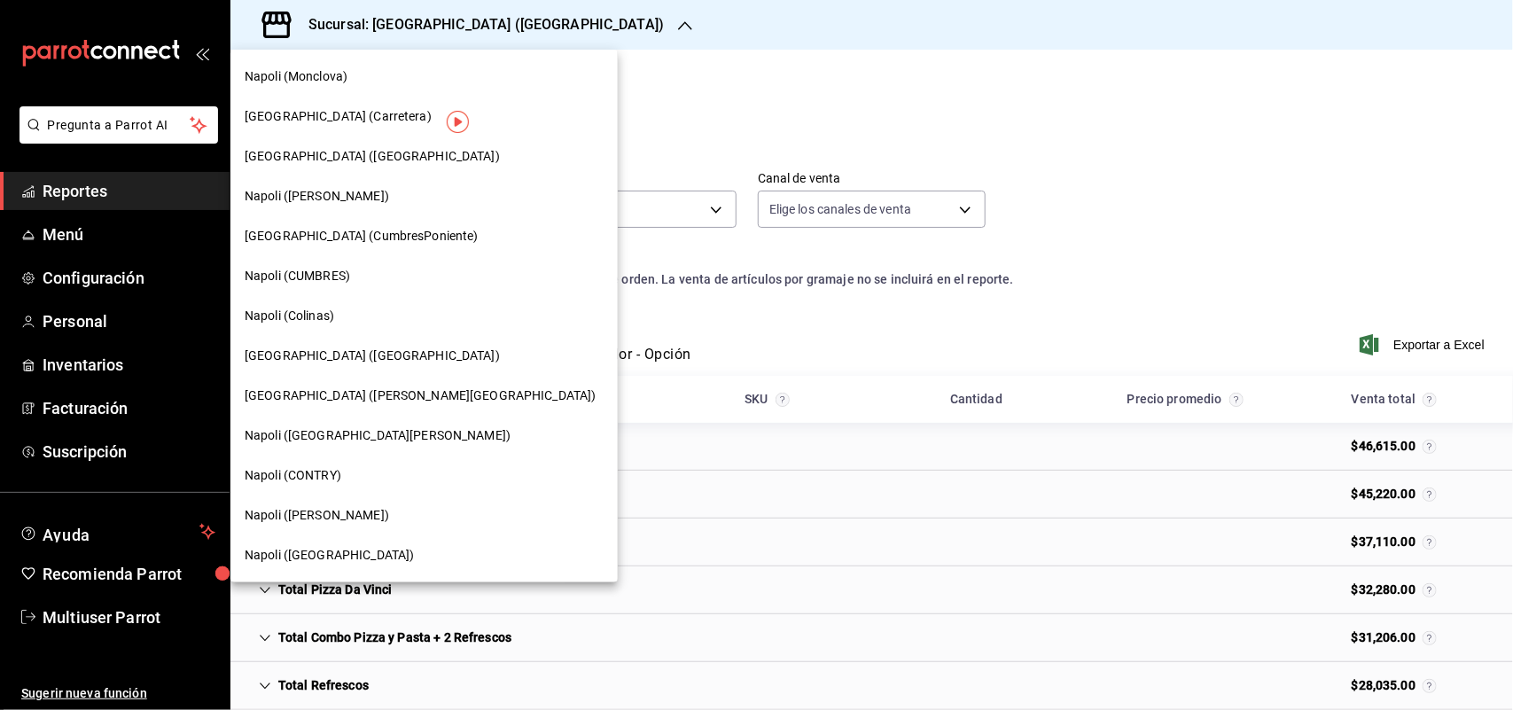
click at [356, 403] on span "[GEOGRAPHIC_DATA] ([PERSON_NAME][GEOGRAPHIC_DATA])" at bounding box center [421, 395] width 352 height 19
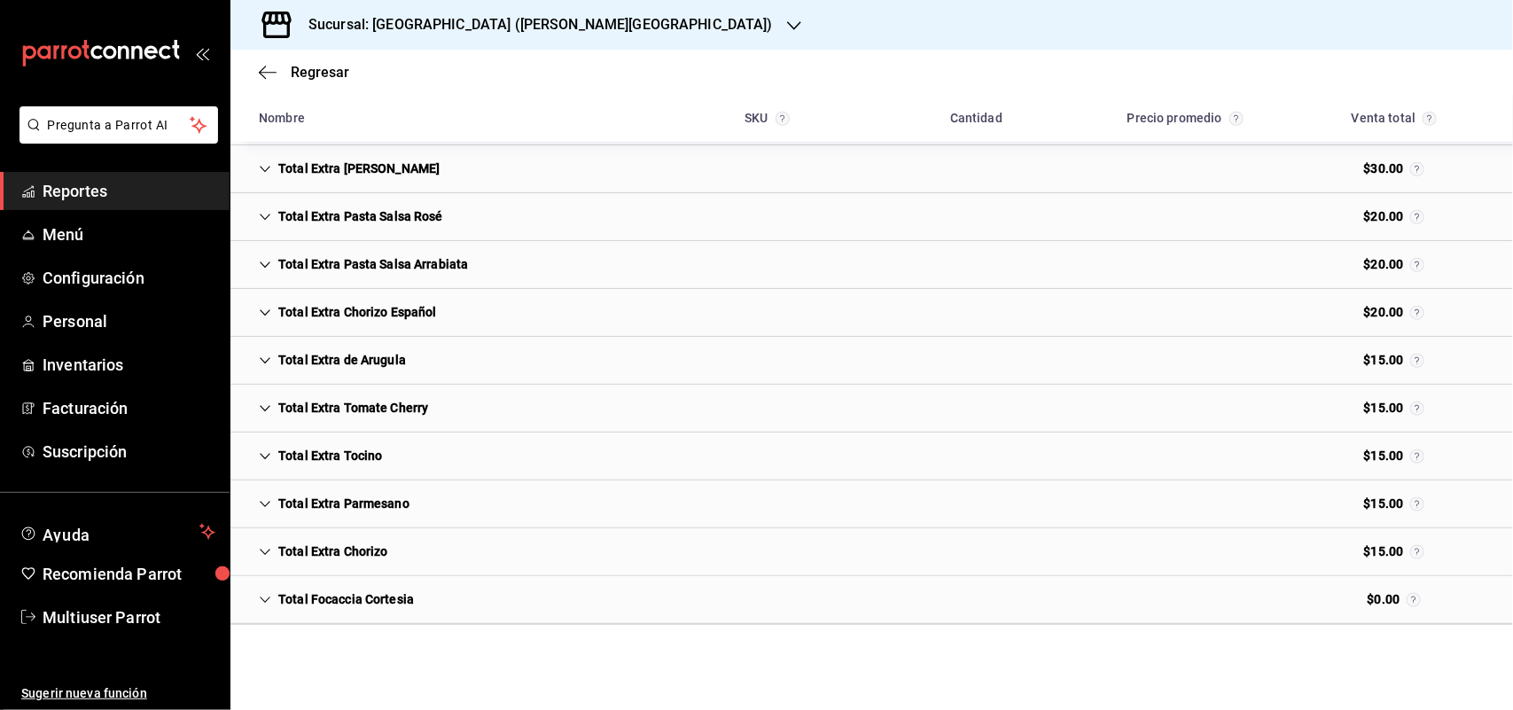
scroll to position [6764, 0]
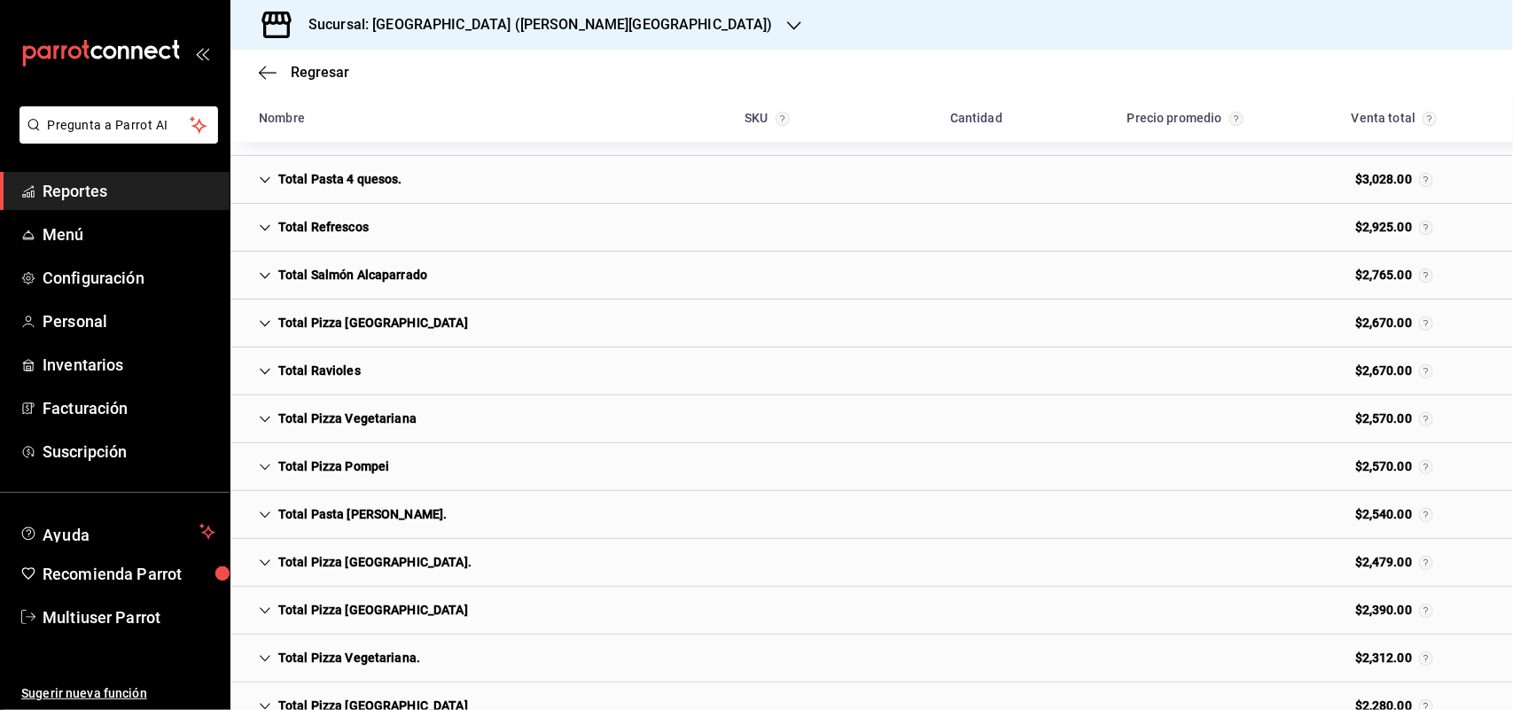
click at [292, 383] on div "Total Ravioles" at bounding box center [310, 371] width 130 height 33
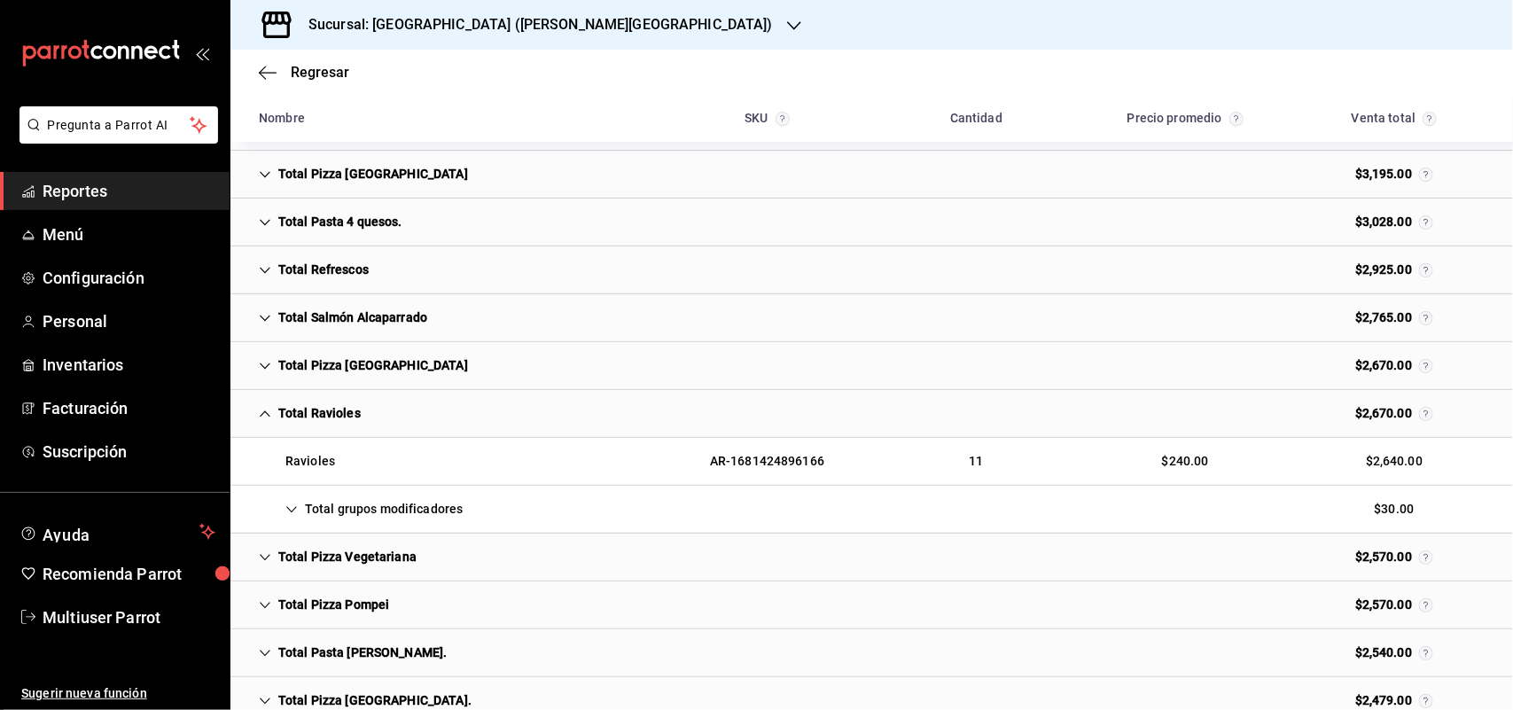
scroll to position [2657, 0]
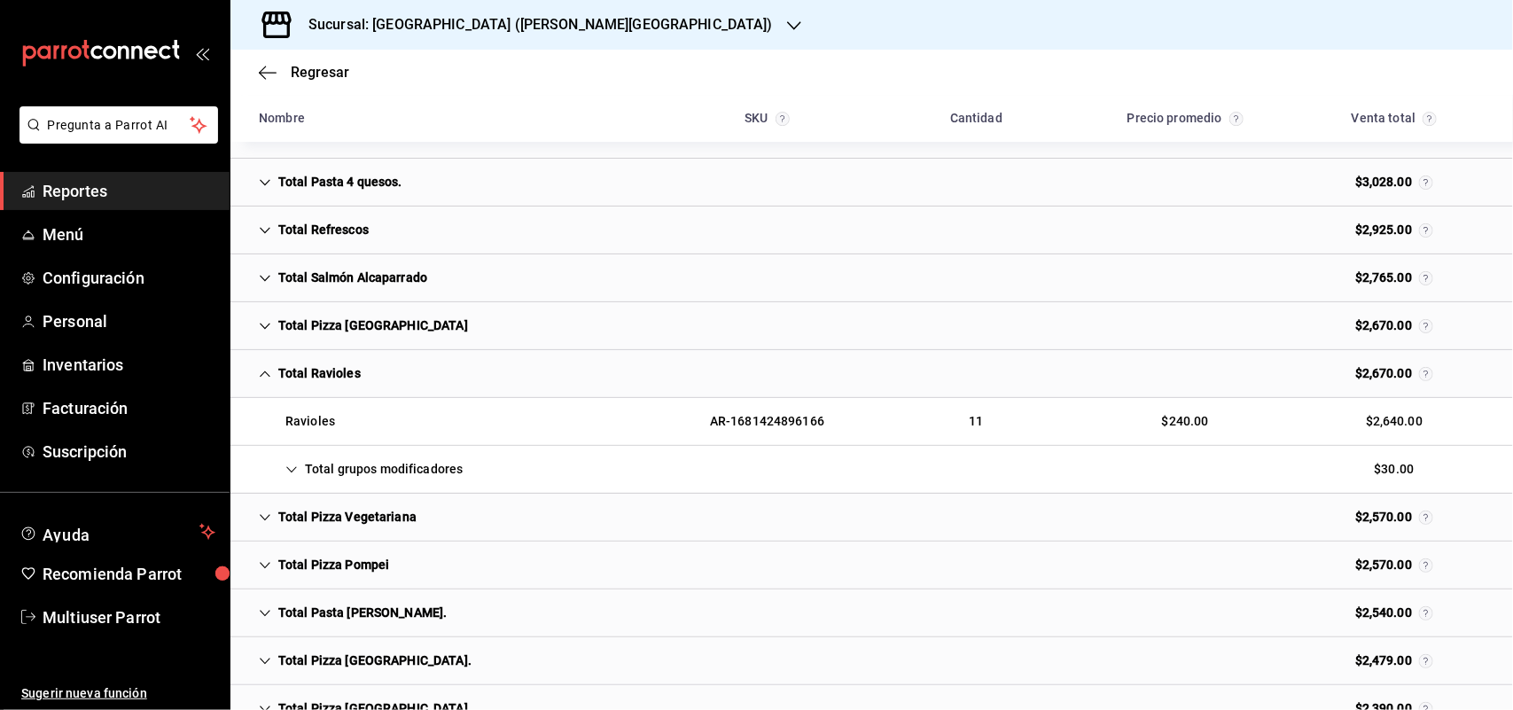
click at [286, 476] on icon "Cell" at bounding box center [291, 470] width 12 height 12
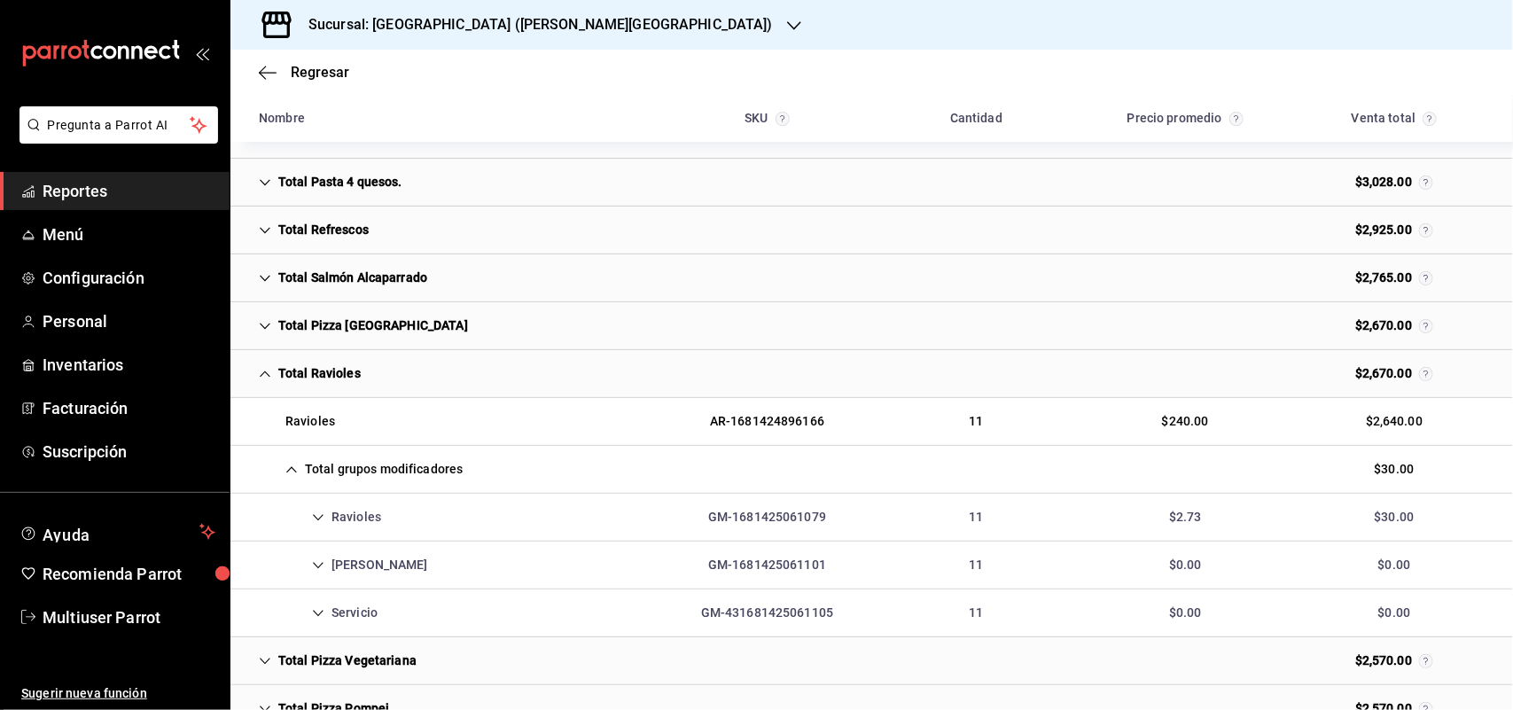
click at [375, 529] on div "Ravioles" at bounding box center [320, 517] width 151 height 33
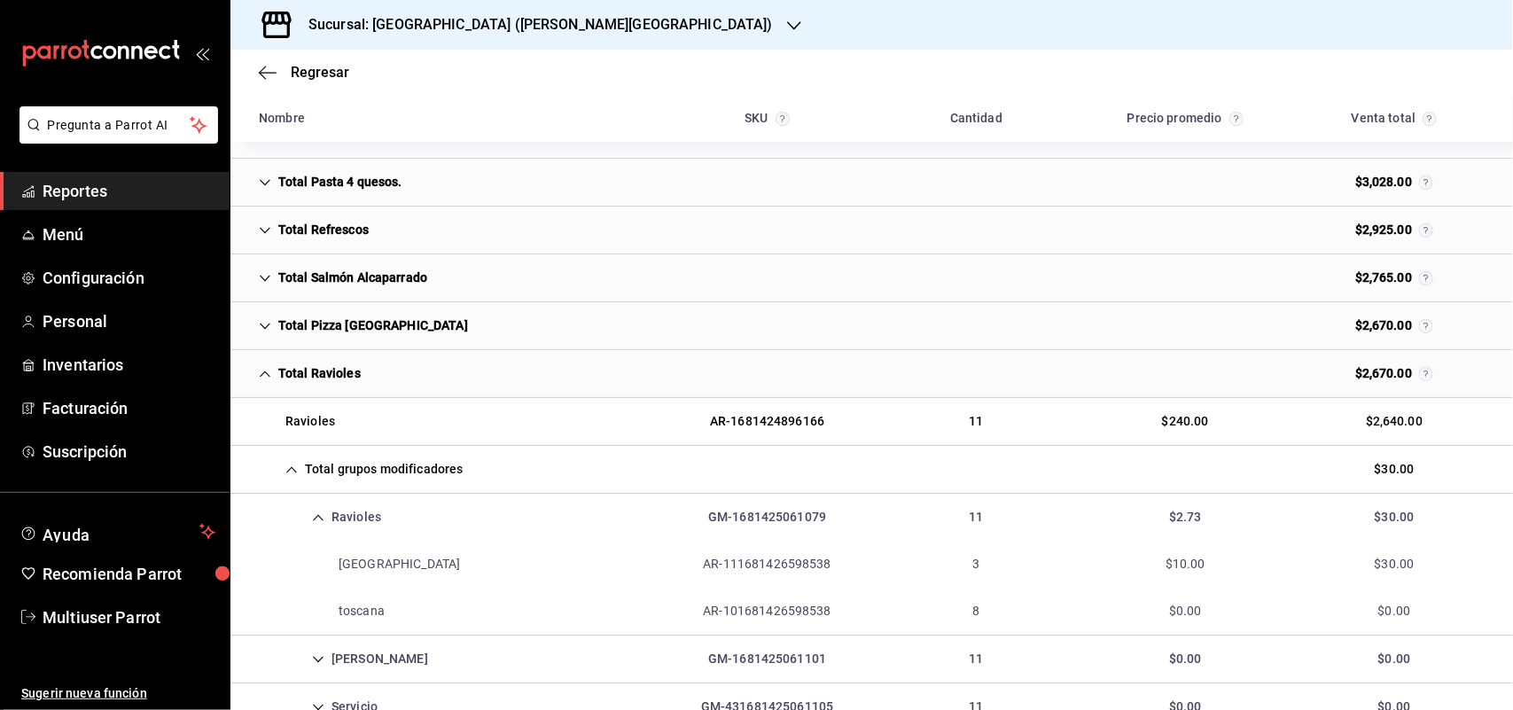
click at [394, 581] on div "palermo" at bounding box center [360, 564] width 230 height 33
drag, startPoint x: 310, startPoint y: 377, endPoint x: 814, endPoint y: 250, distance: 519.2
click at [310, 377] on div "Total Ravioles" at bounding box center [310, 373] width 130 height 33
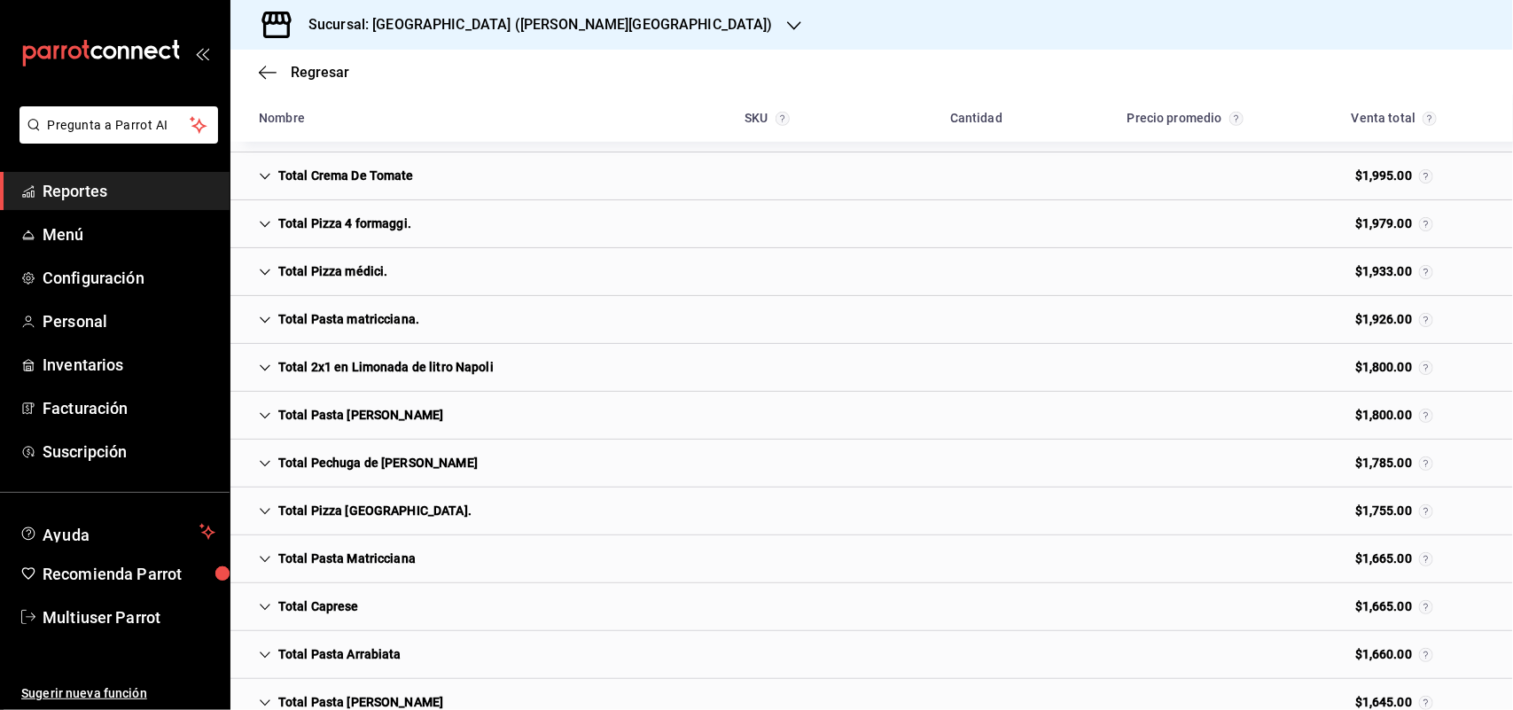
scroll to position [6311, 0]
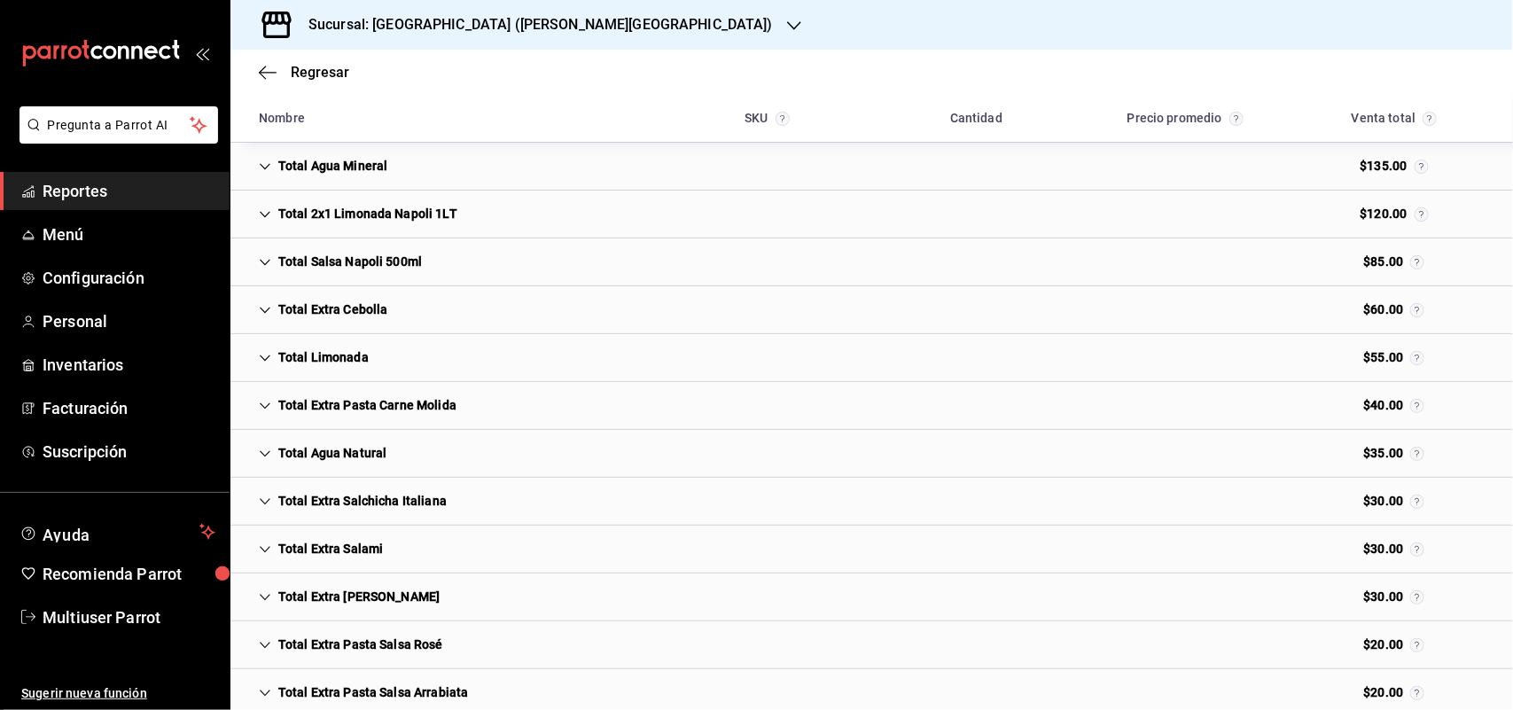
click at [351, 374] on div "Total Limonada" at bounding box center [314, 357] width 138 height 33
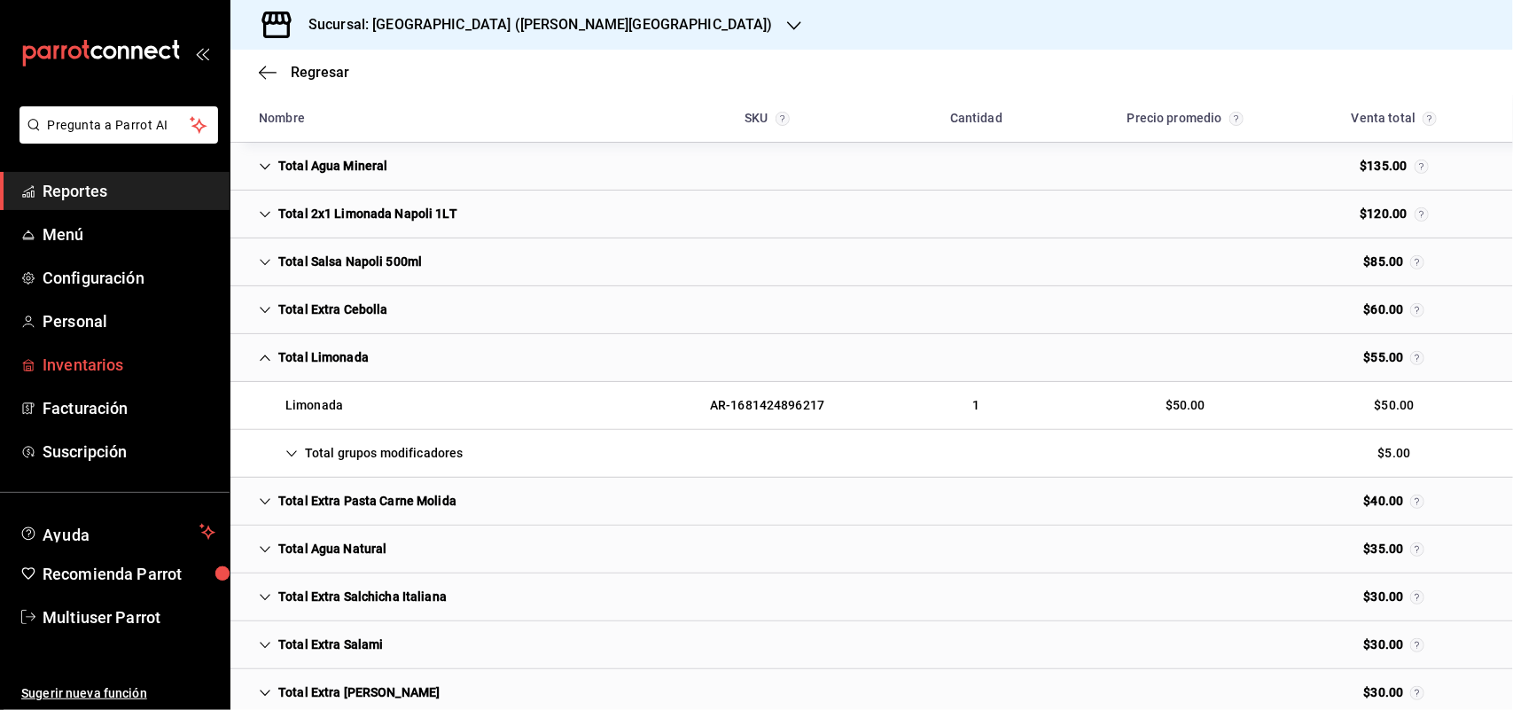
click at [113, 368] on span "Inventarios" at bounding box center [129, 365] width 173 height 24
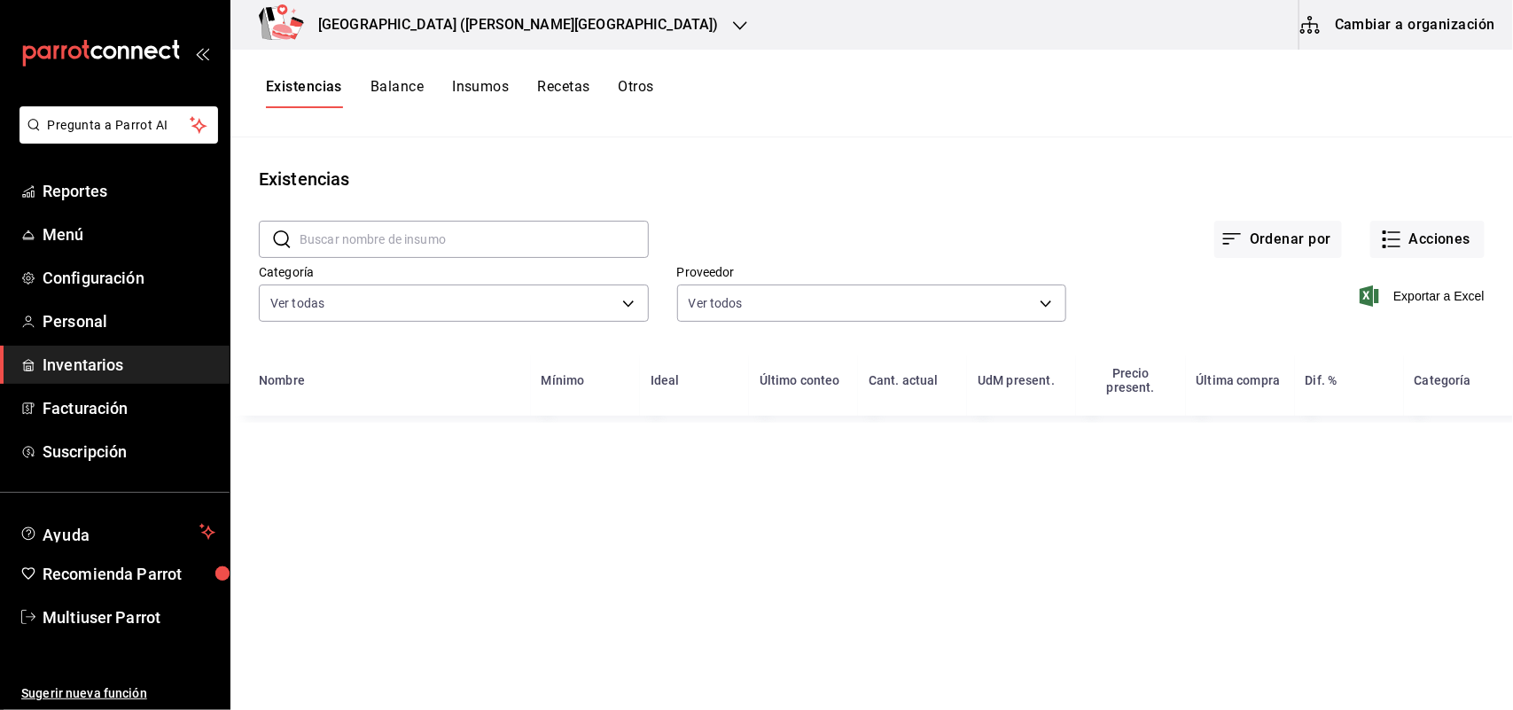
click at [629, 91] on button "Otros" at bounding box center [636, 93] width 35 height 30
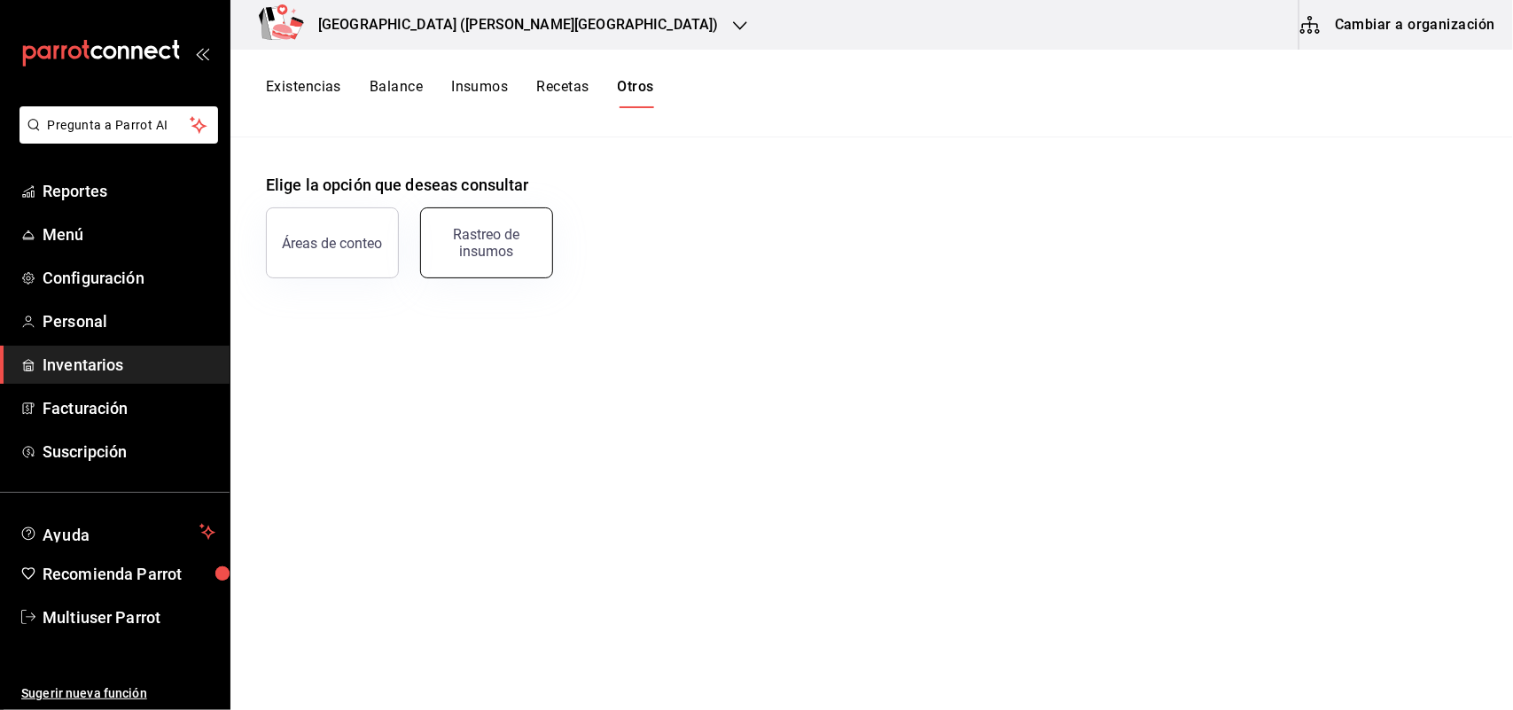
click at [520, 259] on button "Rastreo de insumos" at bounding box center [486, 242] width 133 height 71
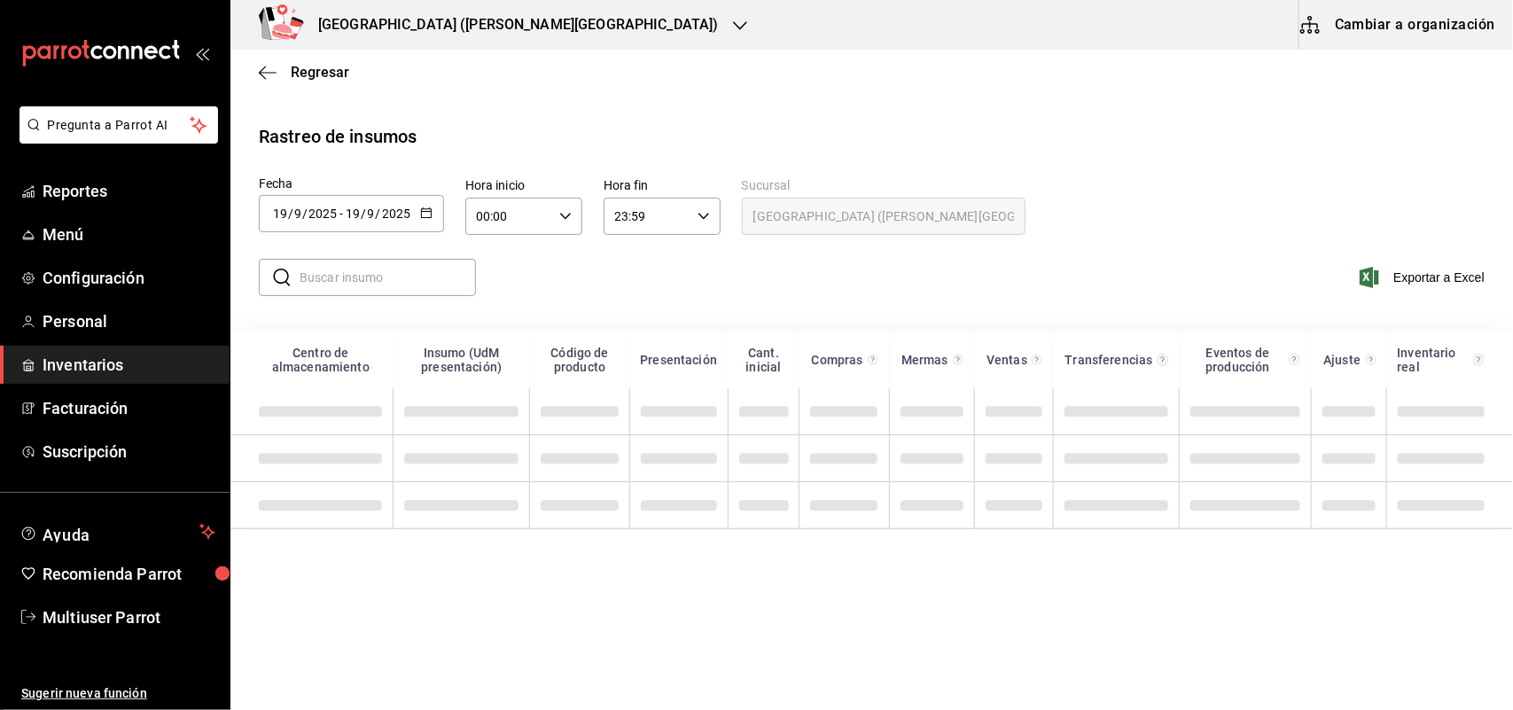
click at [424, 222] on div "2025-09-19 19 / 9 / 2025 - 2025-09-19 19 / 9 / 2025" at bounding box center [351, 213] width 185 height 37
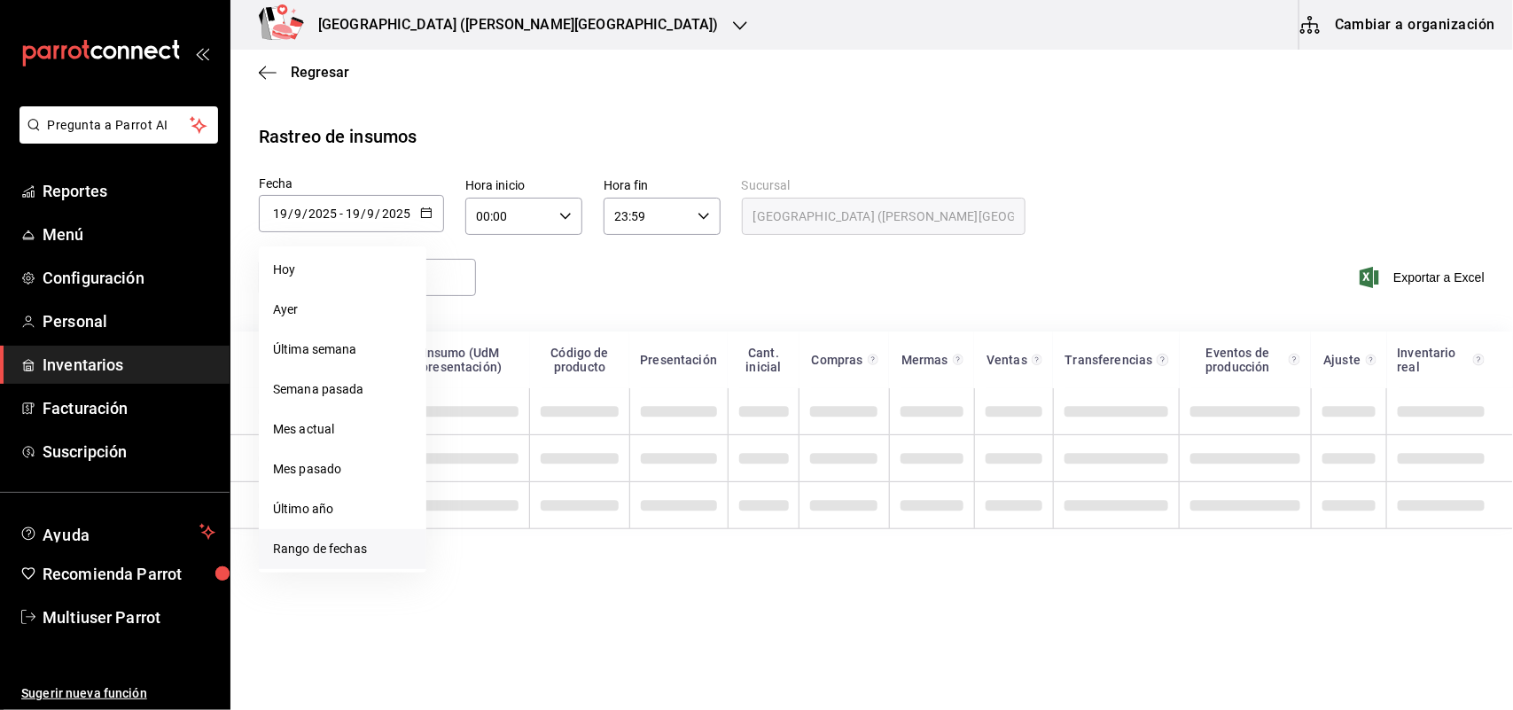
click at [368, 550] on li "Rango de fechas" at bounding box center [343, 549] width 168 height 40
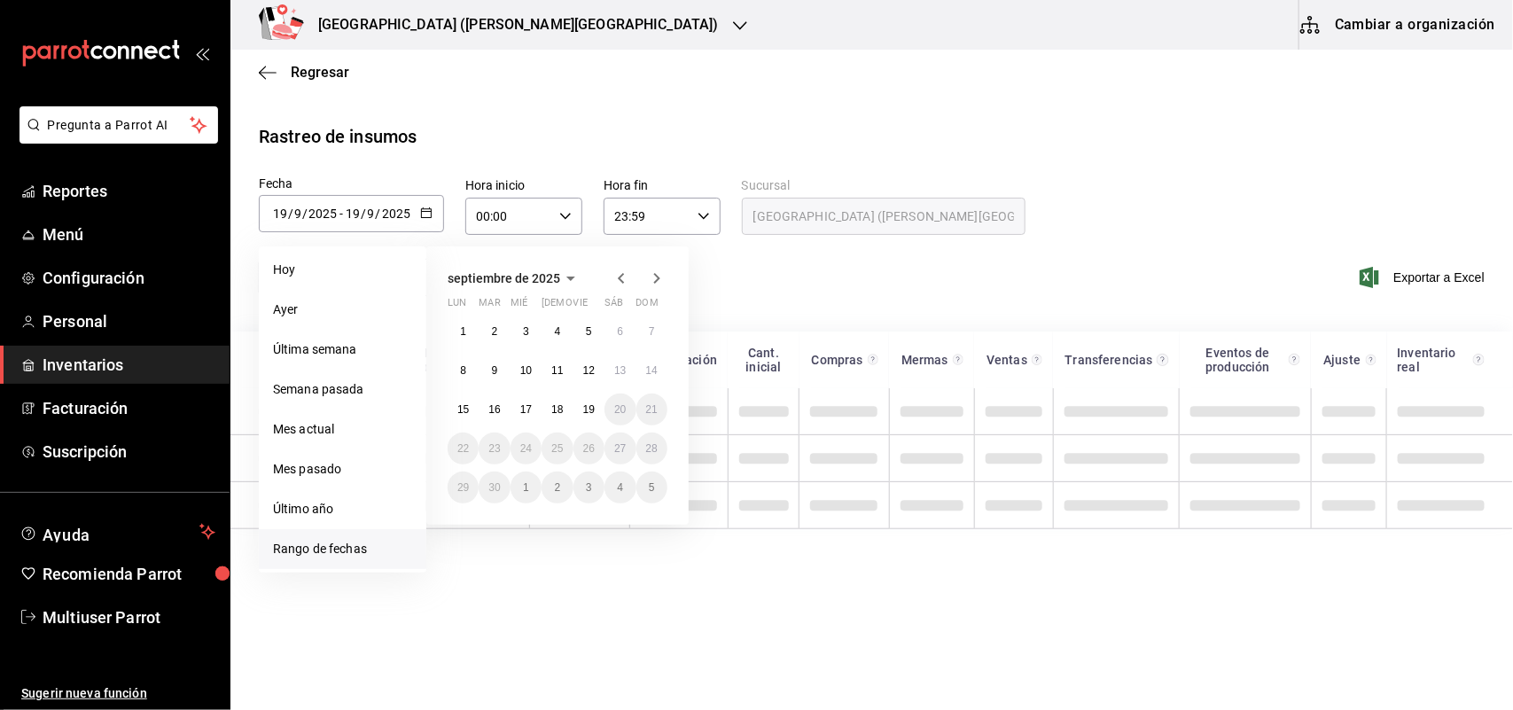
click at [612, 275] on icon "button" at bounding box center [621, 278] width 21 height 21
click at [595, 329] on button "1" at bounding box center [588, 332] width 31 height 32
click at [647, 490] on abbr "31" at bounding box center [652, 487] width 12 height 12
type input "2025-08-01"
type input "1"
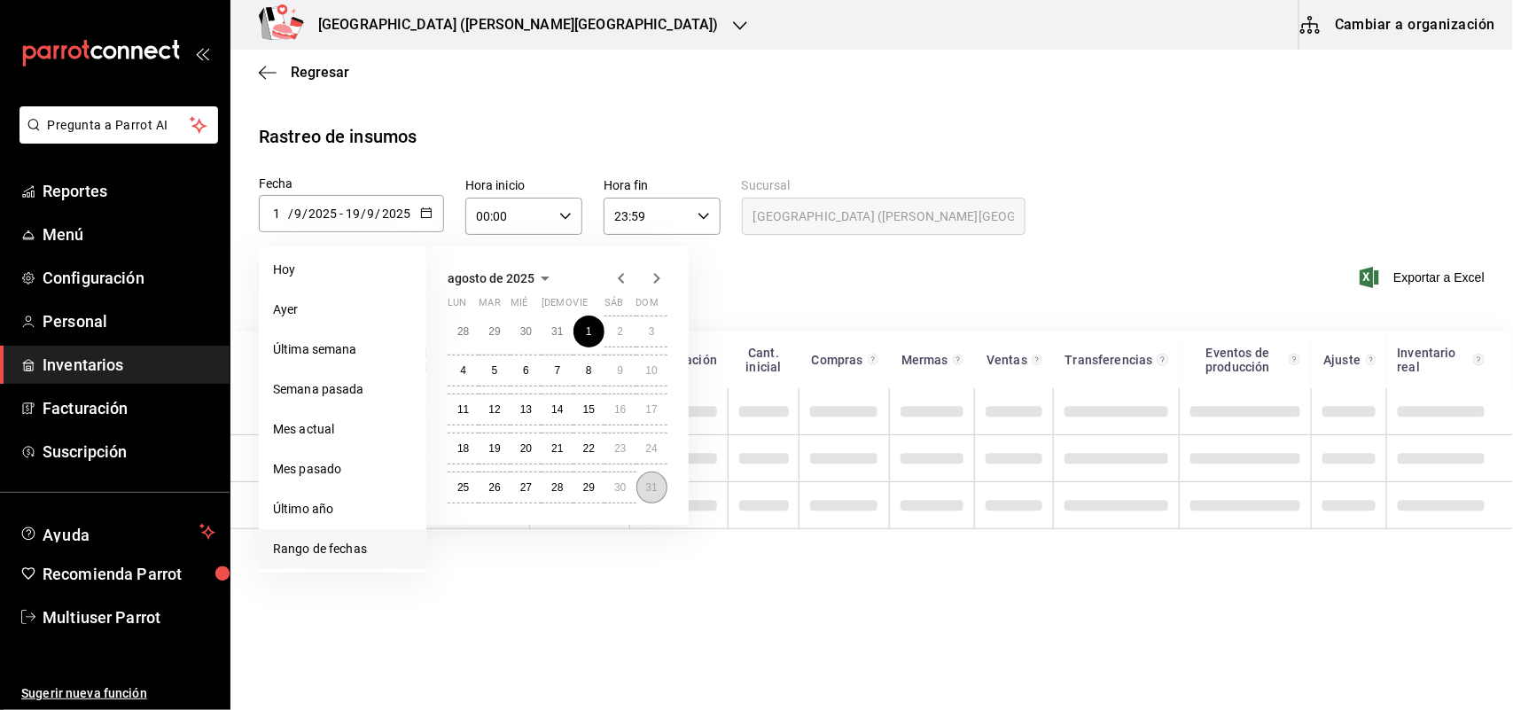
type input "8"
type input "2025-08-31"
type input "31"
type input "8"
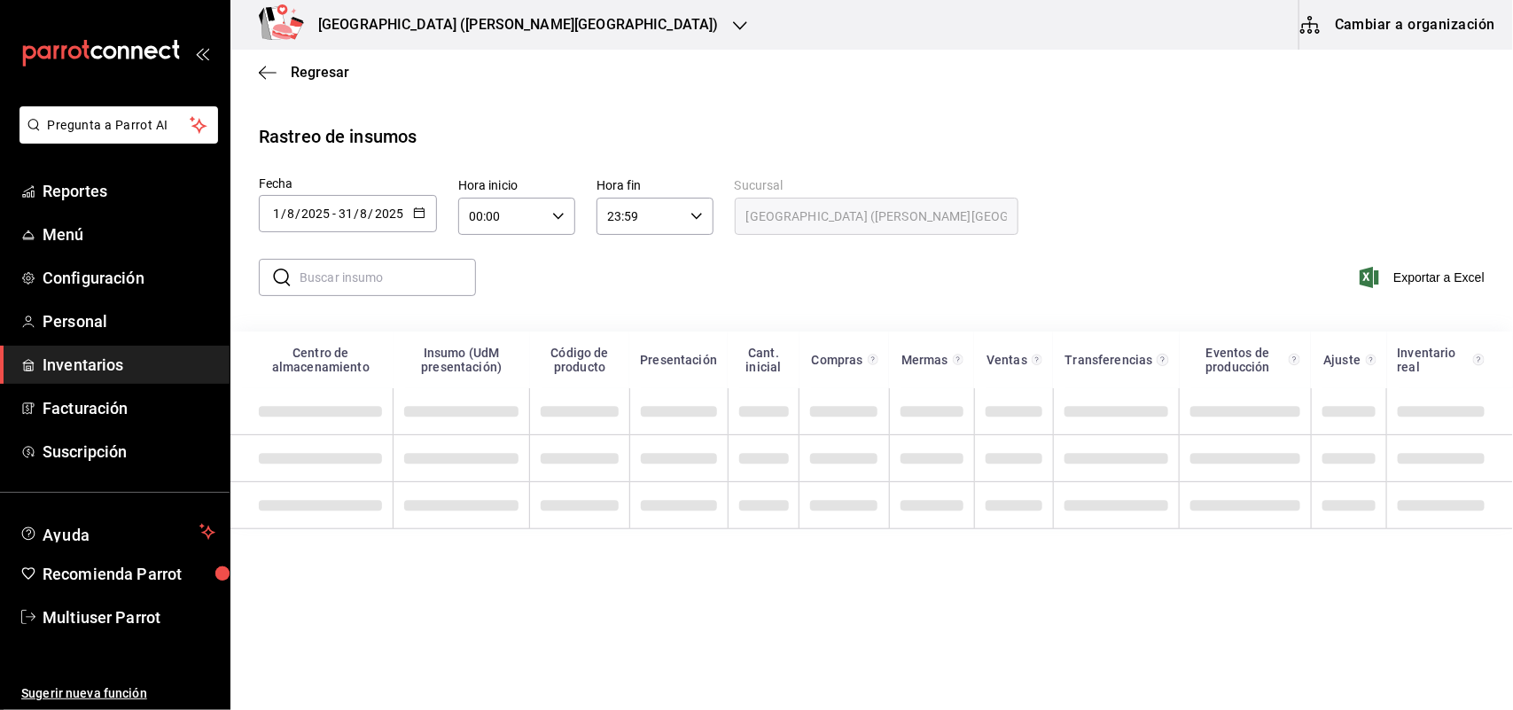
click at [417, 277] on input "text" at bounding box center [388, 277] width 176 height 35
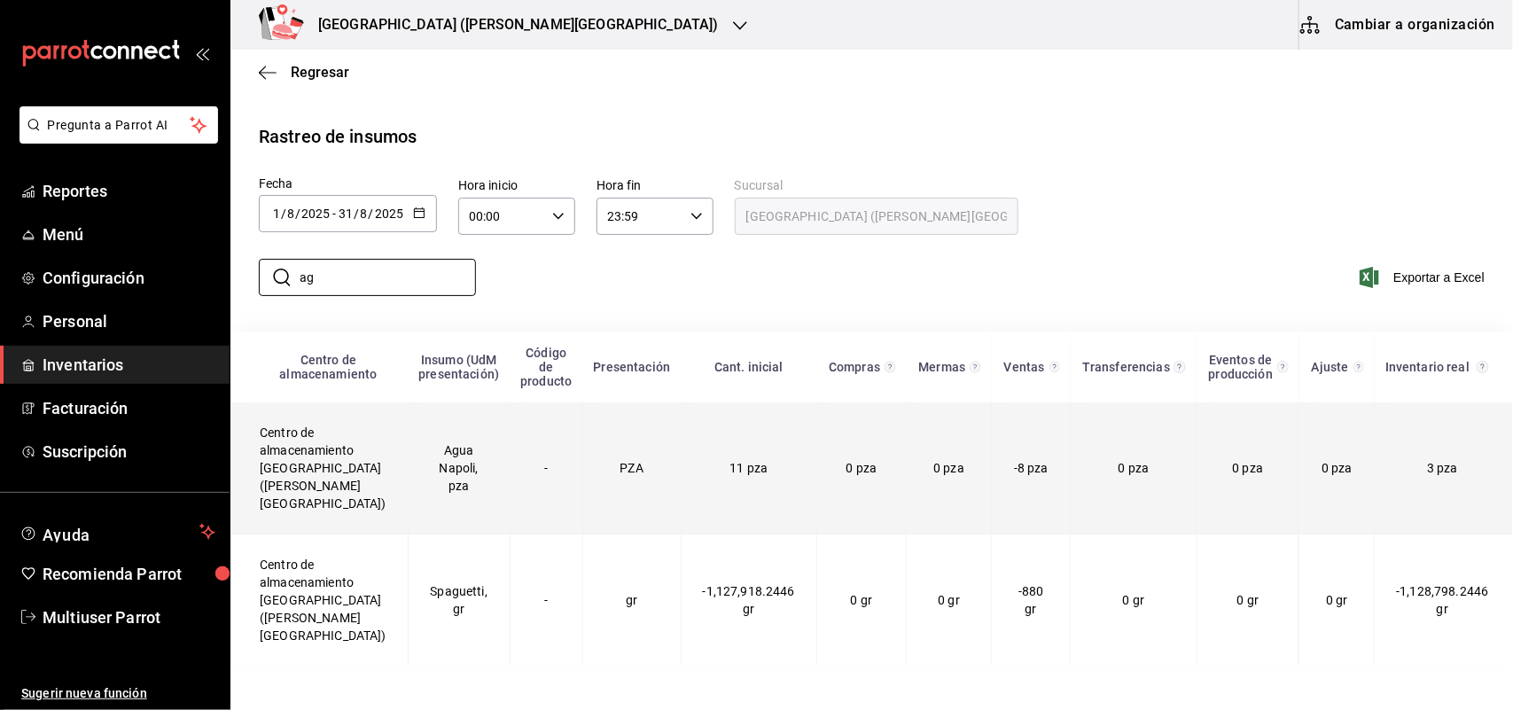
type input "a"
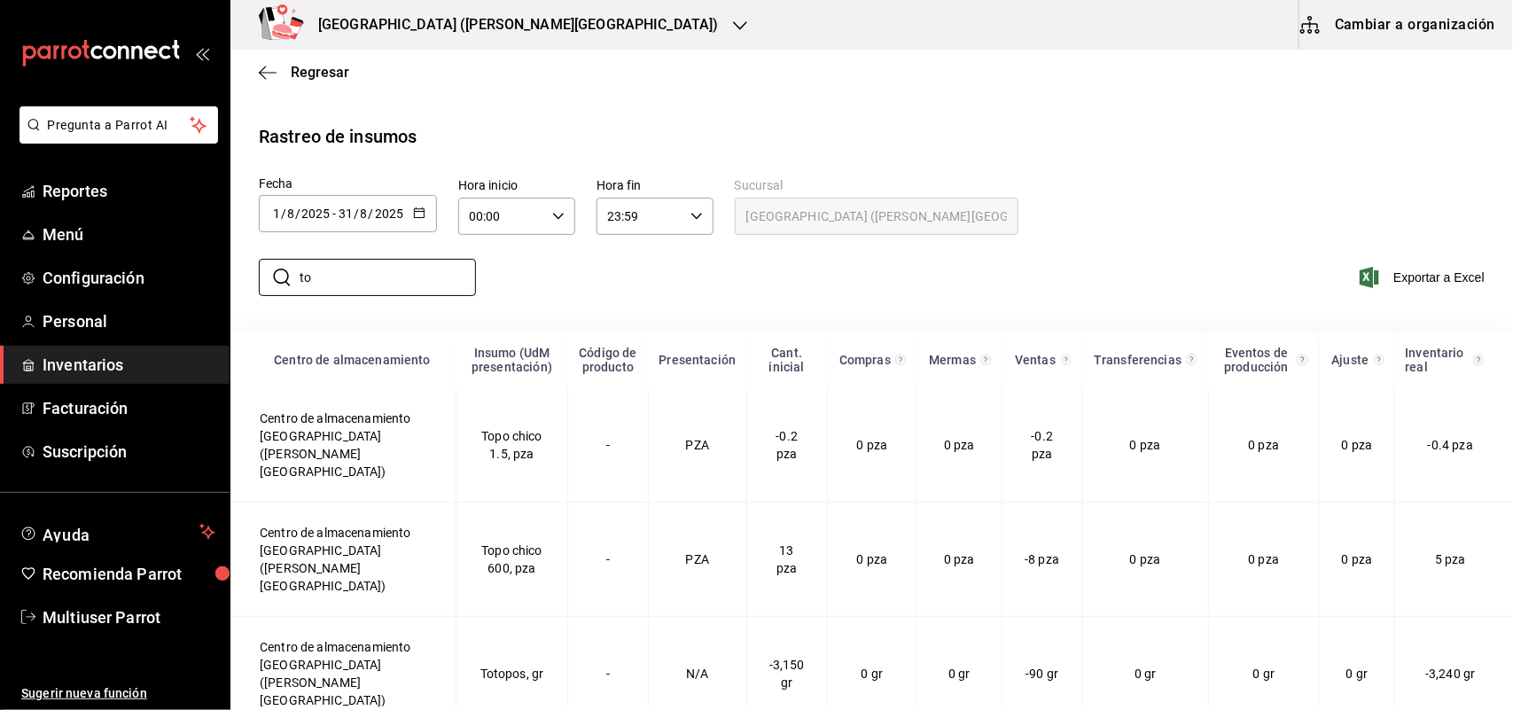
type input "t"
type input "c"
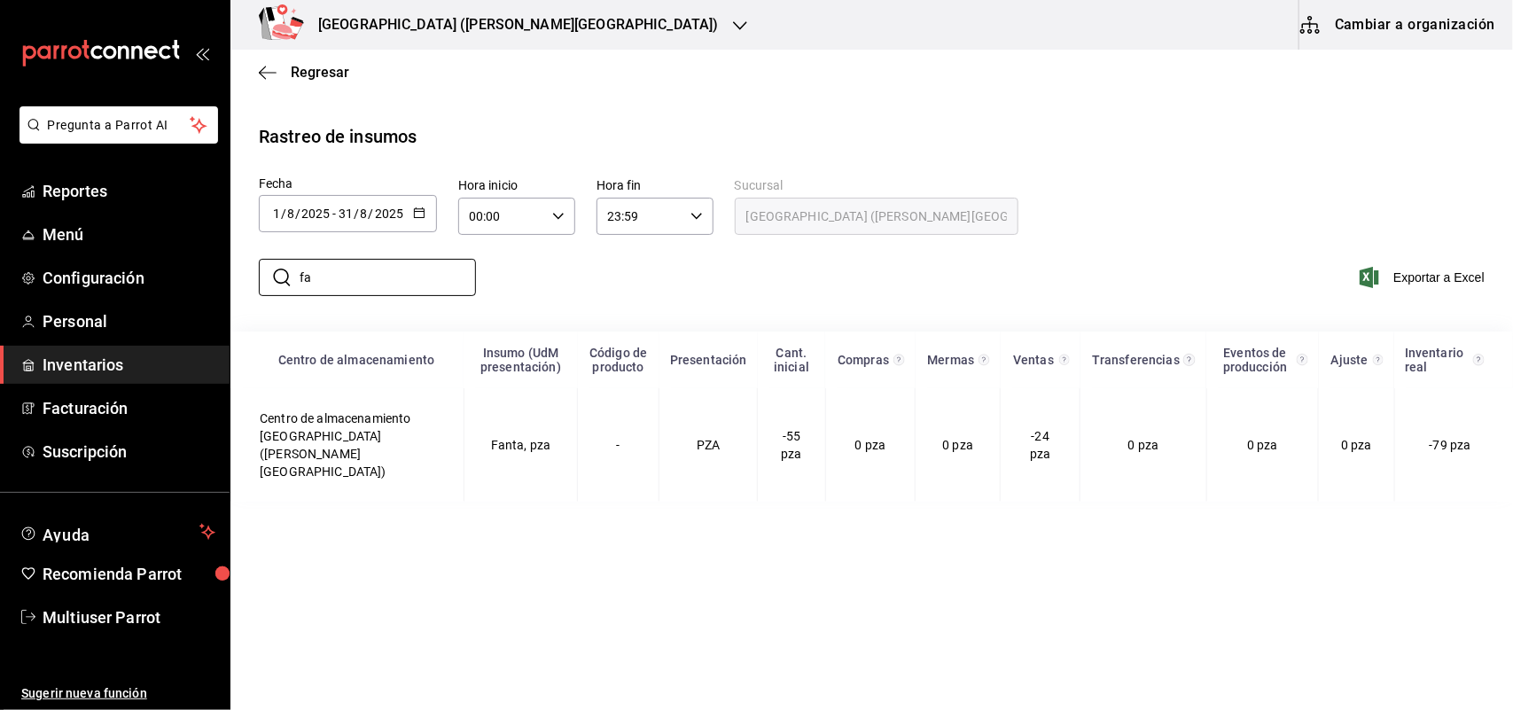
type input "f"
type input "s"
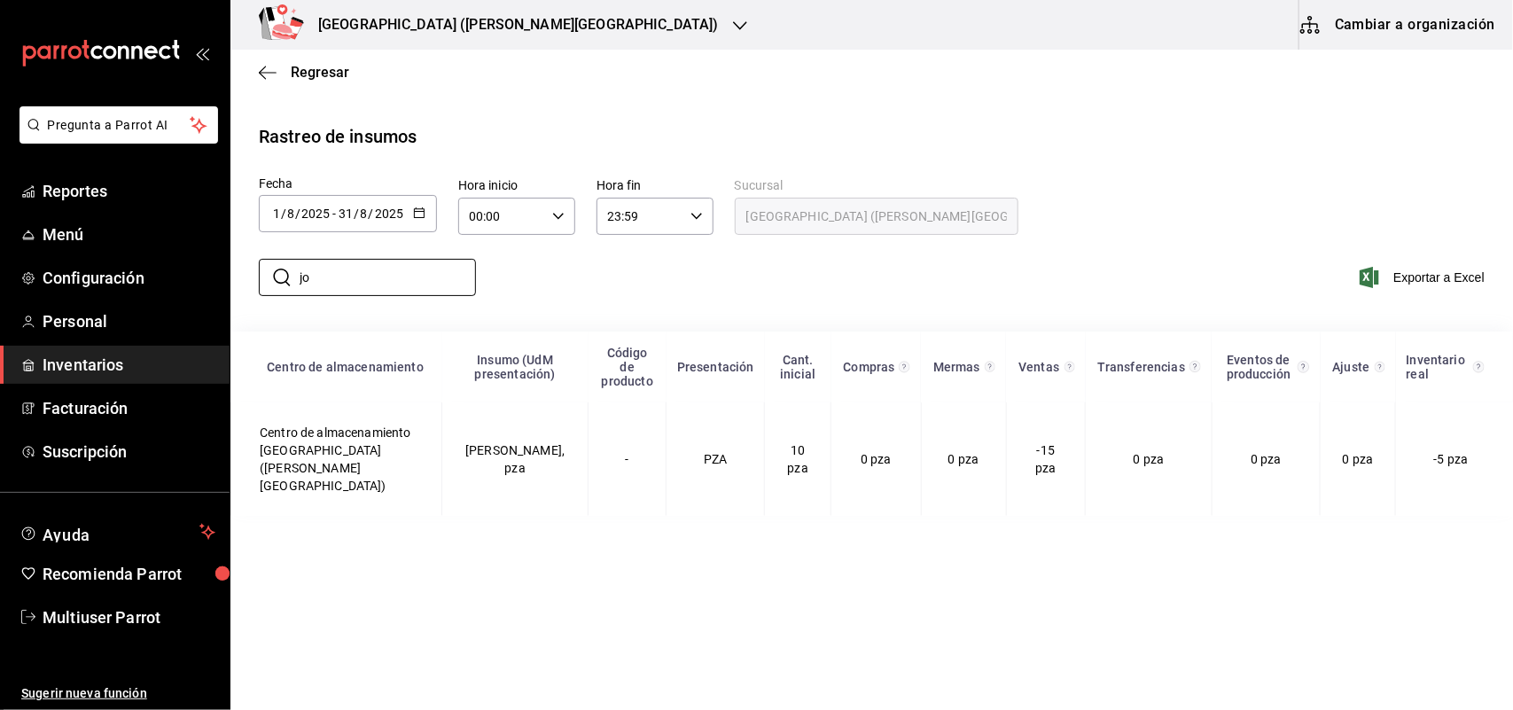
type input "j"
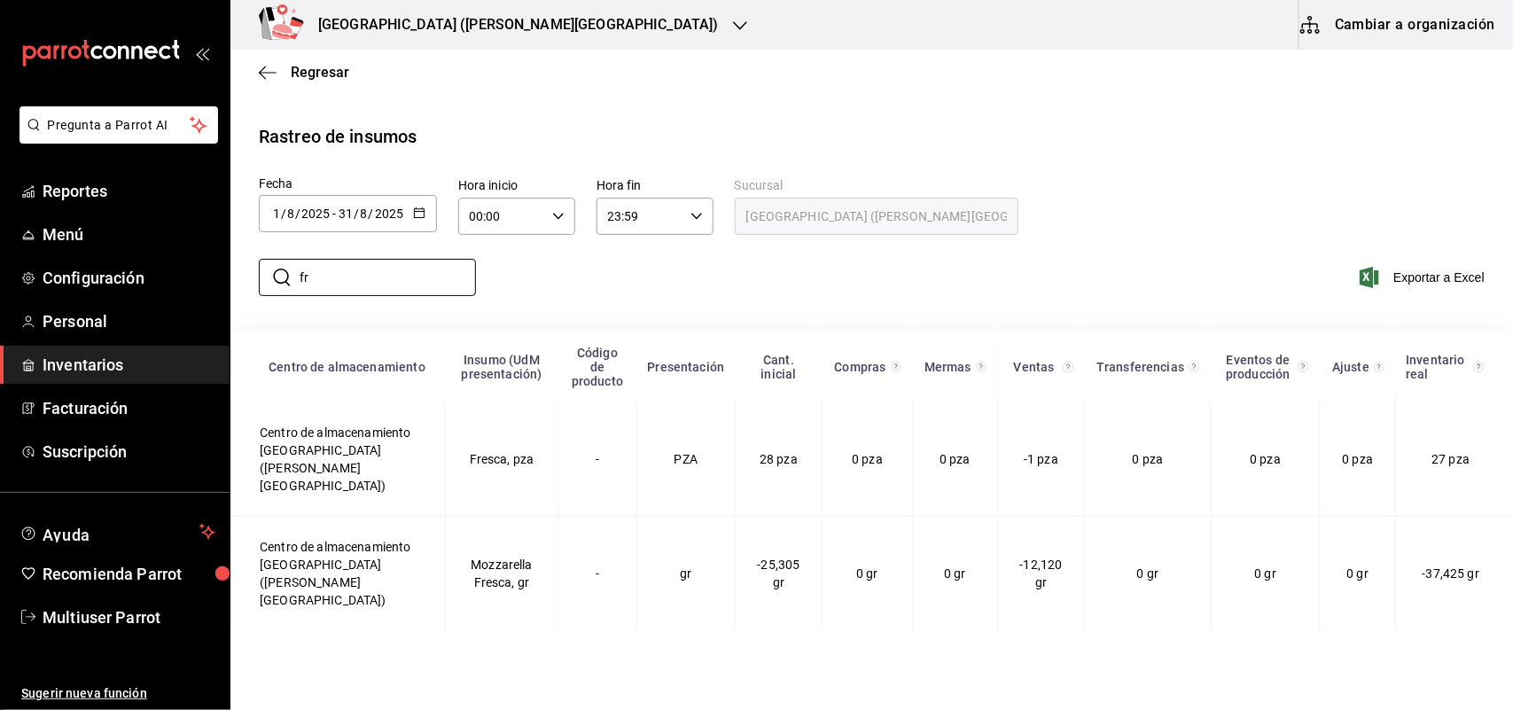
type input "f"
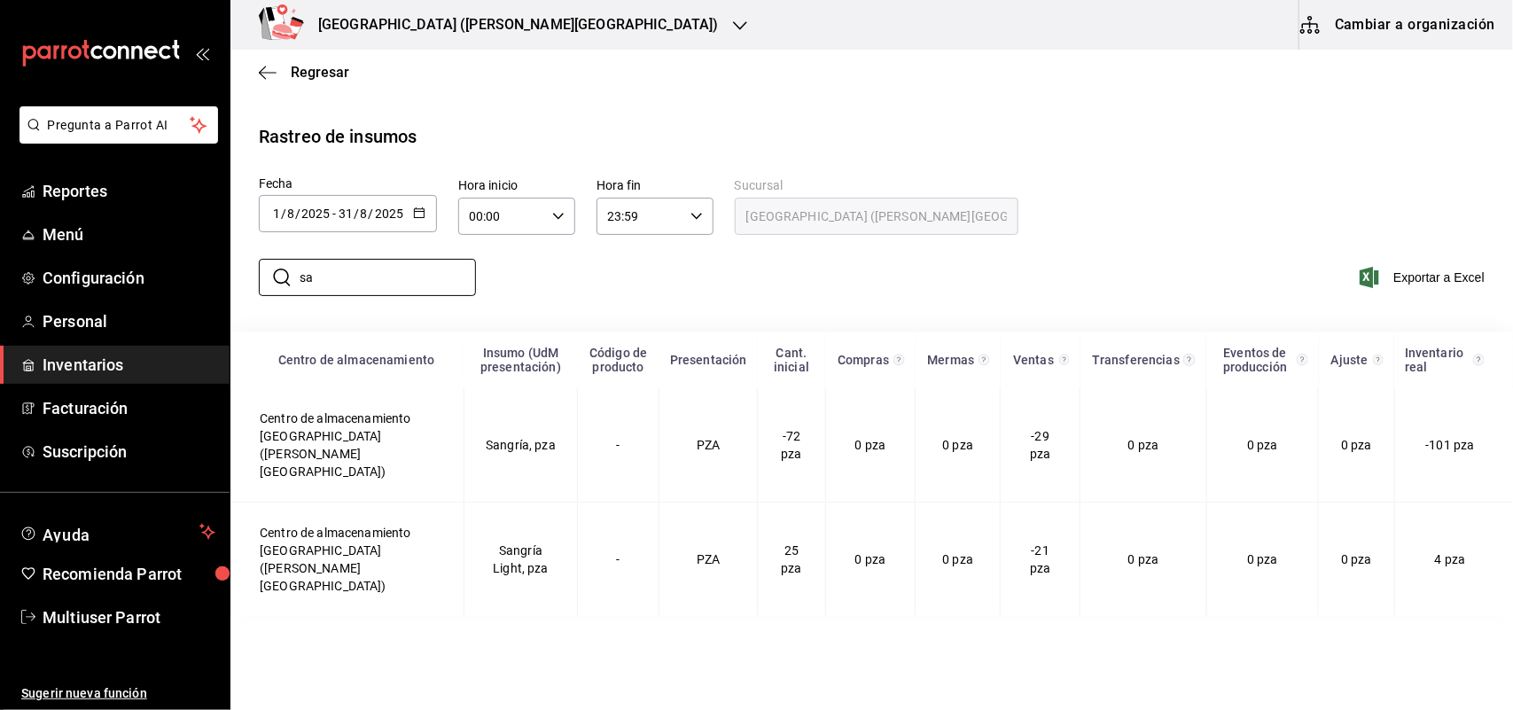
type input "s"
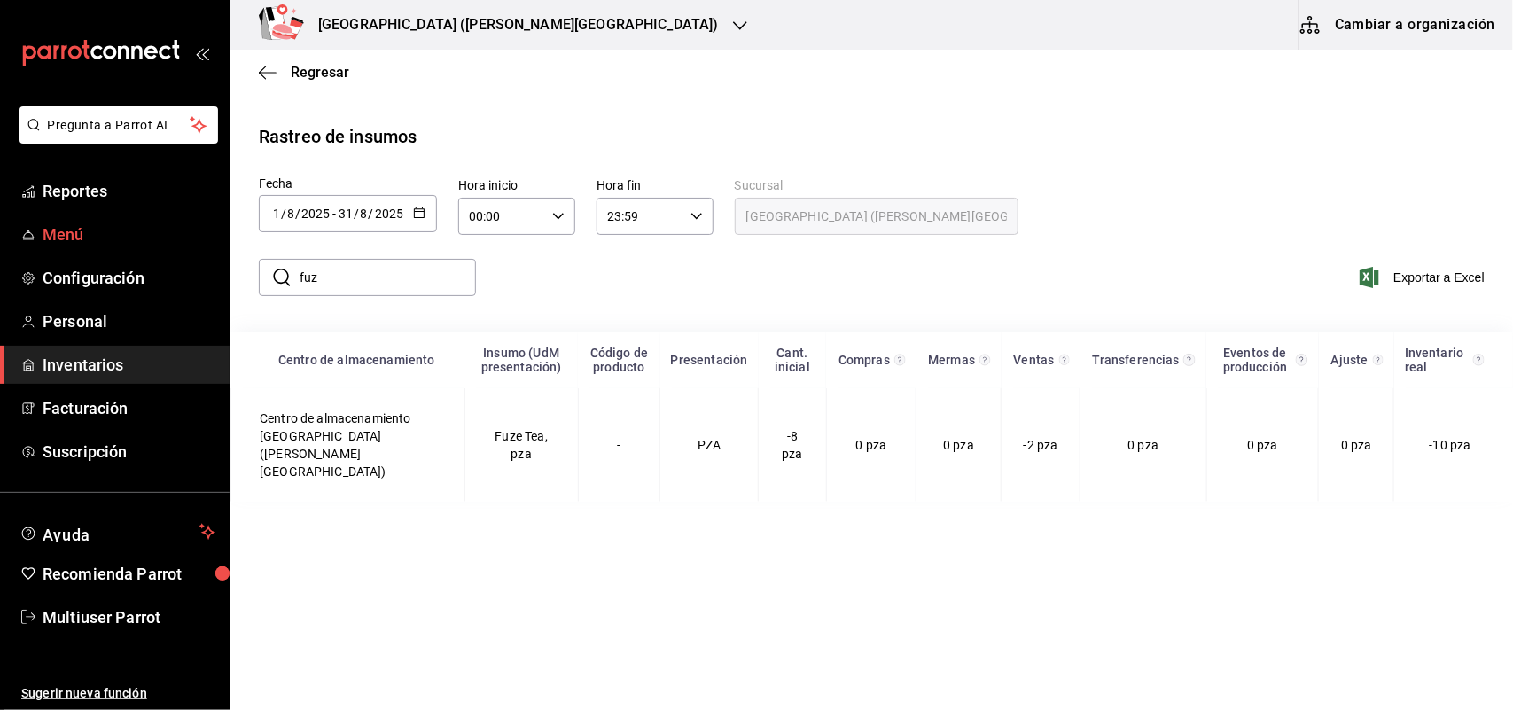
drag, startPoint x: 370, startPoint y: 276, endPoint x: 53, endPoint y: 218, distance: 322.5
click at [71, 231] on div "Pregunta a Parrot AI Reportes Menú Configuración Personal Inventarios Facturaci…" at bounding box center [756, 353] width 1513 height 706
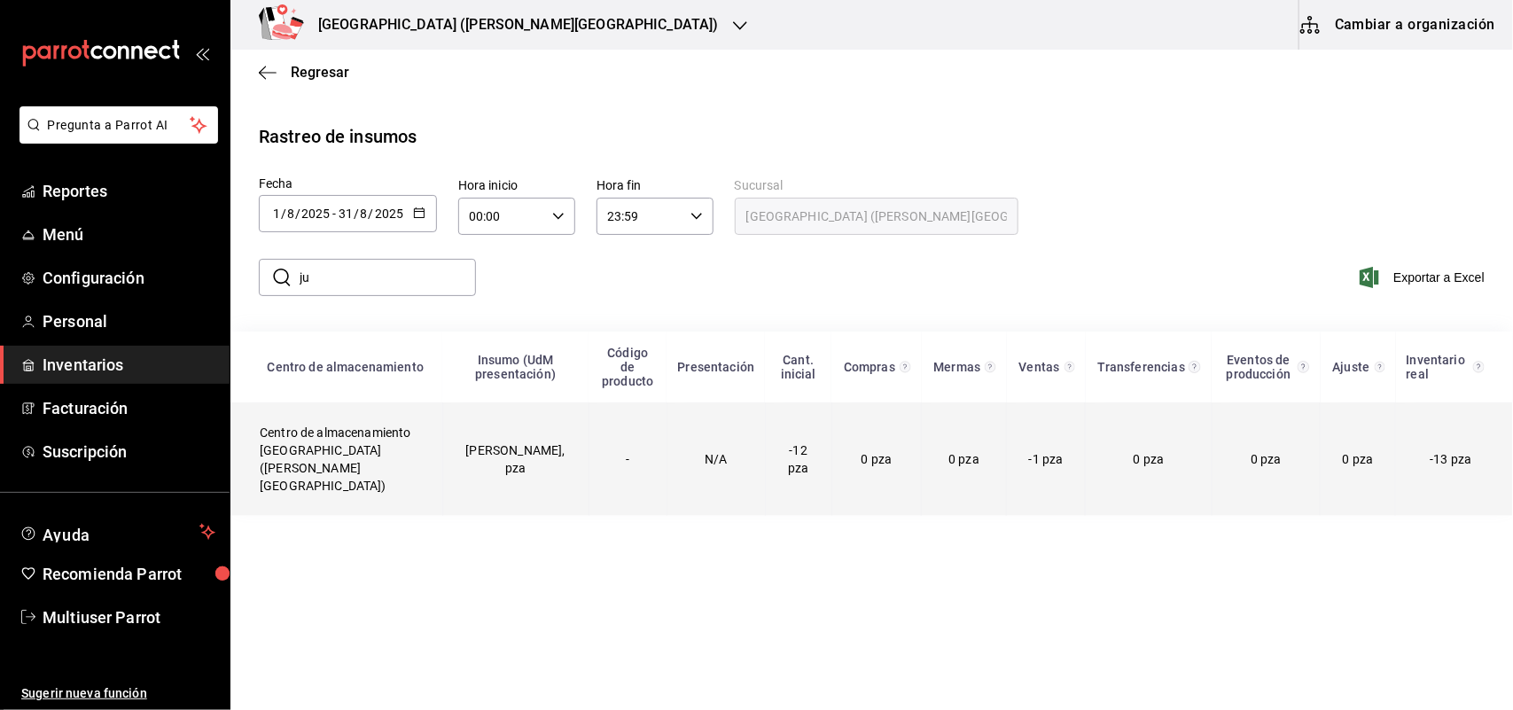
type input "j"
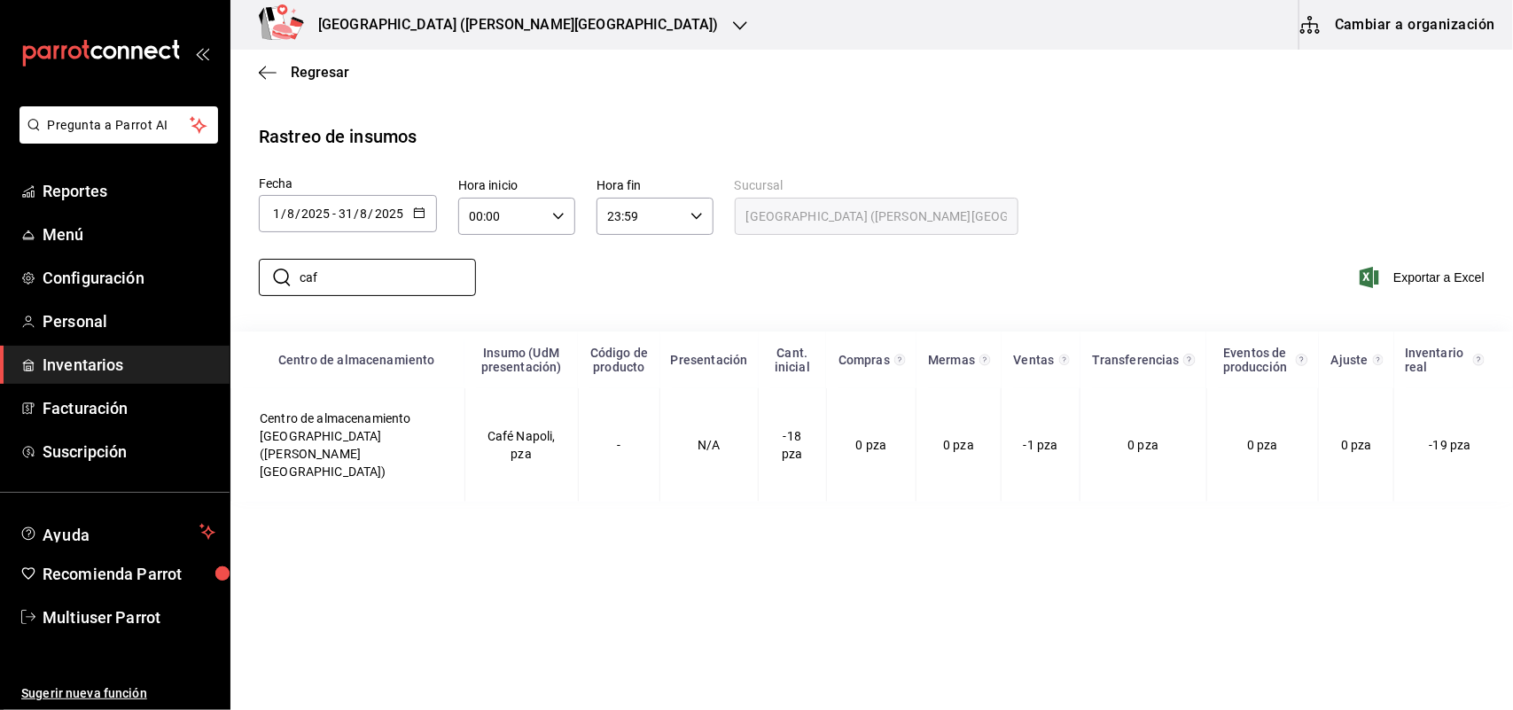
type input "caf"
click at [503, 45] on div "Napoli (Valle Poniente) Cambiar a organización" at bounding box center [871, 25] width 1283 height 50
click at [733, 32] on icon "button" at bounding box center [740, 26] width 14 height 14
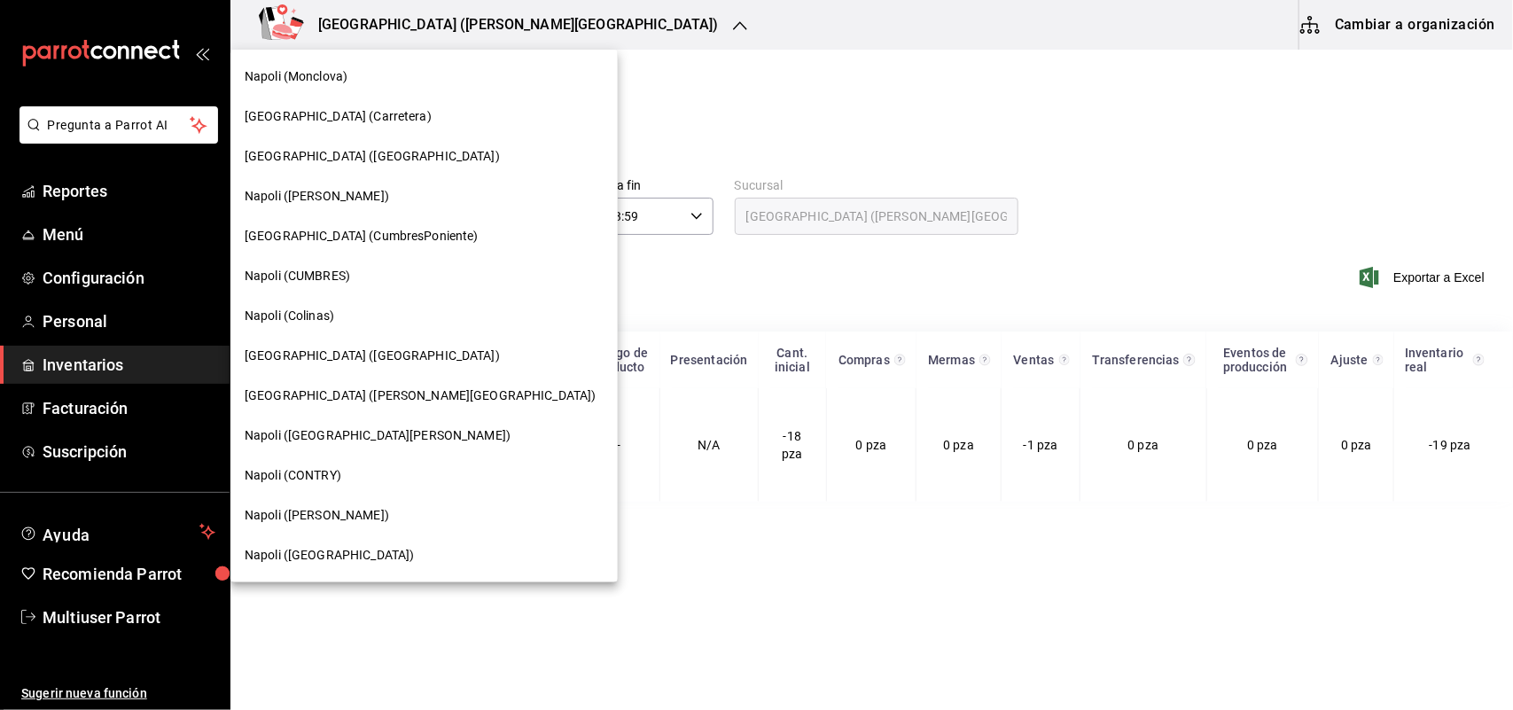
click at [360, 556] on div "[PERSON_NAME] ([GEOGRAPHIC_DATA][PERSON_NAME])" at bounding box center [424, 555] width 359 height 19
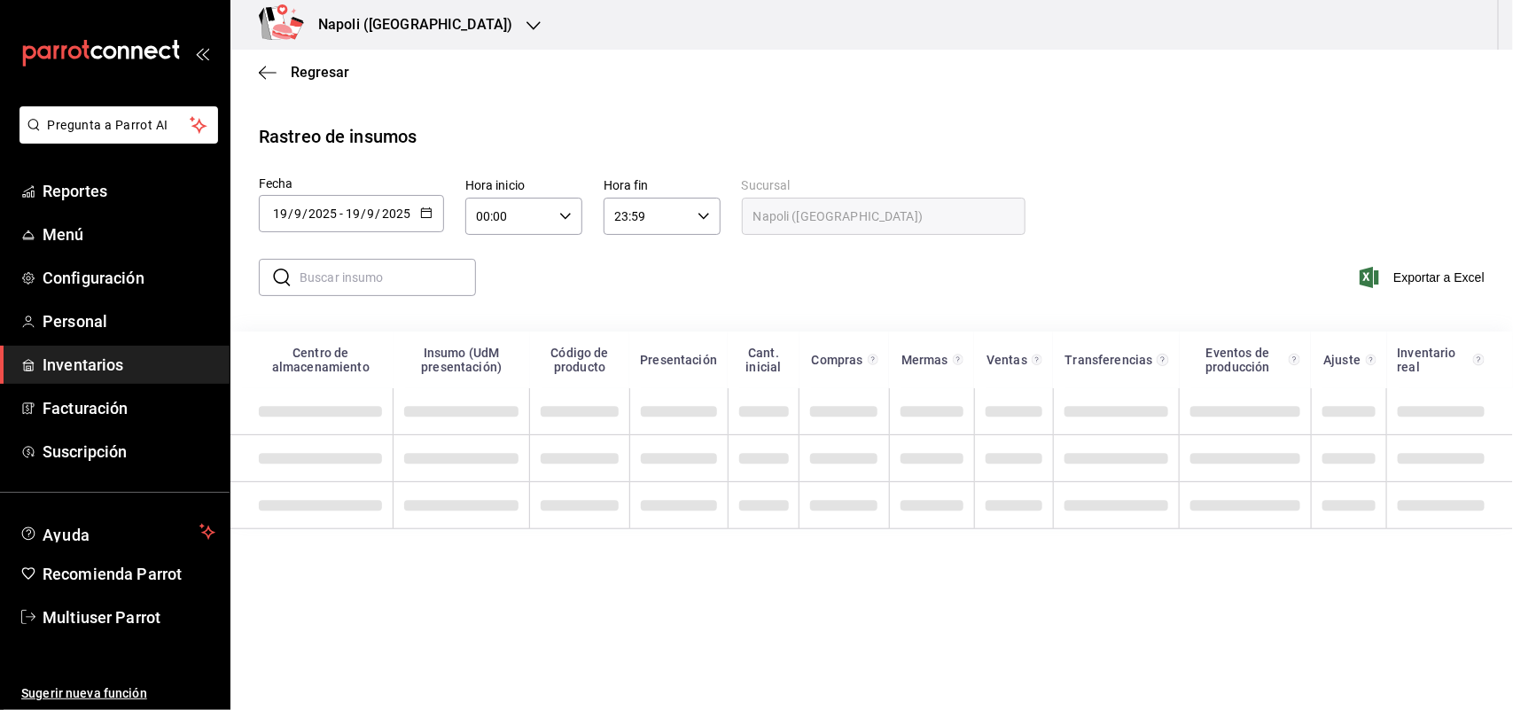
click at [434, 229] on div "[DATE] [DATE] - [DATE] [DATE]" at bounding box center [351, 213] width 185 height 37
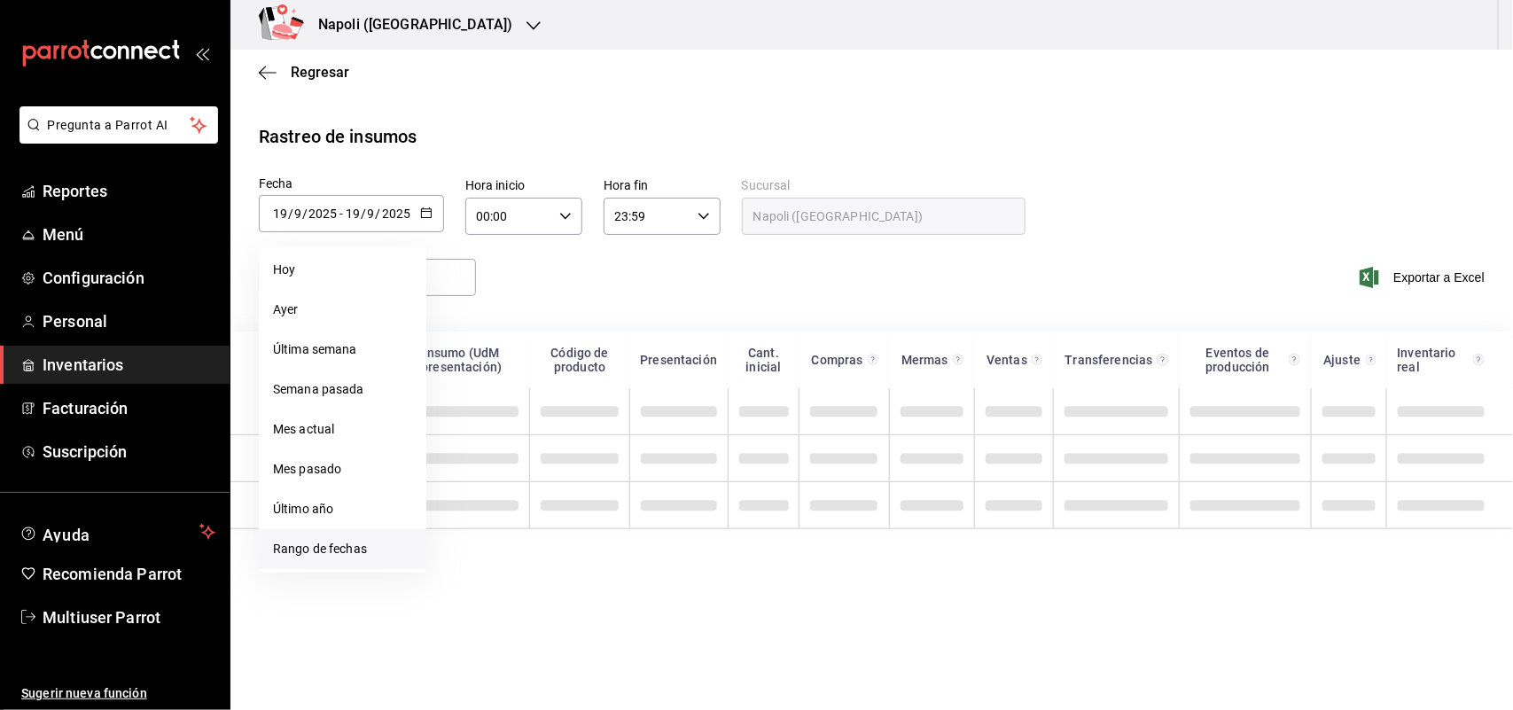
click at [400, 543] on li "Rango de fechas" at bounding box center [343, 549] width 168 height 40
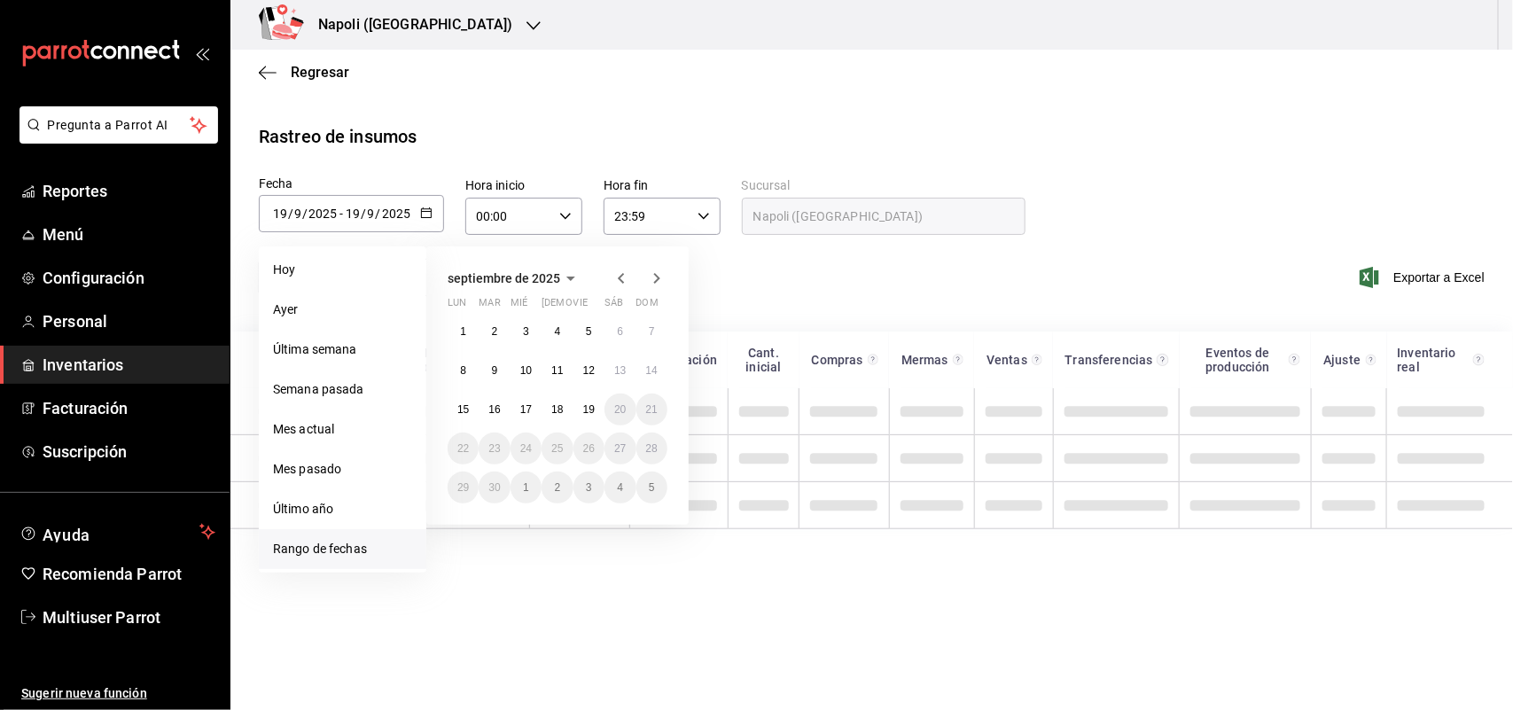
click at [619, 293] on div "septiembre de 2025 lun mar mié jue vie sáb dom 1 2 3 4 5 6 7 8 9 10 11 12 13 14…" at bounding box center [557, 385] width 262 height 278
click at [622, 281] on icon "button" at bounding box center [621, 278] width 6 height 11
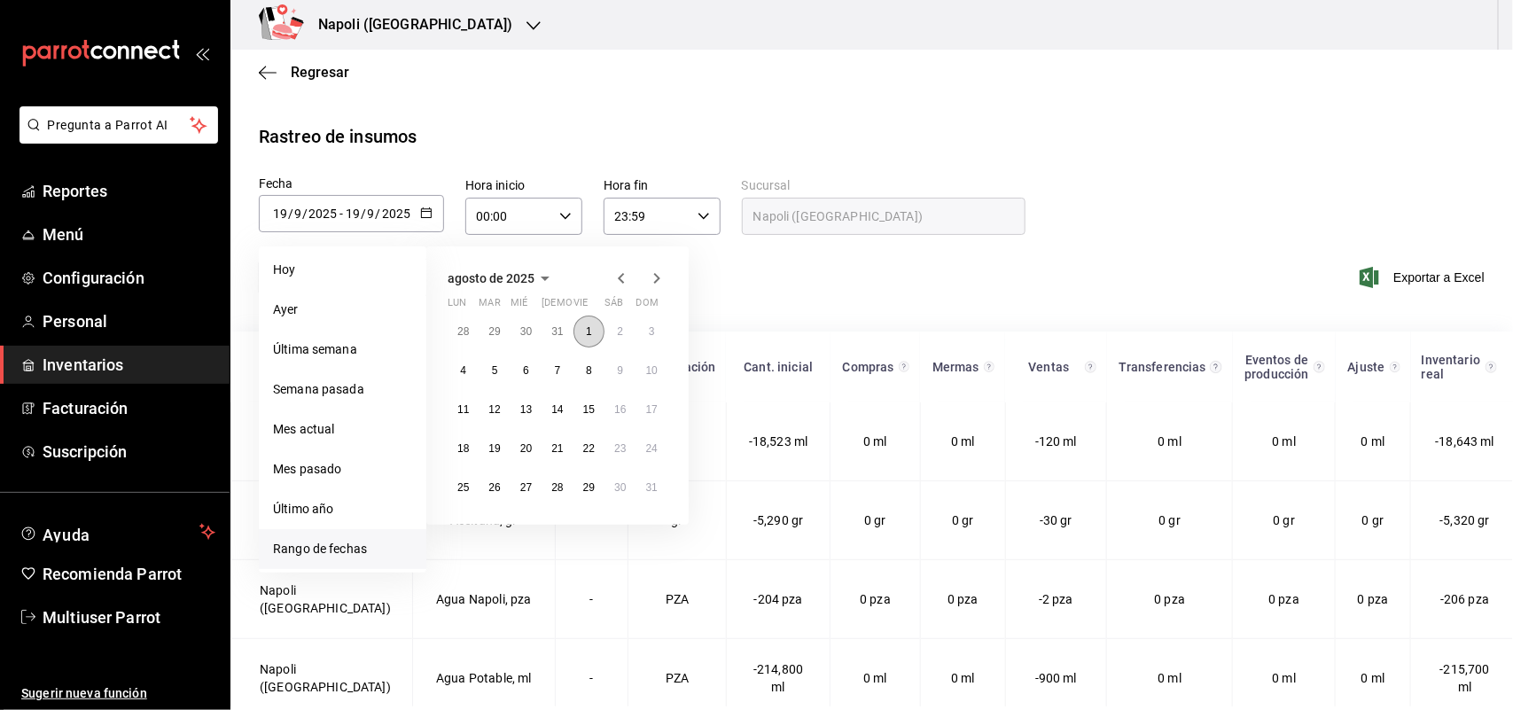
click at [582, 337] on button "1" at bounding box center [588, 332] width 31 height 32
click at [660, 486] on button "31" at bounding box center [651, 488] width 31 height 32
type input "2025-08-01"
type input "1"
type input "8"
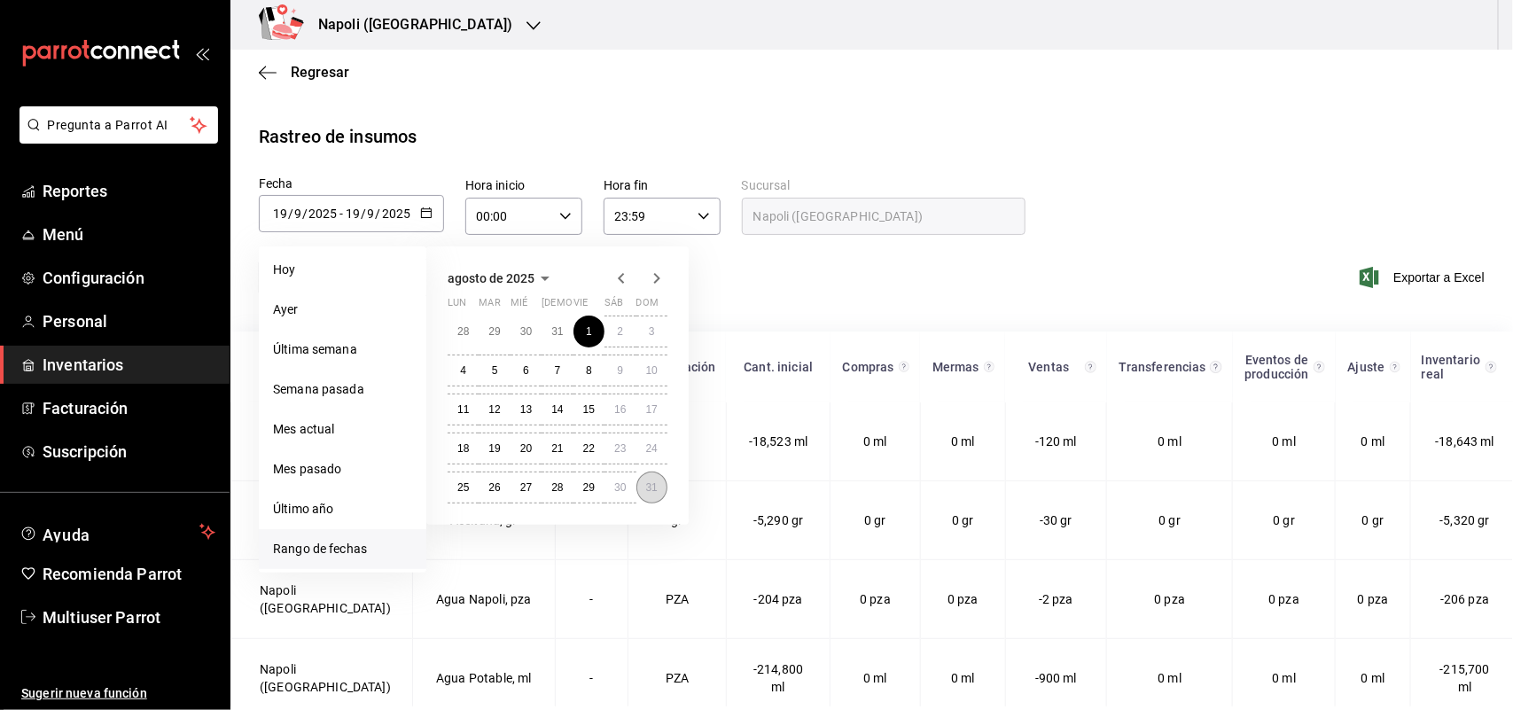
type input "2025-08-31"
type input "31"
type input "8"
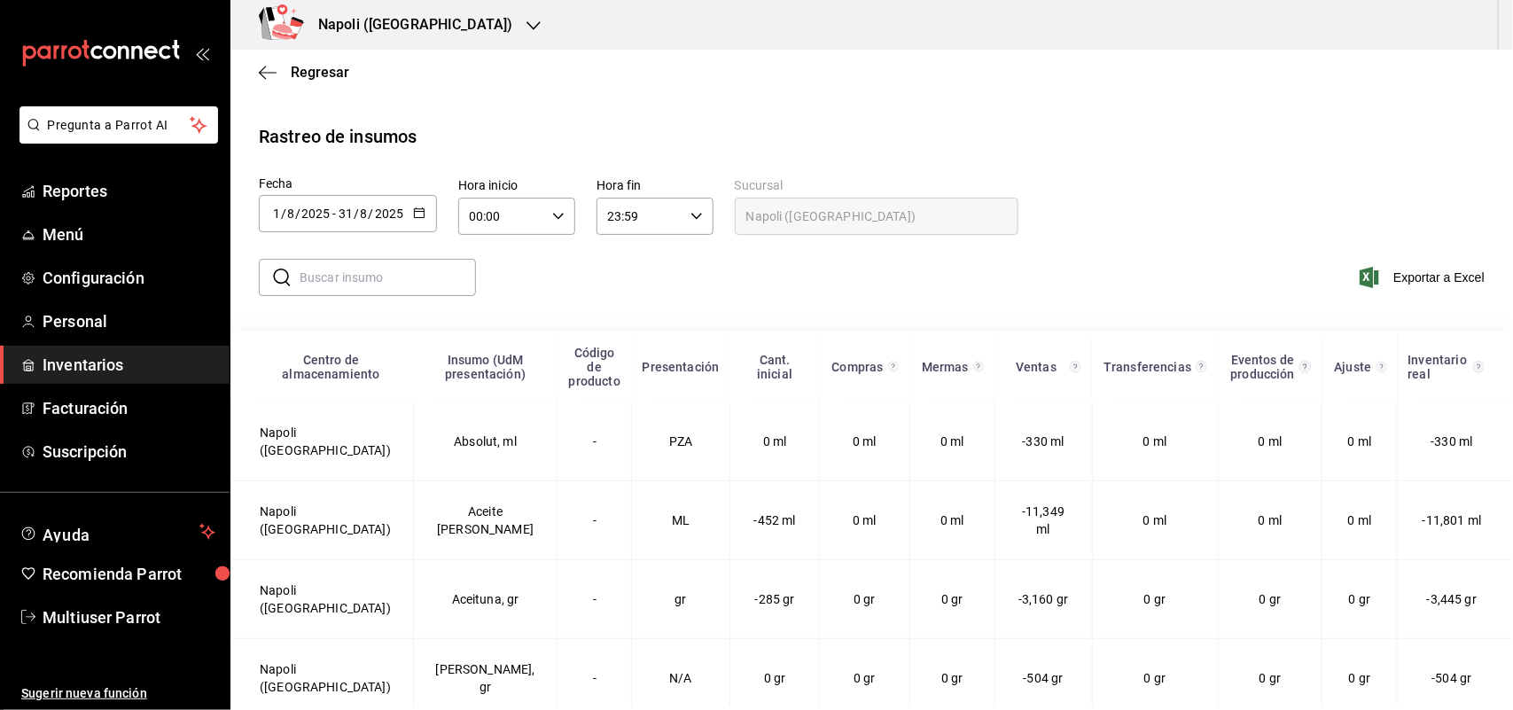
click at [418, 279] on input "text" at bounding box center [388, 277] width 176 height 35
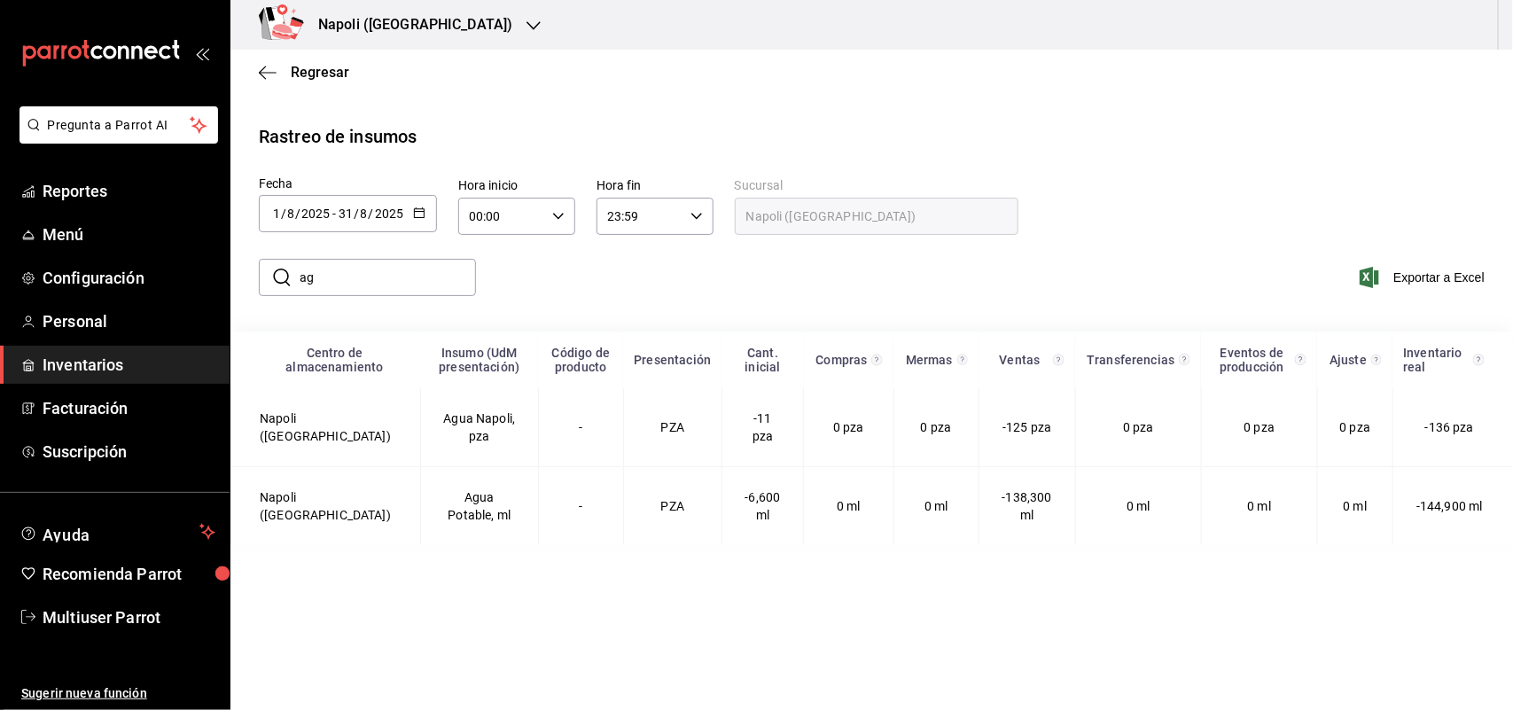
type input "a"
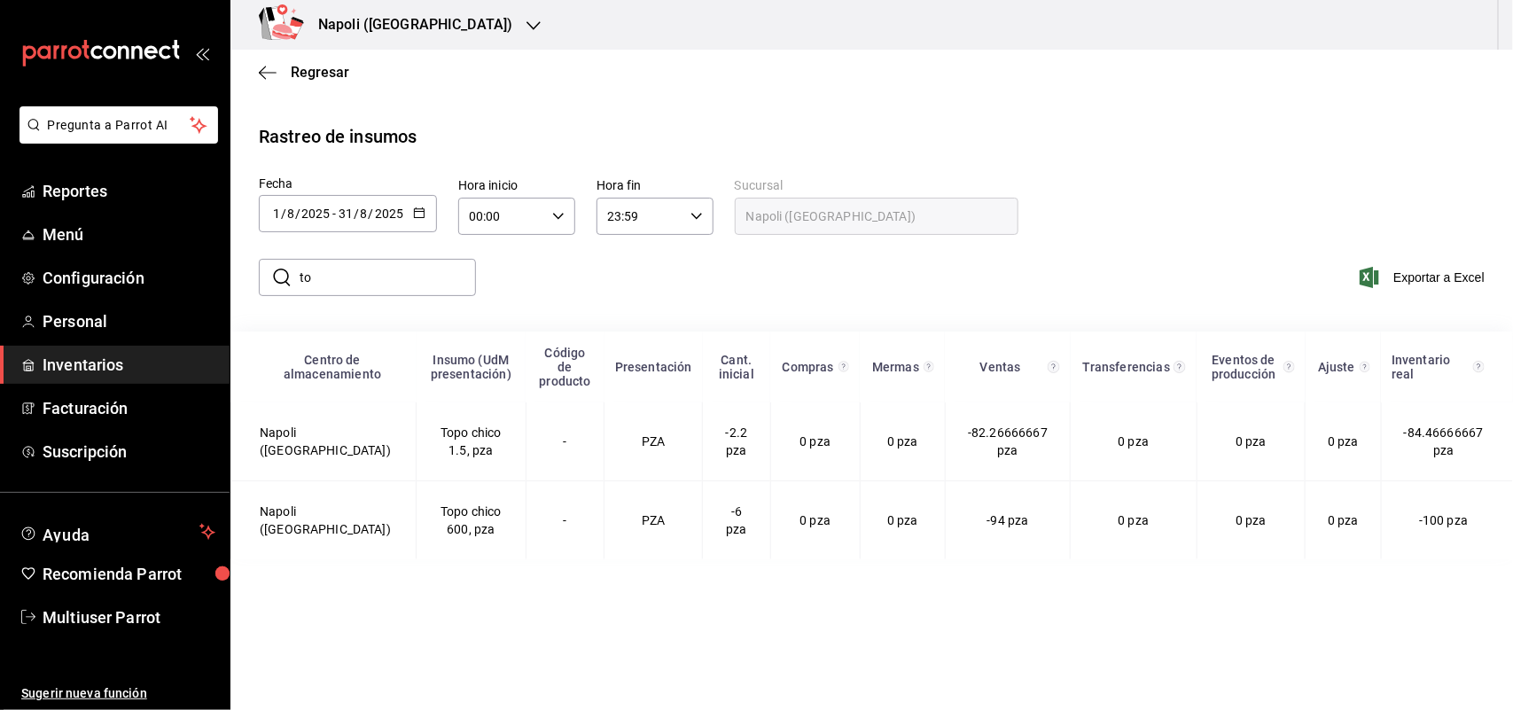
type input "t"
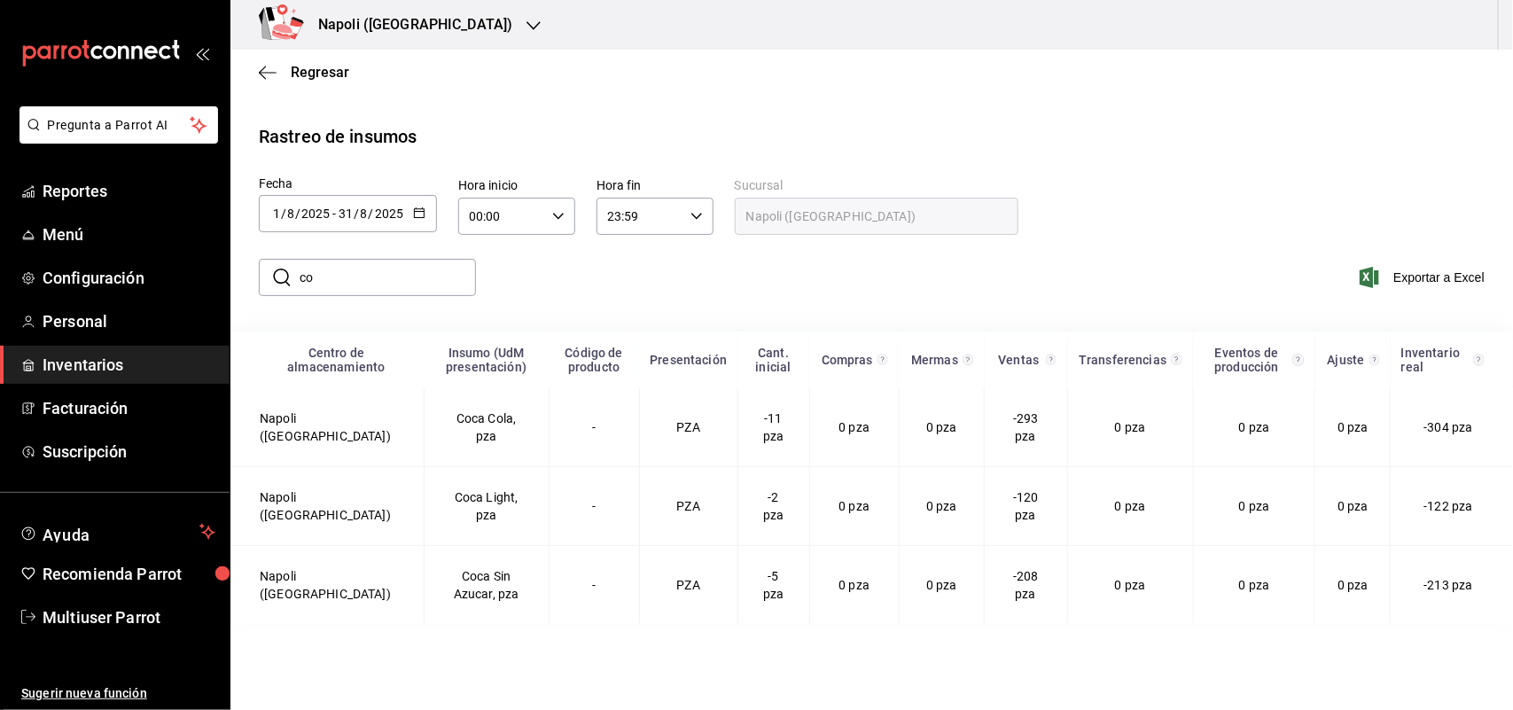
type input "c"
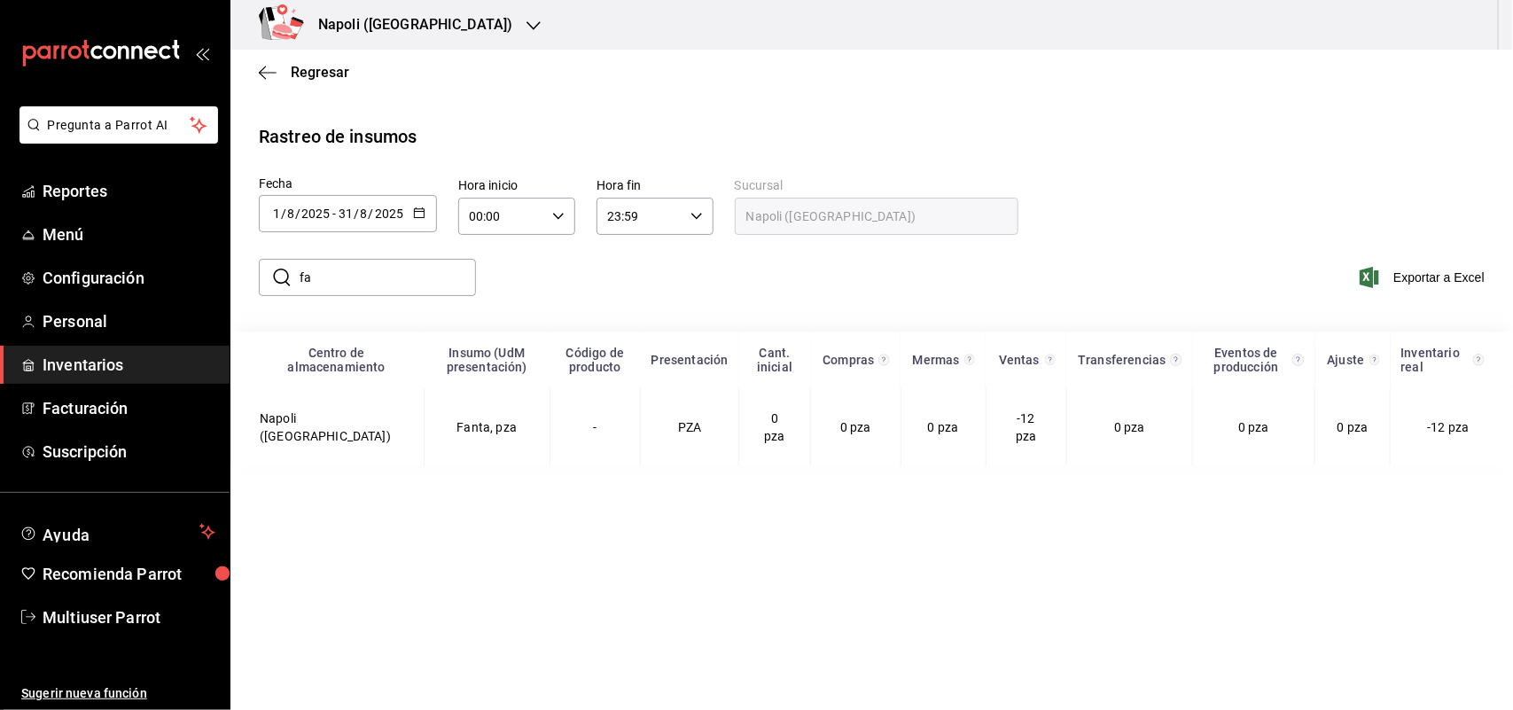
type input "f"
type input "s"
type input "j"
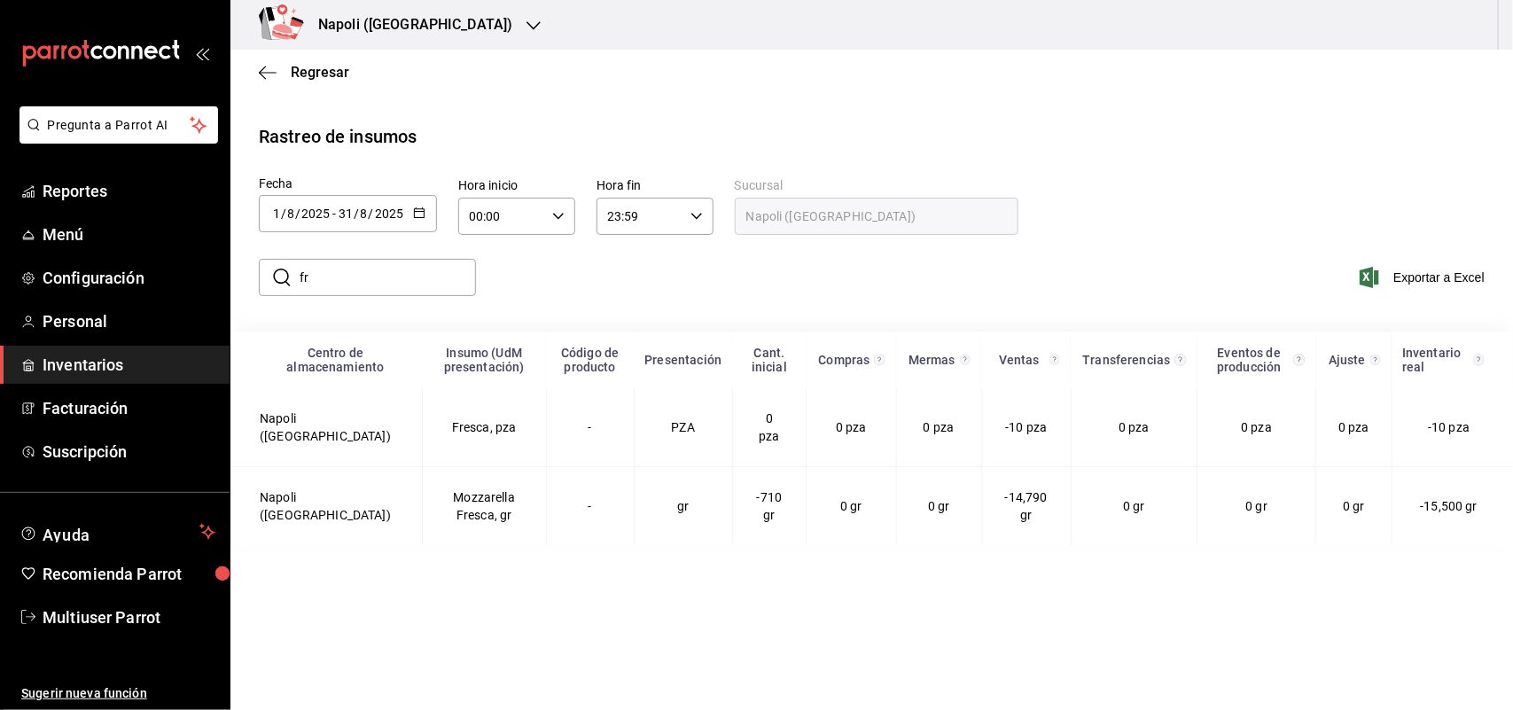
type input "f"
type input "s"
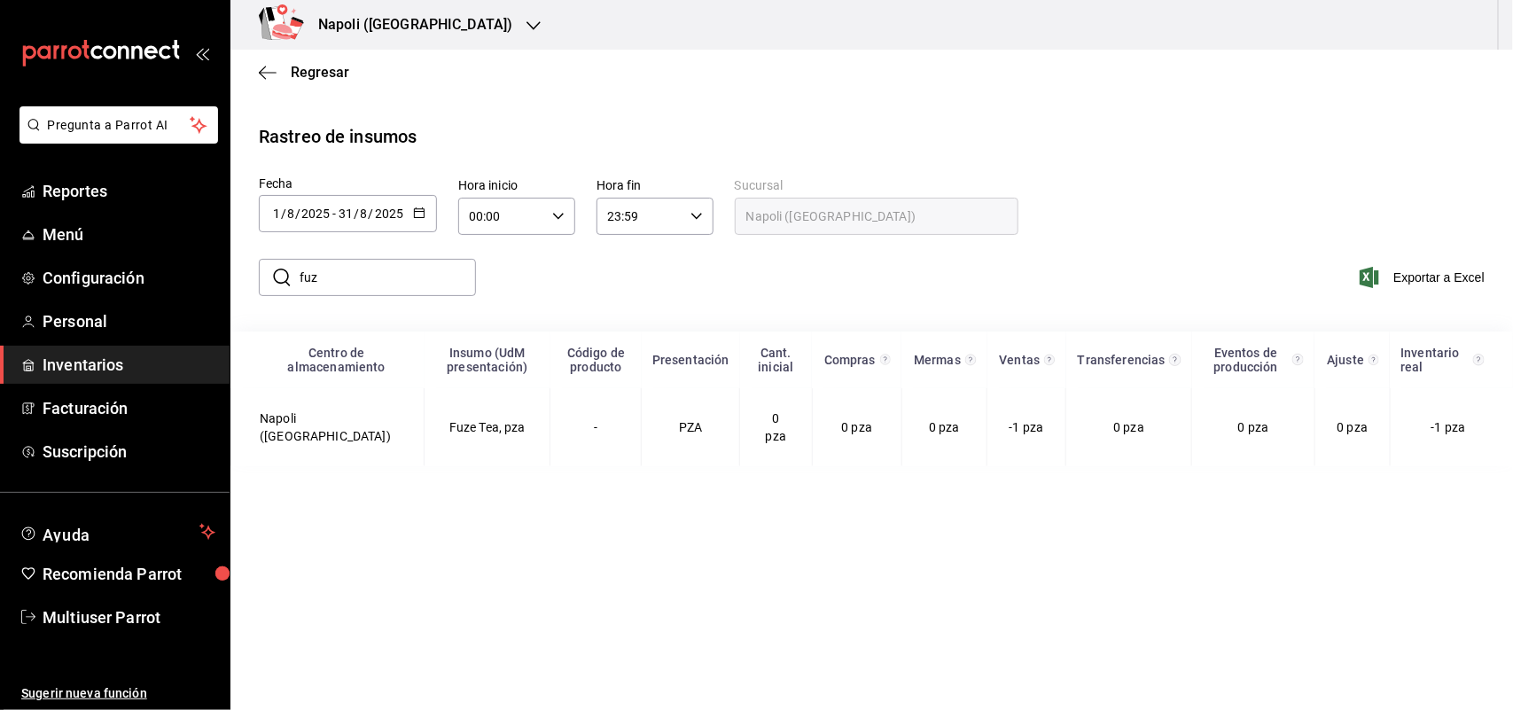
type input "fuz"
